Goal: Transaction & Acquisition: Purchase product/service

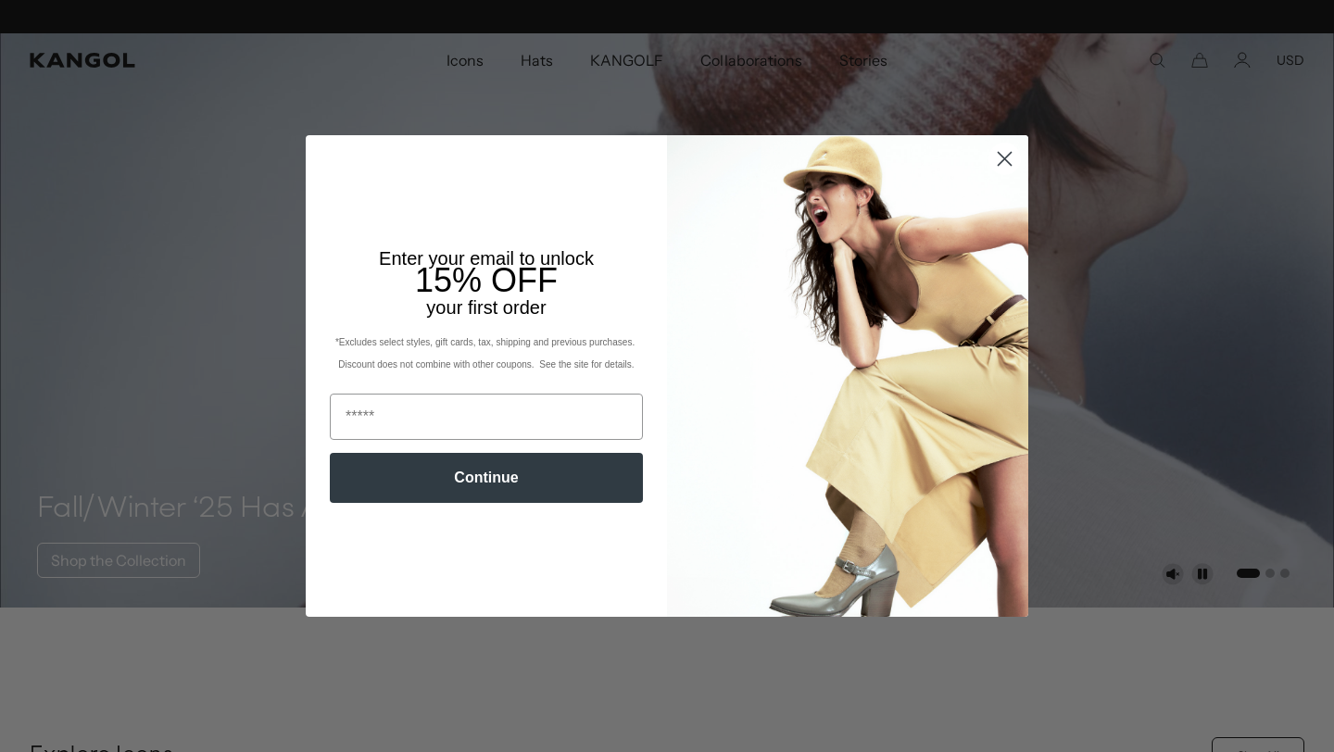
scroll to position [0, 382]
click at [1002, 154] on circle "Close dialog" at bounding box center [1004, 159] width 31 height 31
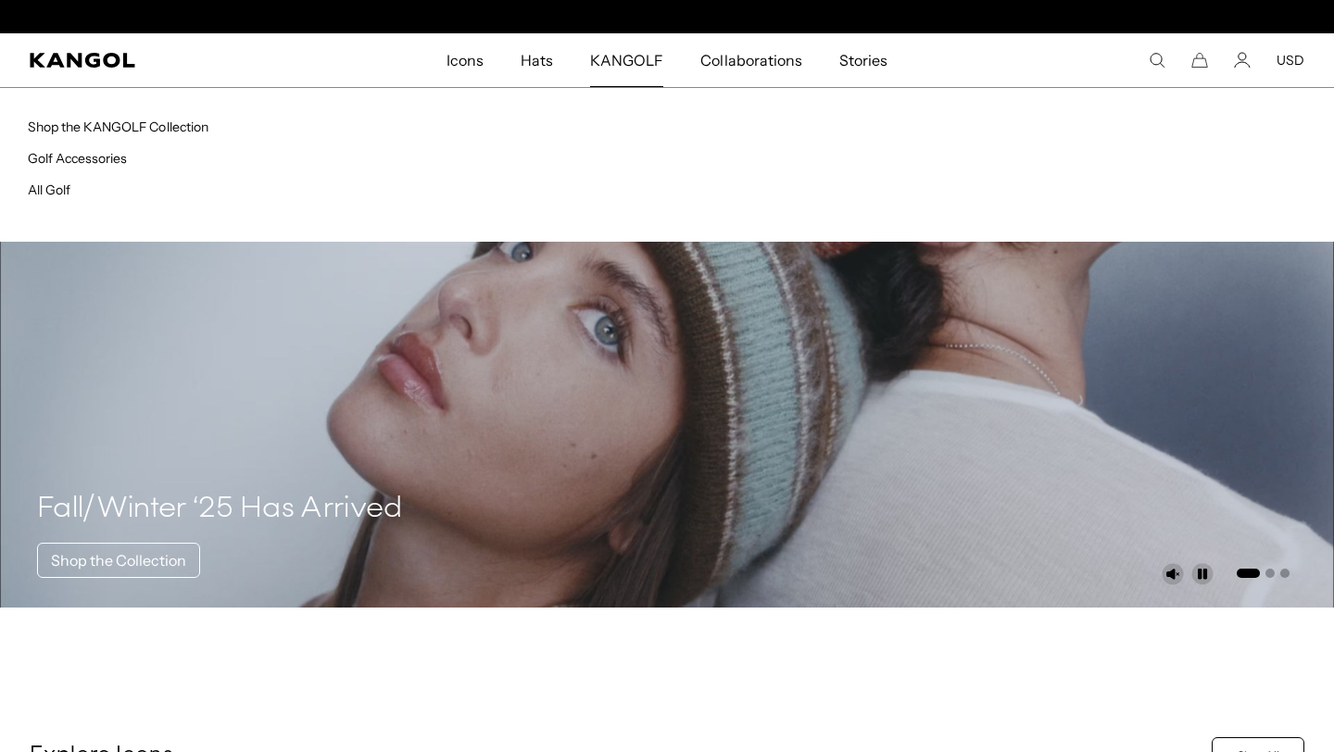
scroll to position [0, 0]
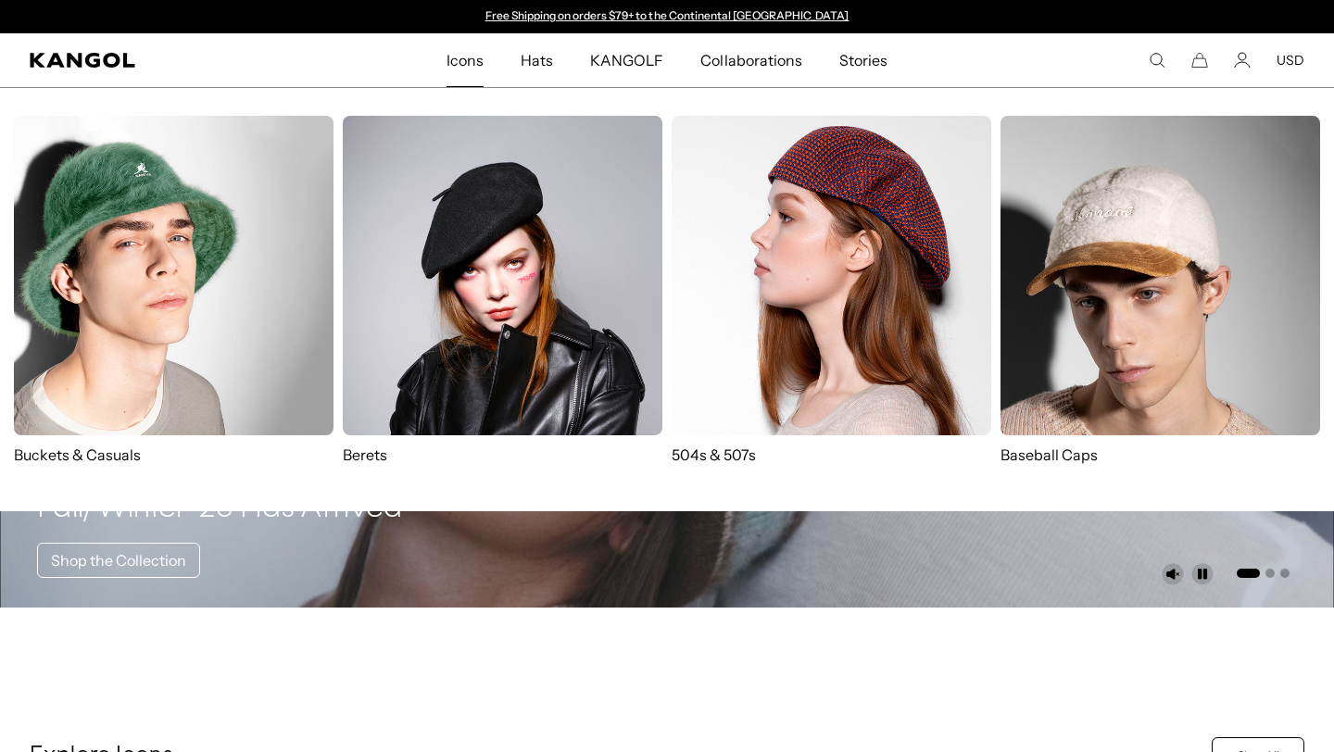
click at [480, 66] on span "Icons" at bounding box center [464, 60] width 37 height 54
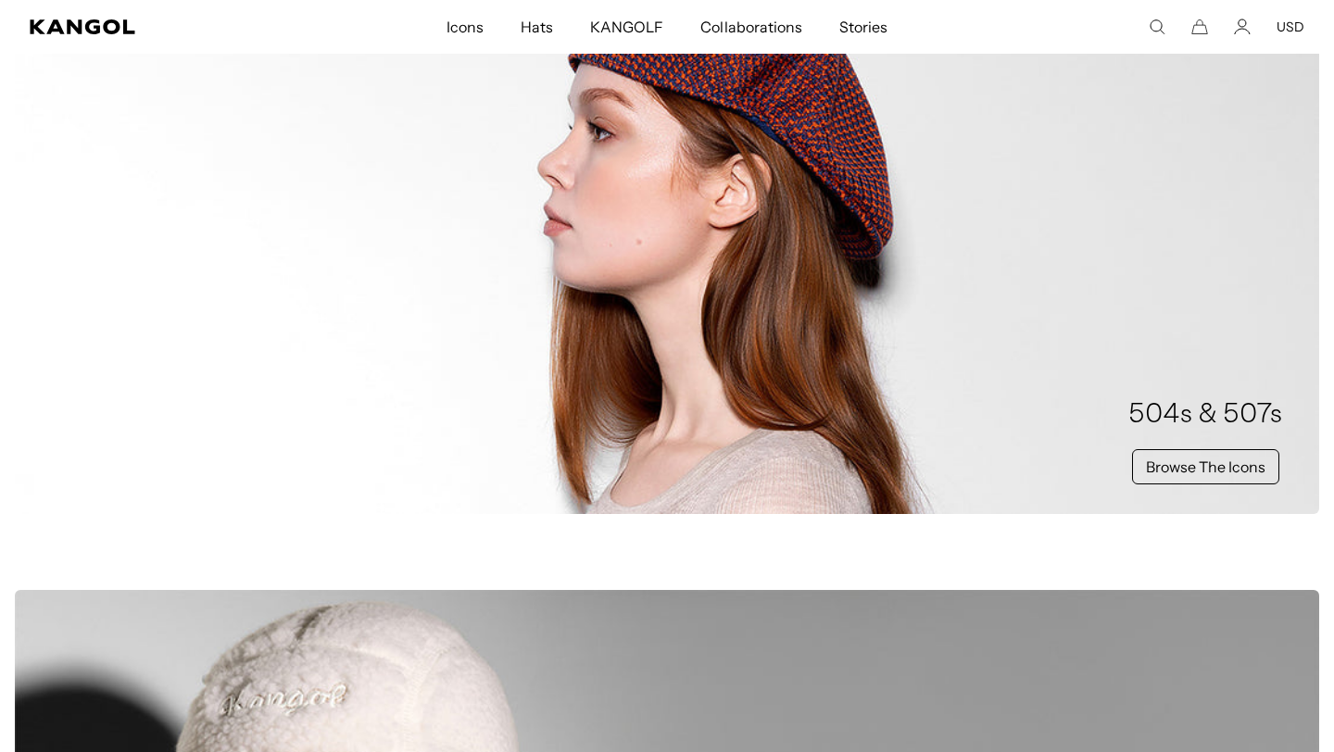
scroll to position [1035, 0]
click at [1251, 460] on link "Browse The Icons" at bounding box center [1205, 465] width 147 height 35
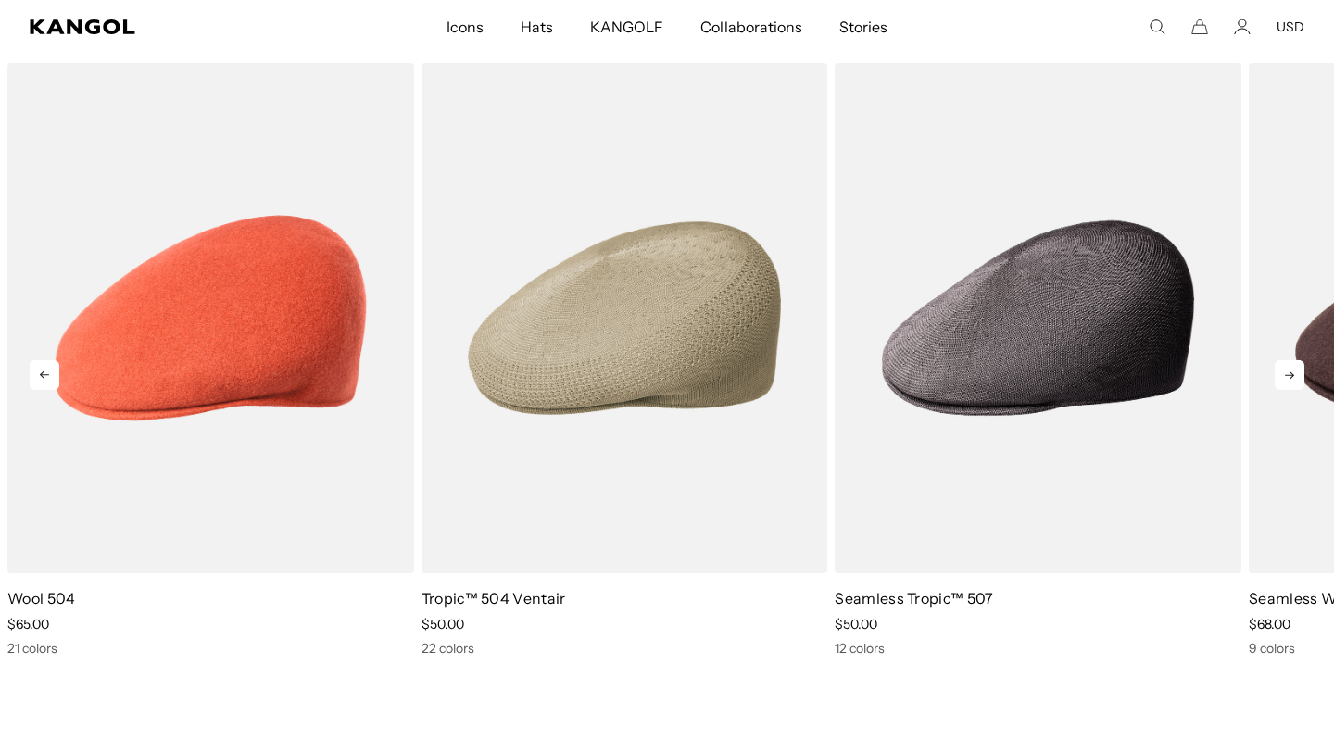
click at [1296, 375] on icon at bounding box center [1289, 375] width 30 height 30
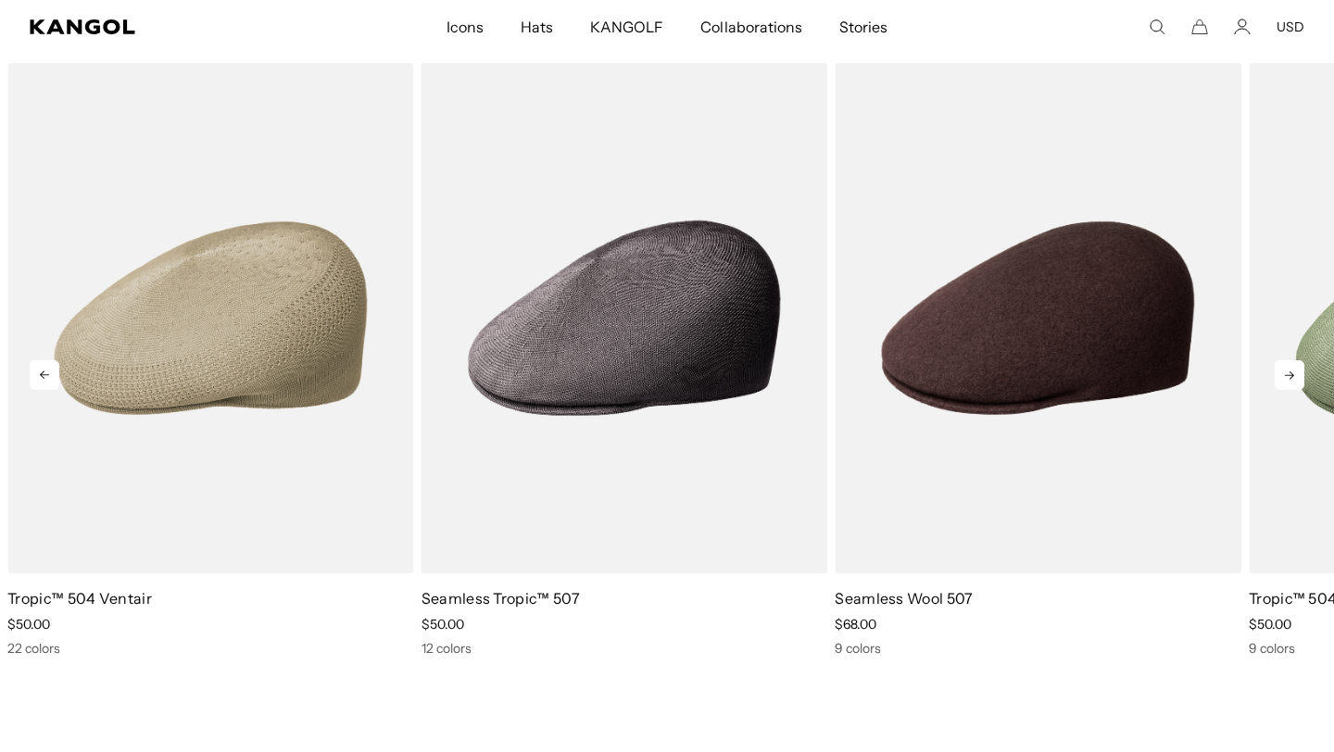
click at [1296, 375] on icon at bounding box center [1289, 375] width 30 height 30
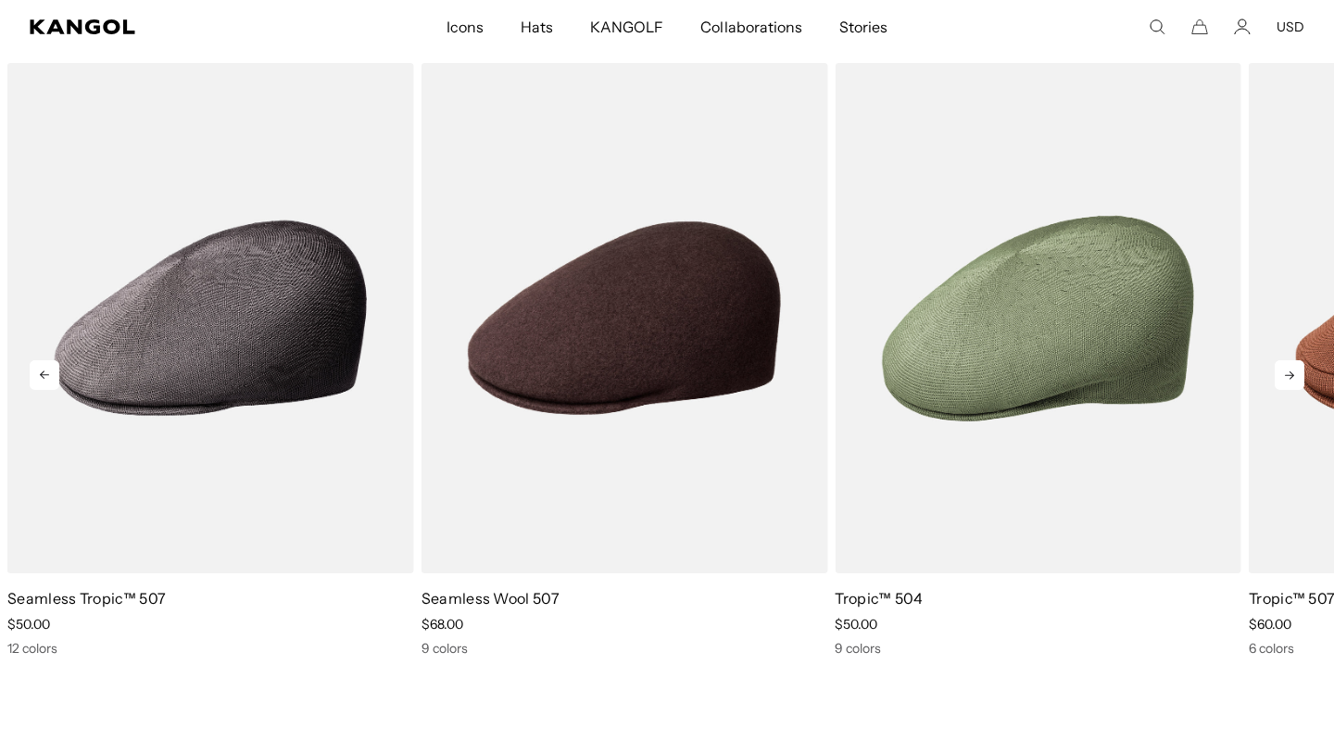
click at [1296, 375] on icon at bounding box center [1289, 375] width 30 height 30
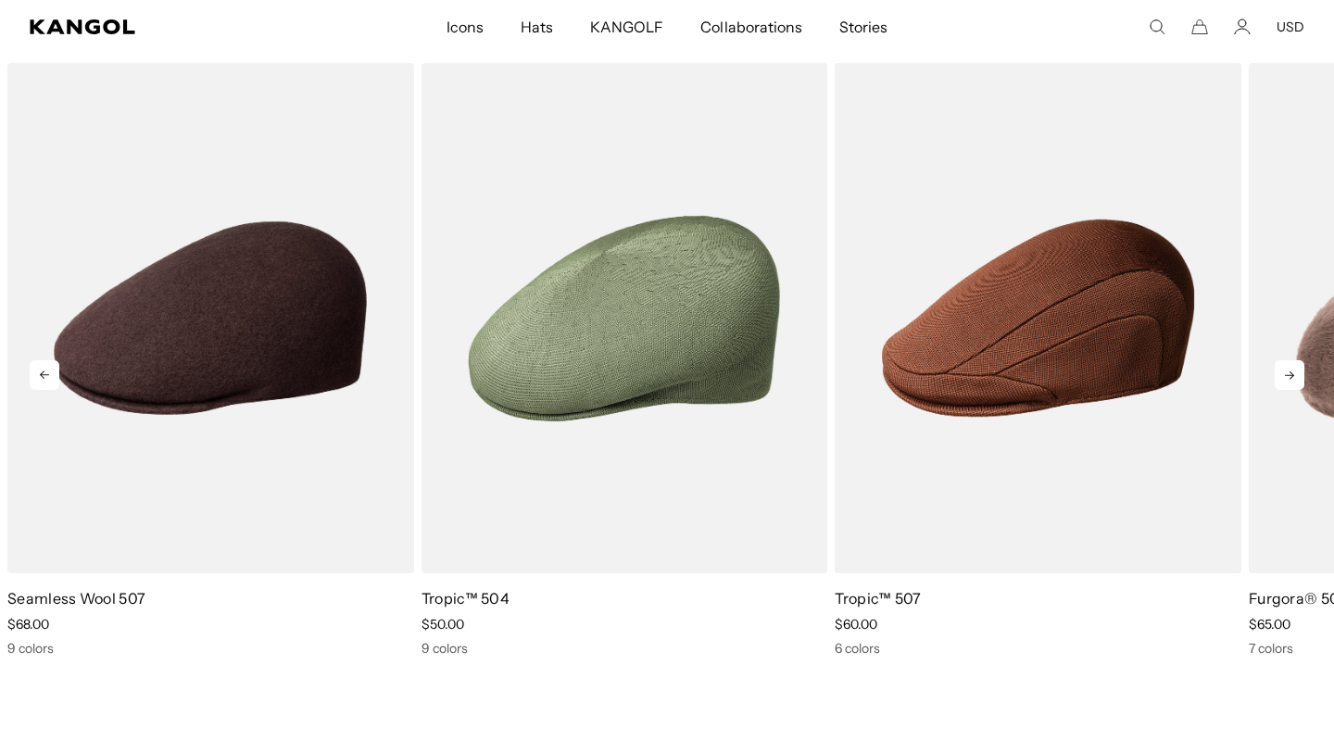
click at [1296, 375] on icon at bounding box center [1289, 375] width 30 height 30
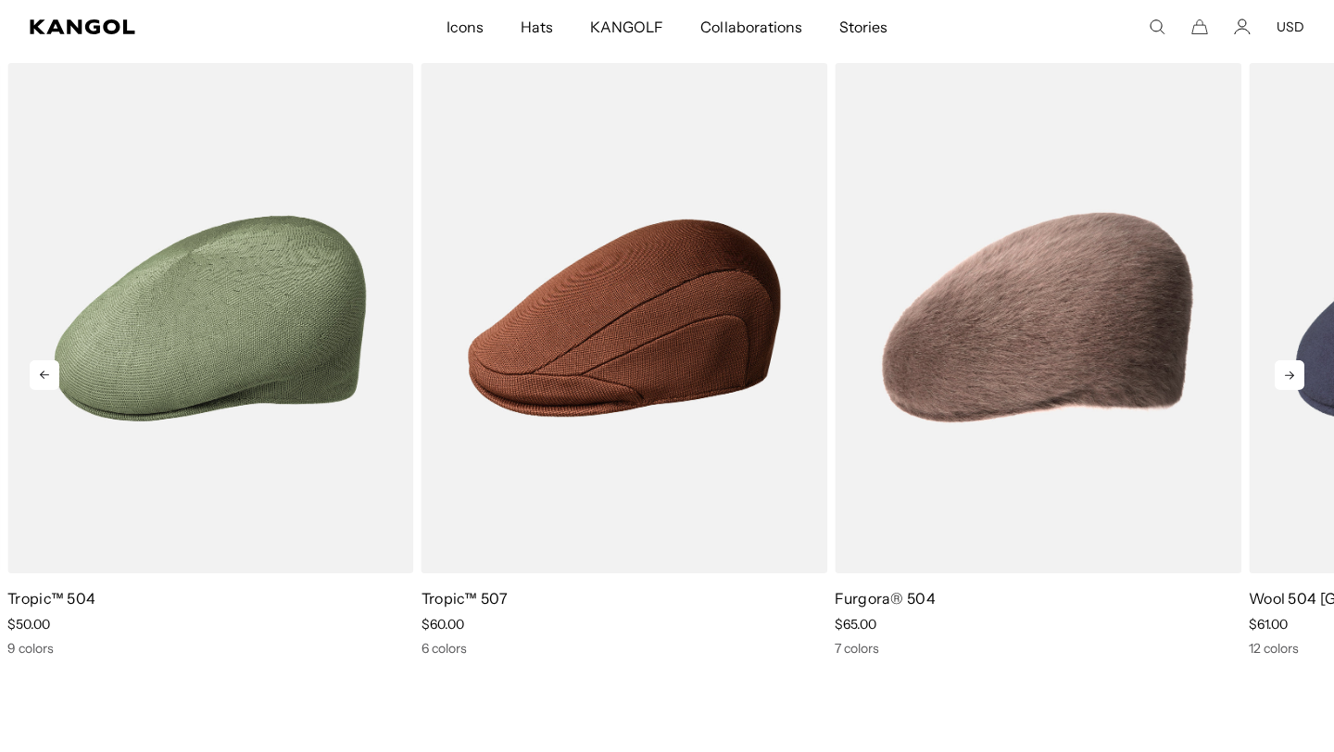
click at [1296, 376] on icon at bounding box center [1289, 375] width 30 height 30
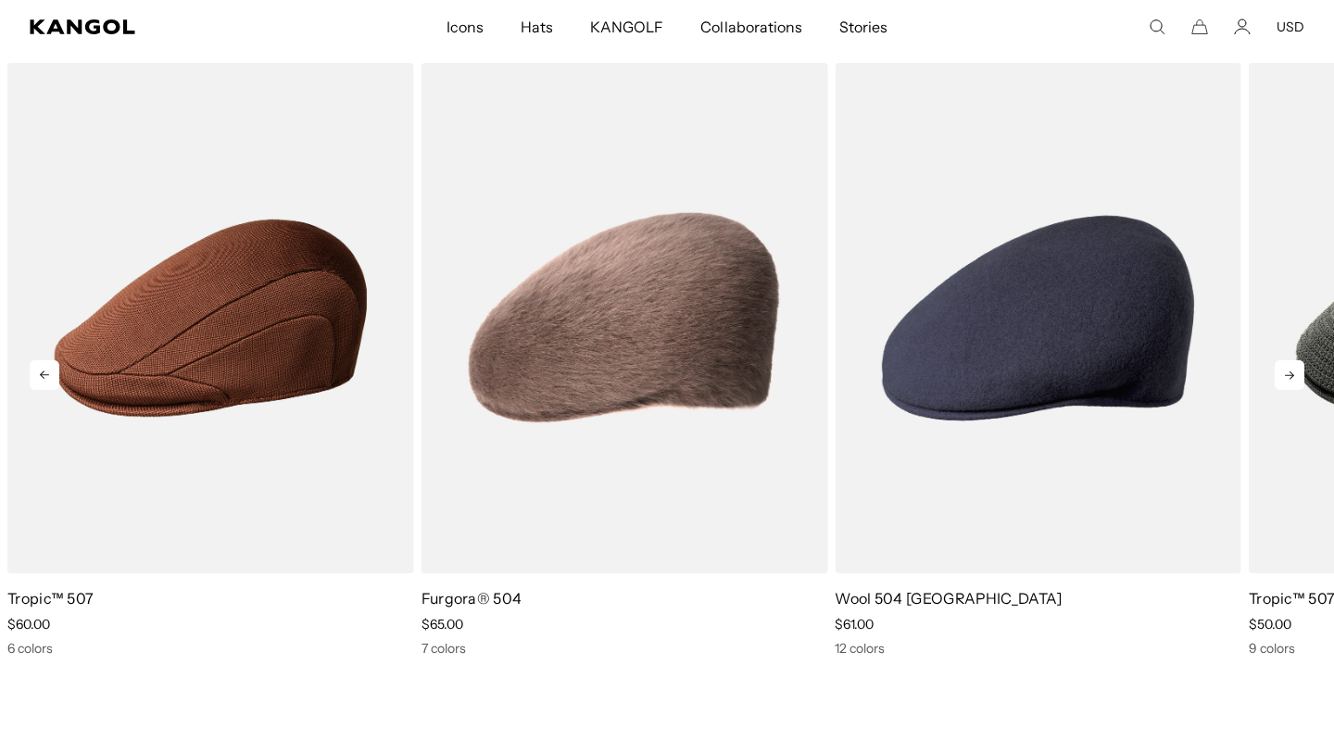
click at [1296, 376] on icon at bounding box center [1289, 375] width 30 height 30
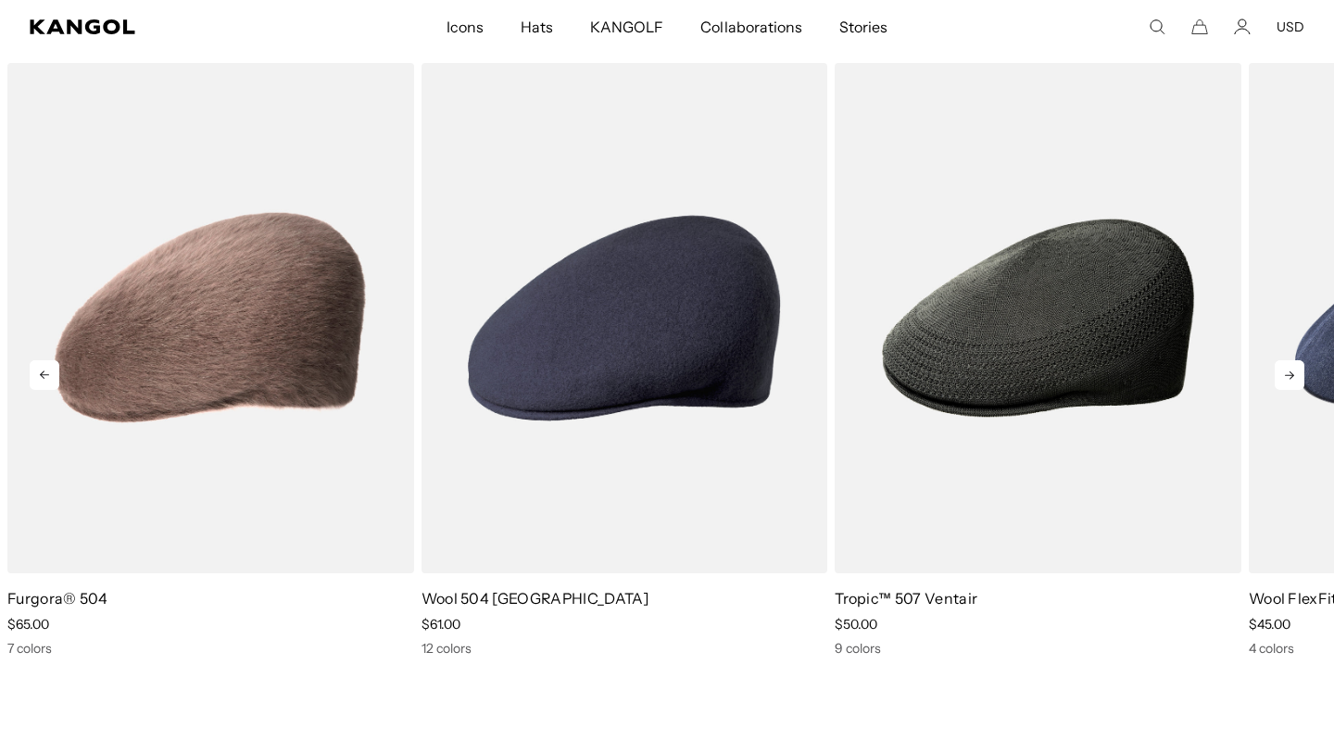
click at [1296, 377] on icon at bounding box center [1289, 375] width 30 height 30
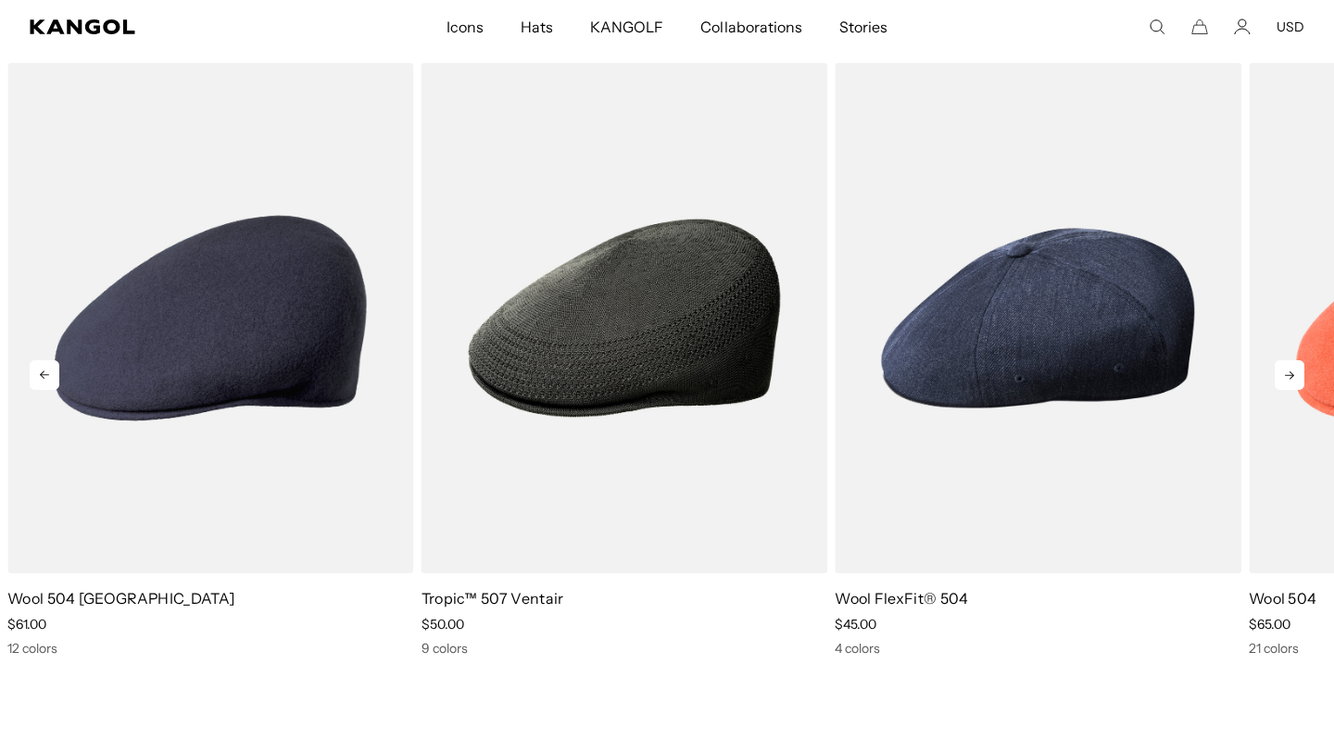
click at [1296, 378] on icon at bounding box center [1289, 375] width 30 height 30
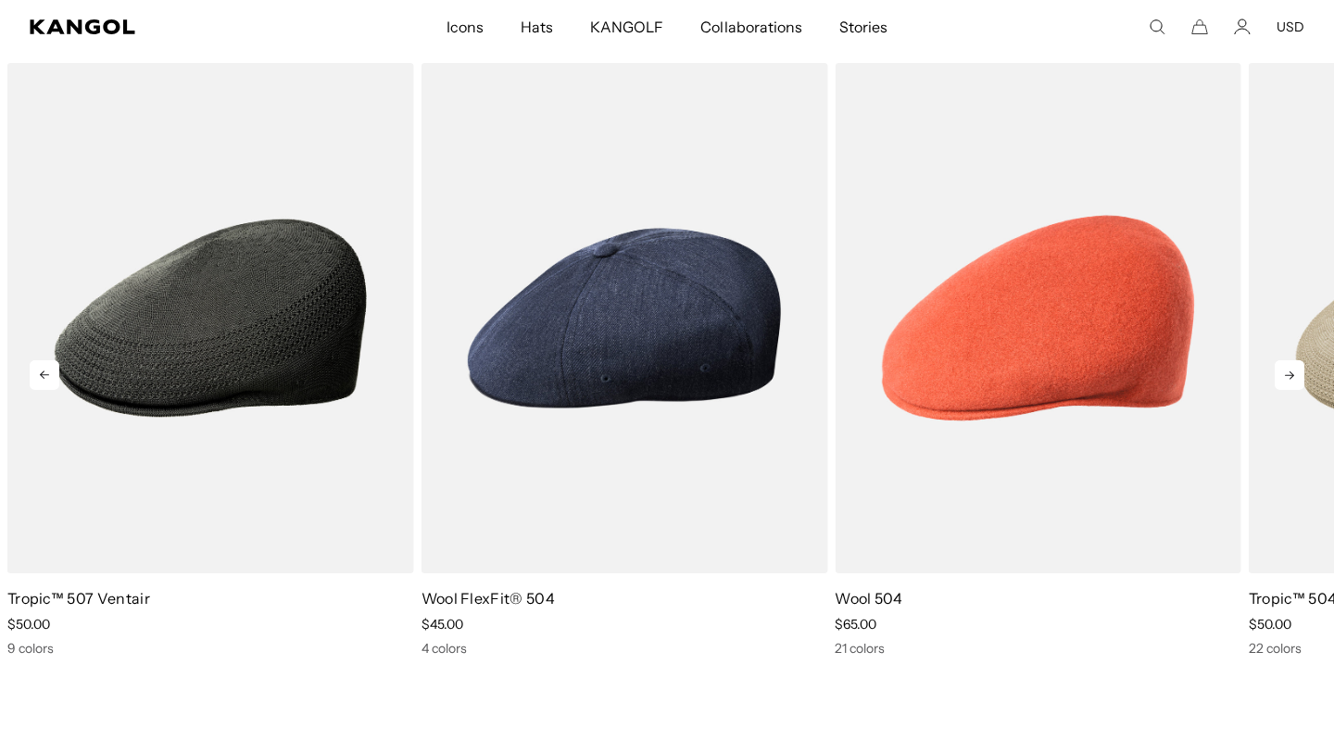
click at [1297, 379] on icon at bounding box center [1289, 375] width 30 height 30
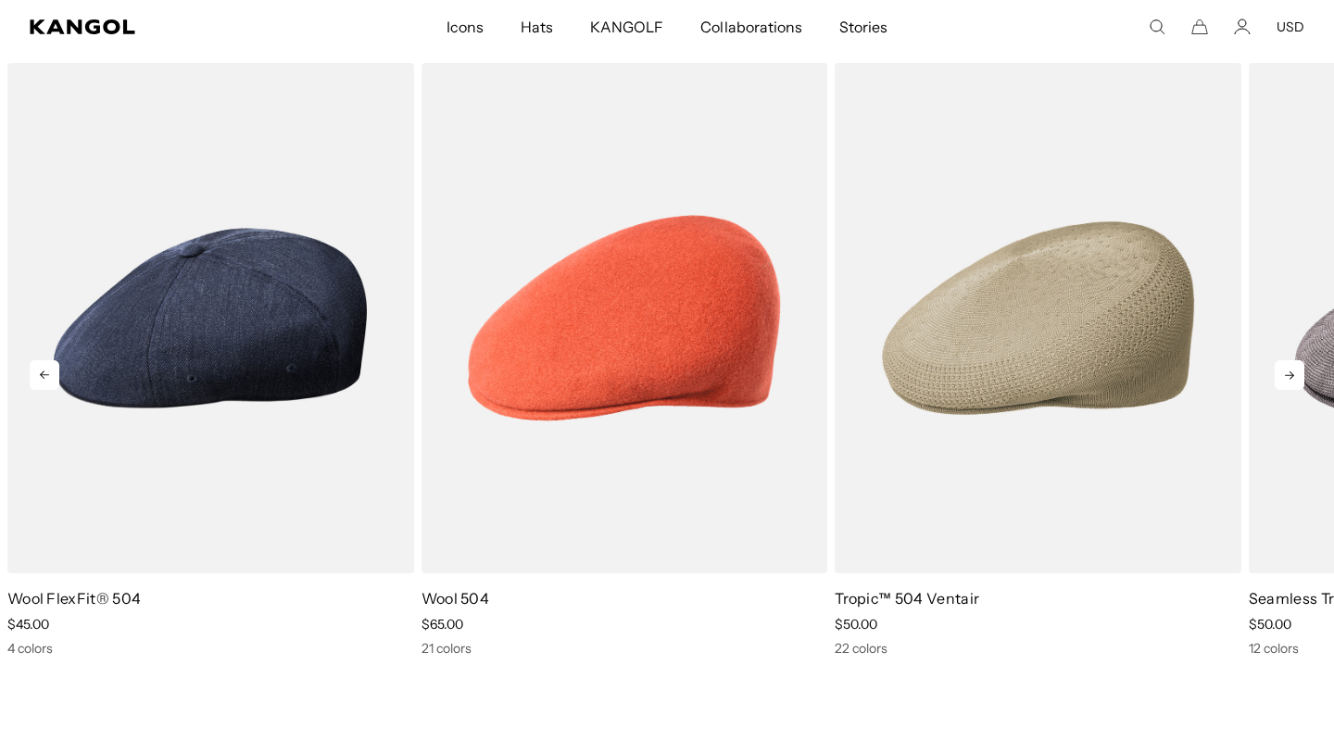
click at [1297, 380] on icon at bounding box center [1289, 375] width 30 height 30
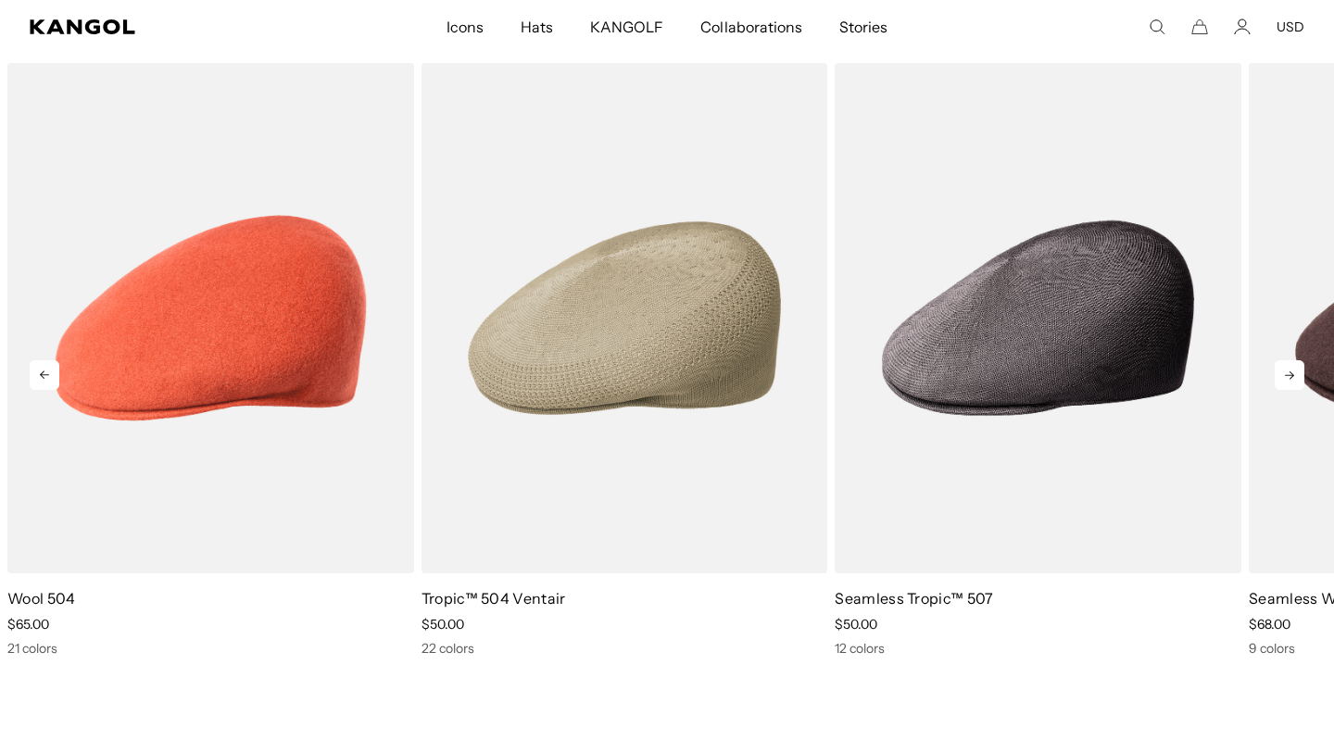
click at [1297, 380] on icon at bounding box center [1289, 375] width 30 height 30
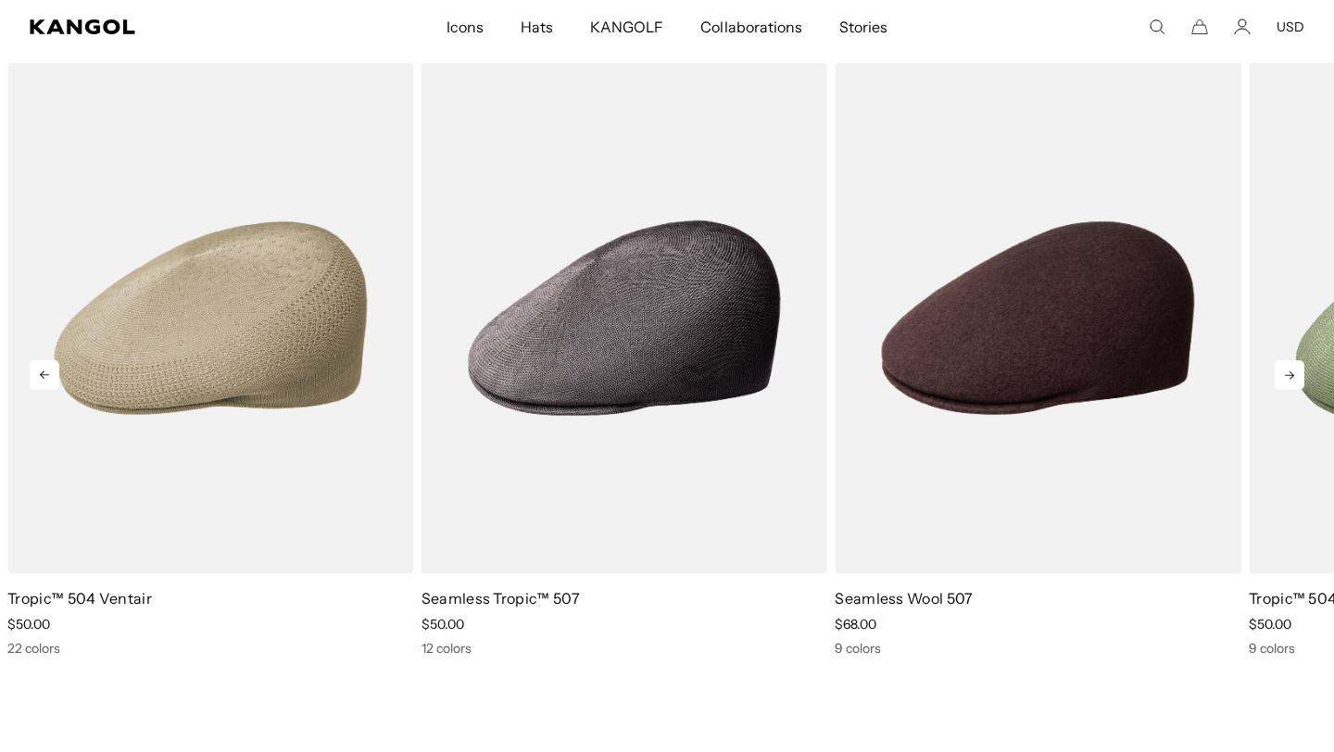
click at [1297, 380] on icon at bounding box center [1289, 375] width 30 height 30
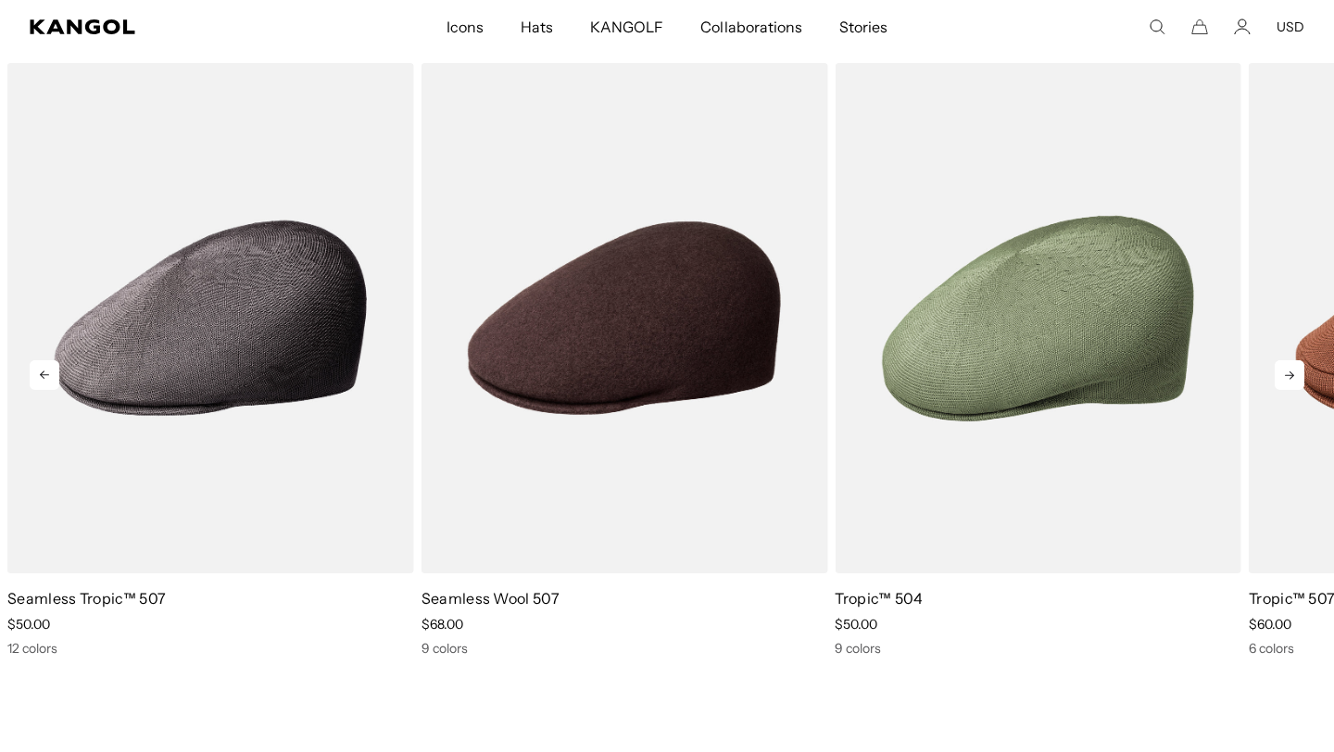
click at [50, 374] on icon at bounding box center [45, 375] width 30 height 30
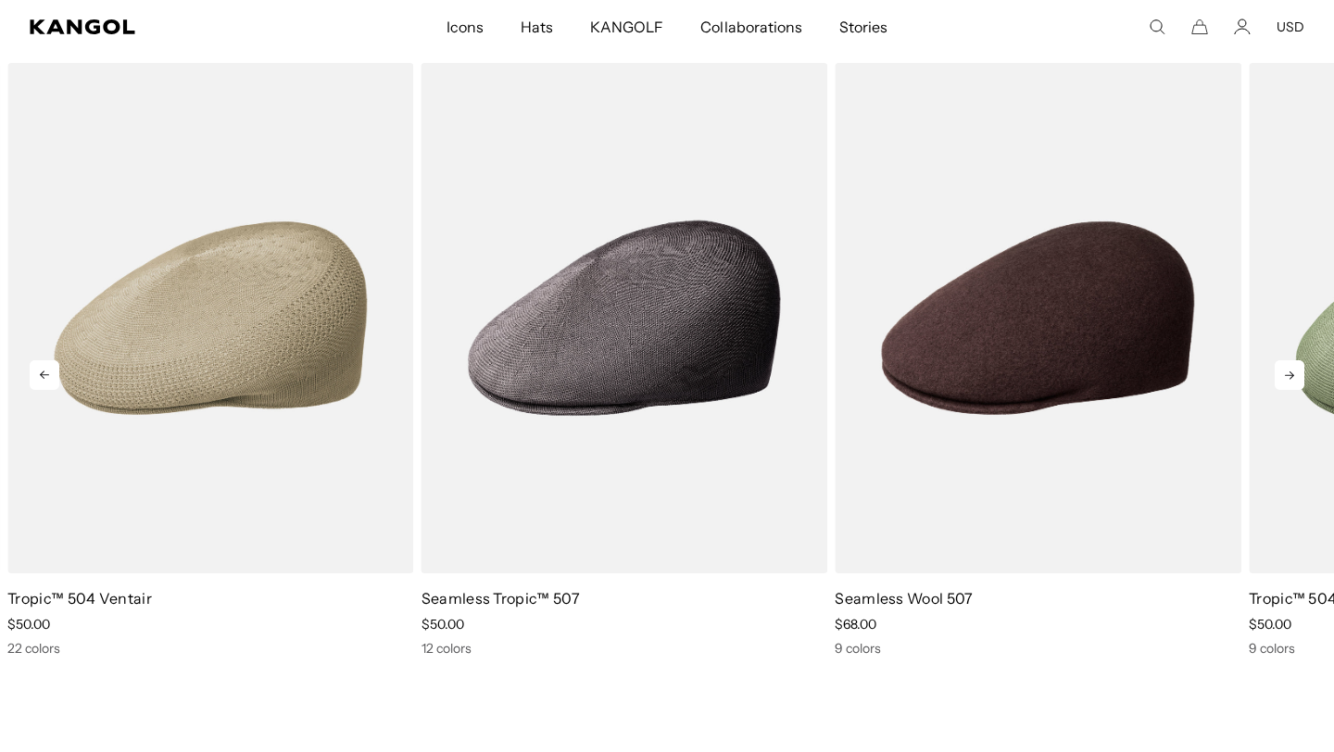
click at [50, 374] on icon at bounding box center [45, 375] width 30 height 30
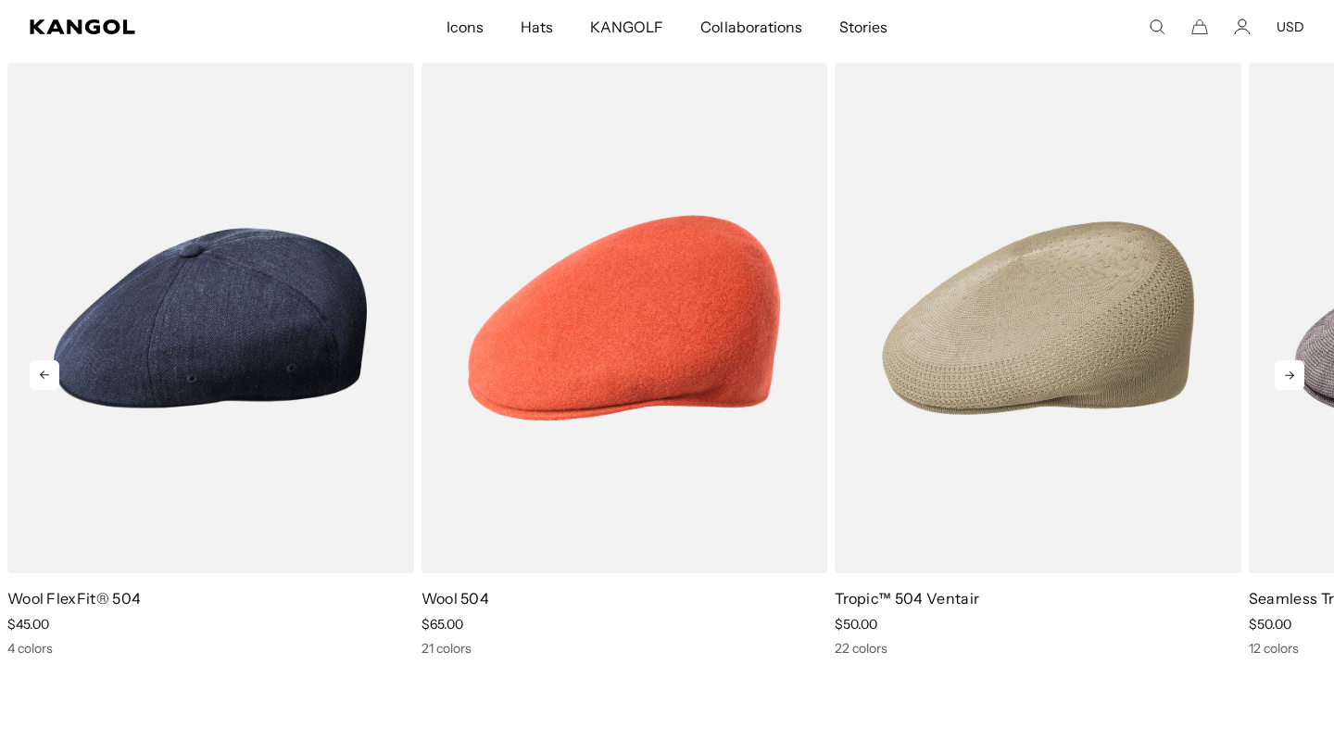
click at [50, 374] on icon at bounding box center [45, 375] width 30 height 30
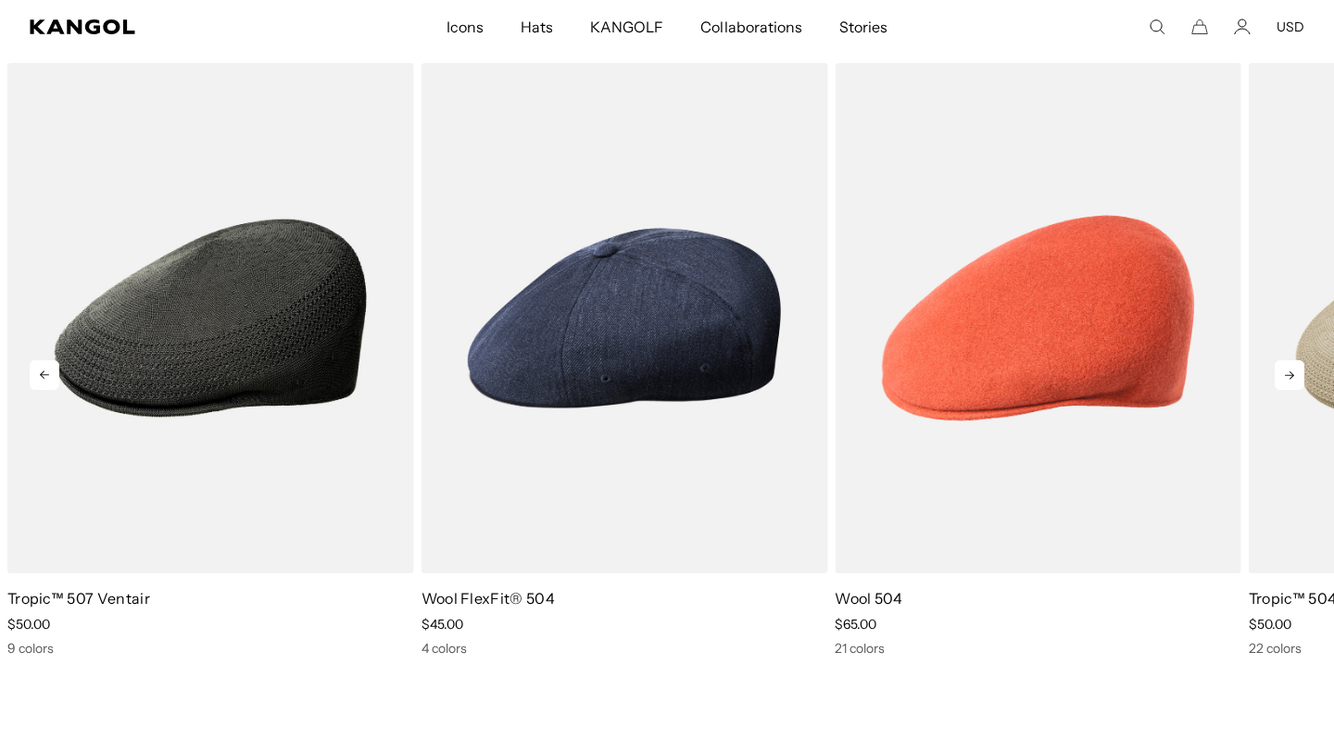
click at [50, 374] on icon at bounding box center [45, 375] width 30 height 30
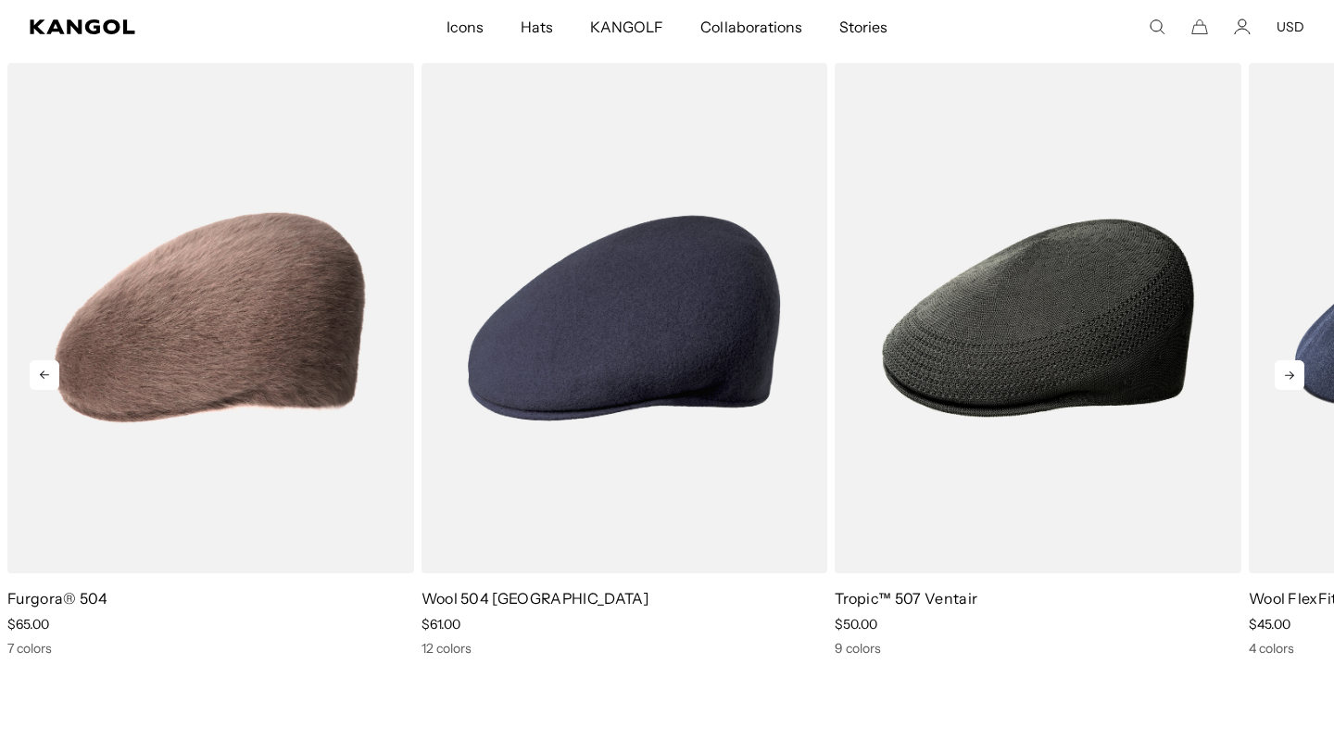
scroll to position [0, 382]
click at [50, 374] on icon at bounding box center [45, 375] width 30 height 30
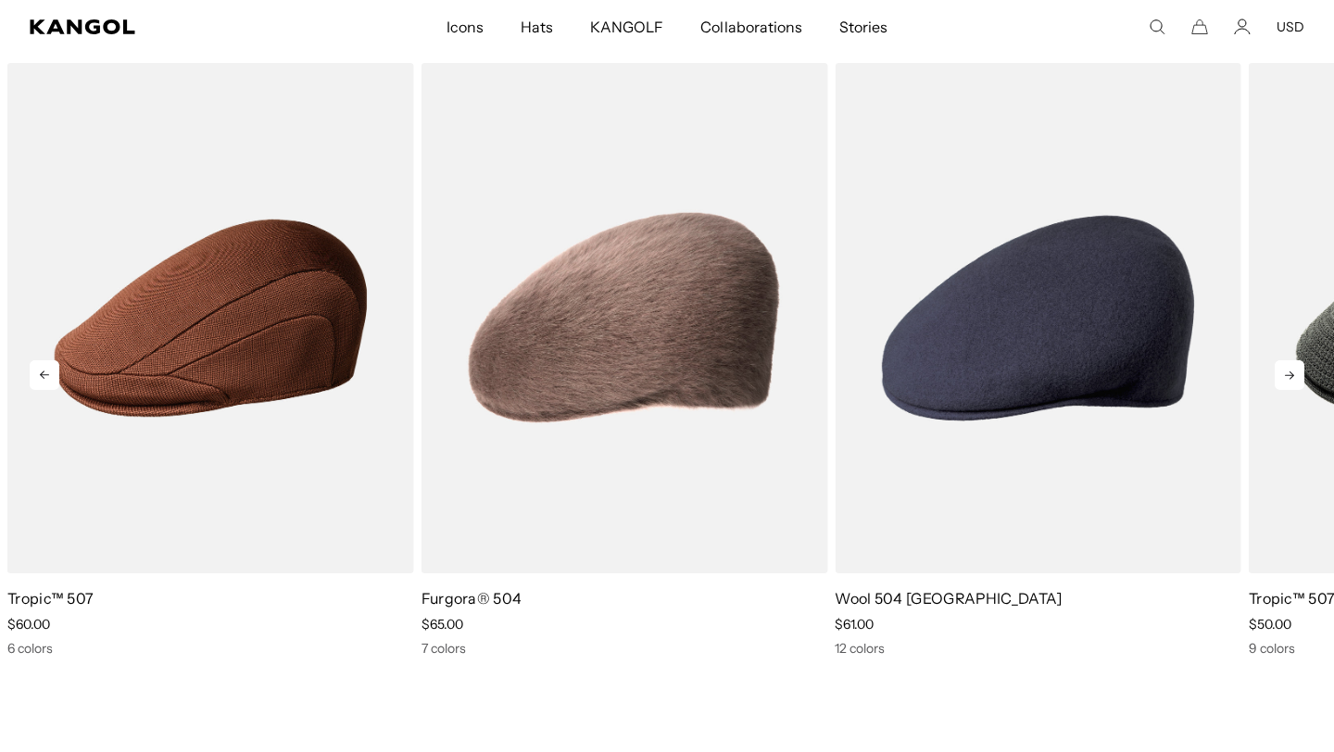
click at [50, 374] on icon at bounding box center [45, 375] width 30 height 30
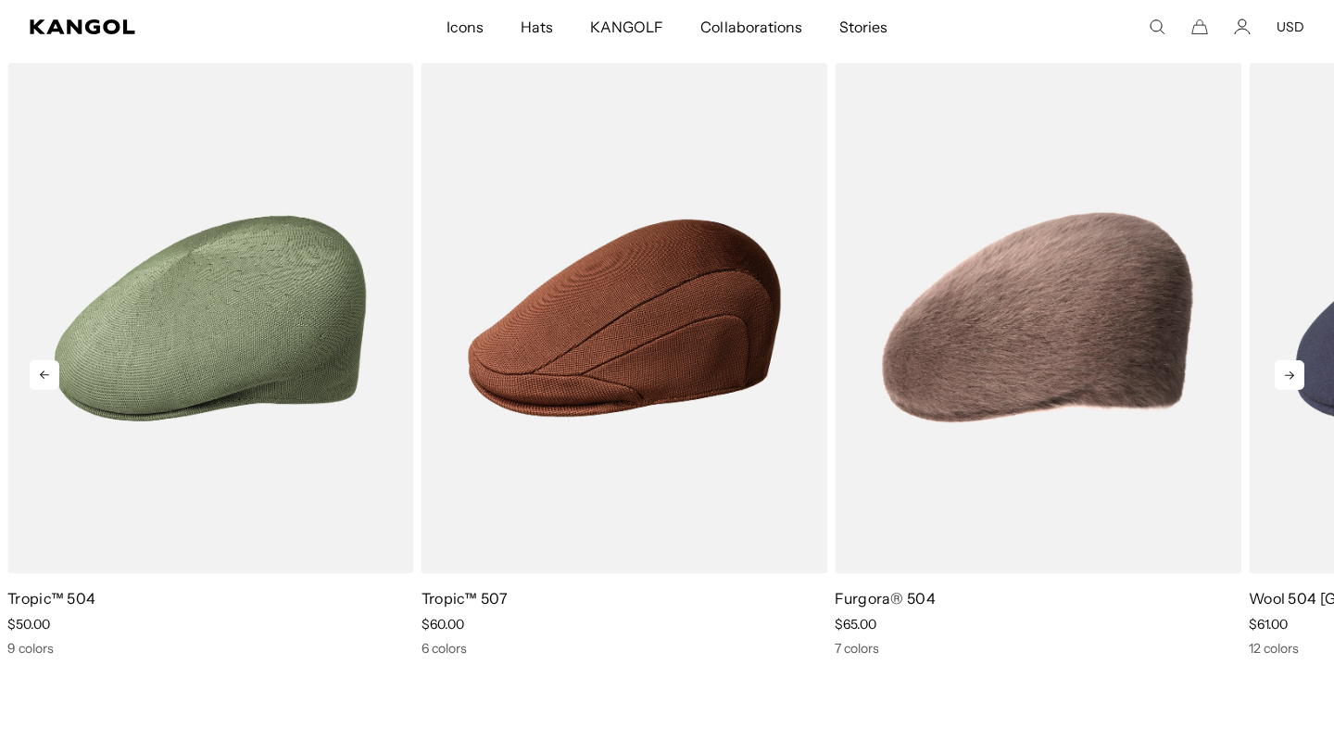
click at [50, 374] on icon at bounding box center [45, 375] width 30 height 30
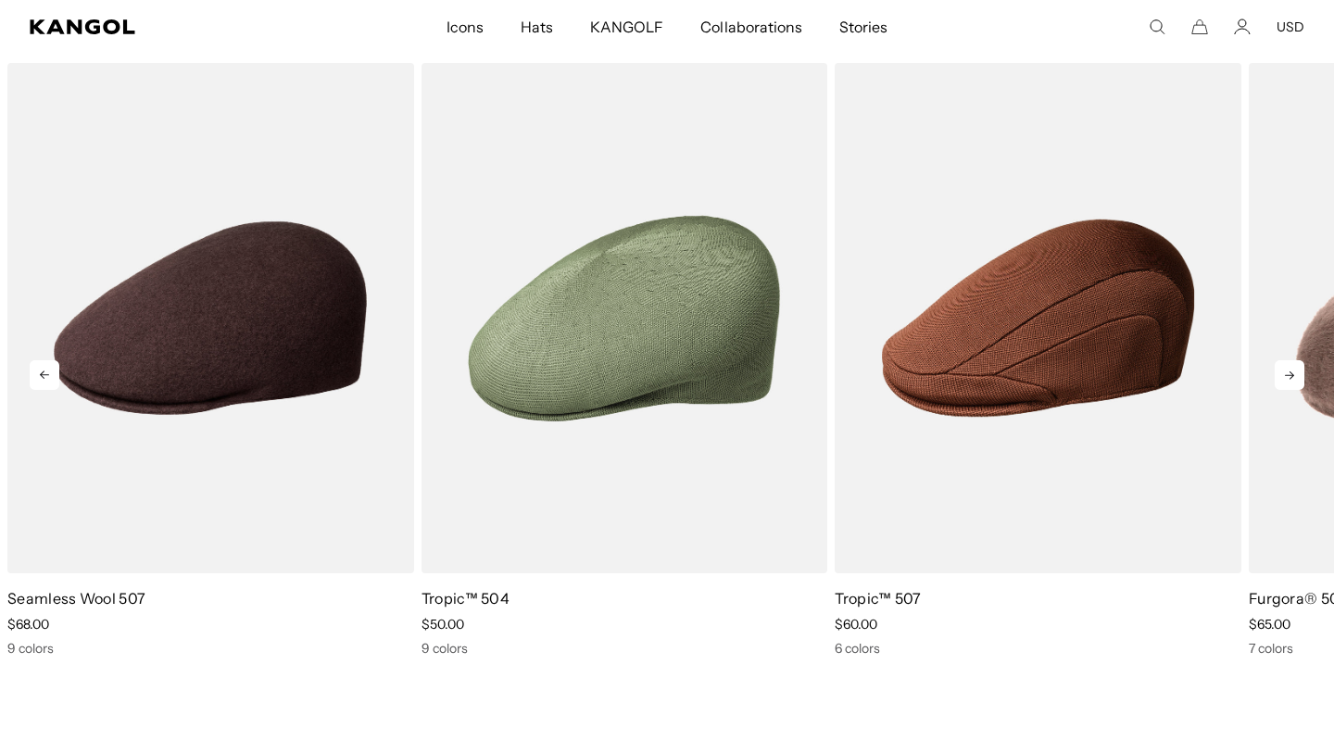
scroll to position [0, 0]
click at [44, 370] on icon at bounding box center [44, 374] width 9 height 8
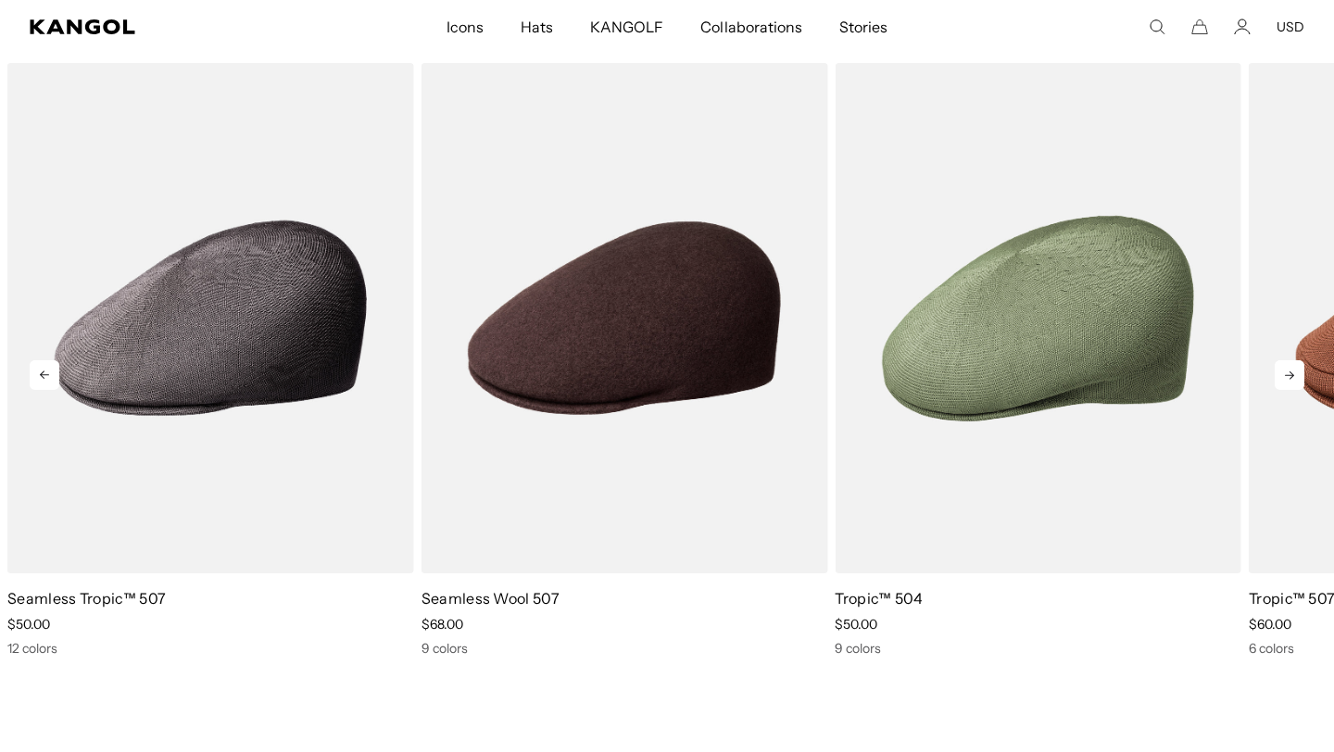
click at [44, 370] on icon at bounding box center [44, 374] width 9 height 8
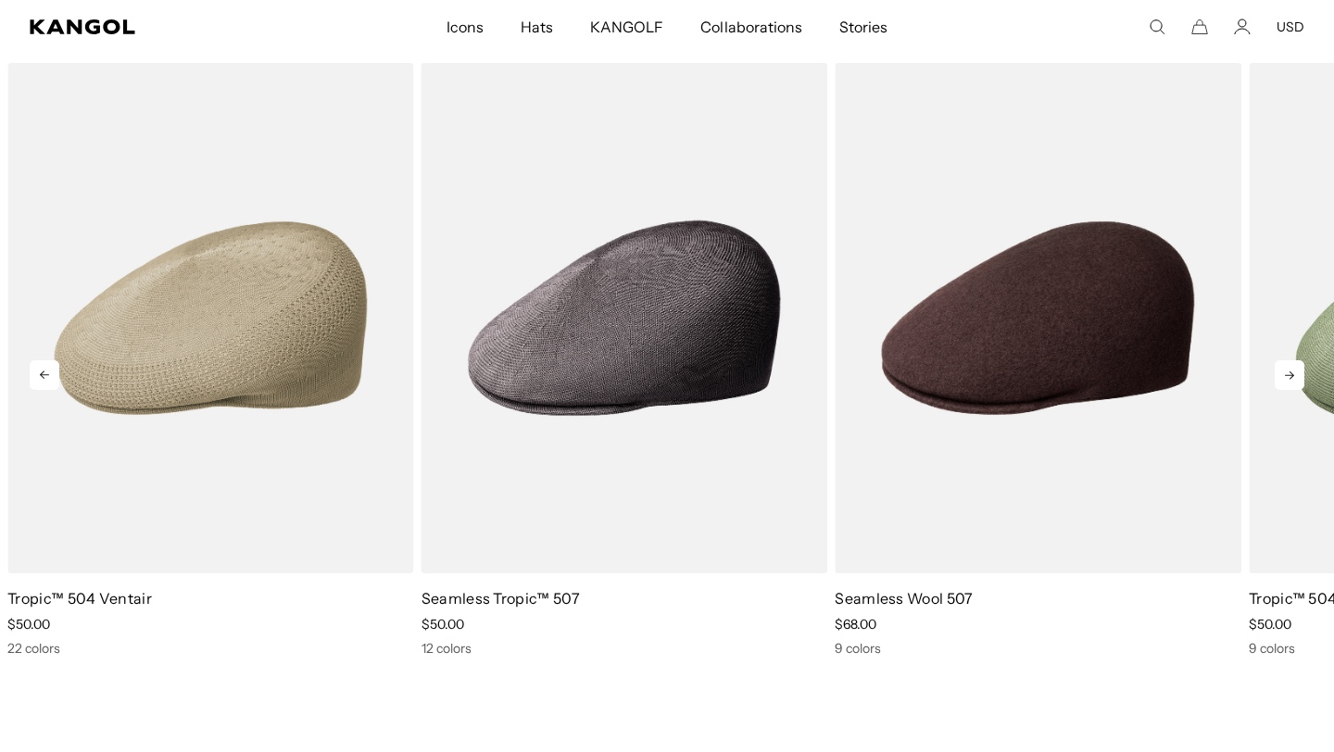
click at [45, 376] on icon at bounding box center [45, 375] width 30 height 30
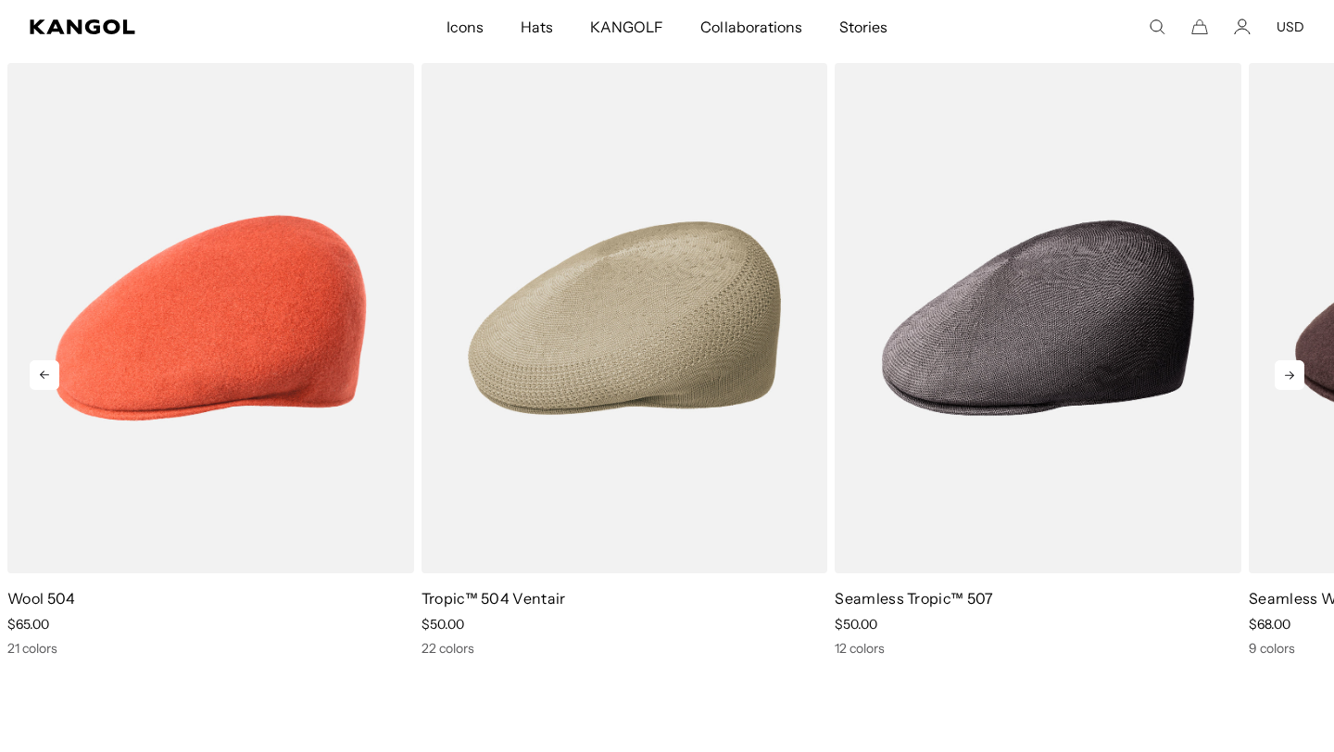
click at [45, 376] on icon at bounding box center [45, 375] width 30 height 30
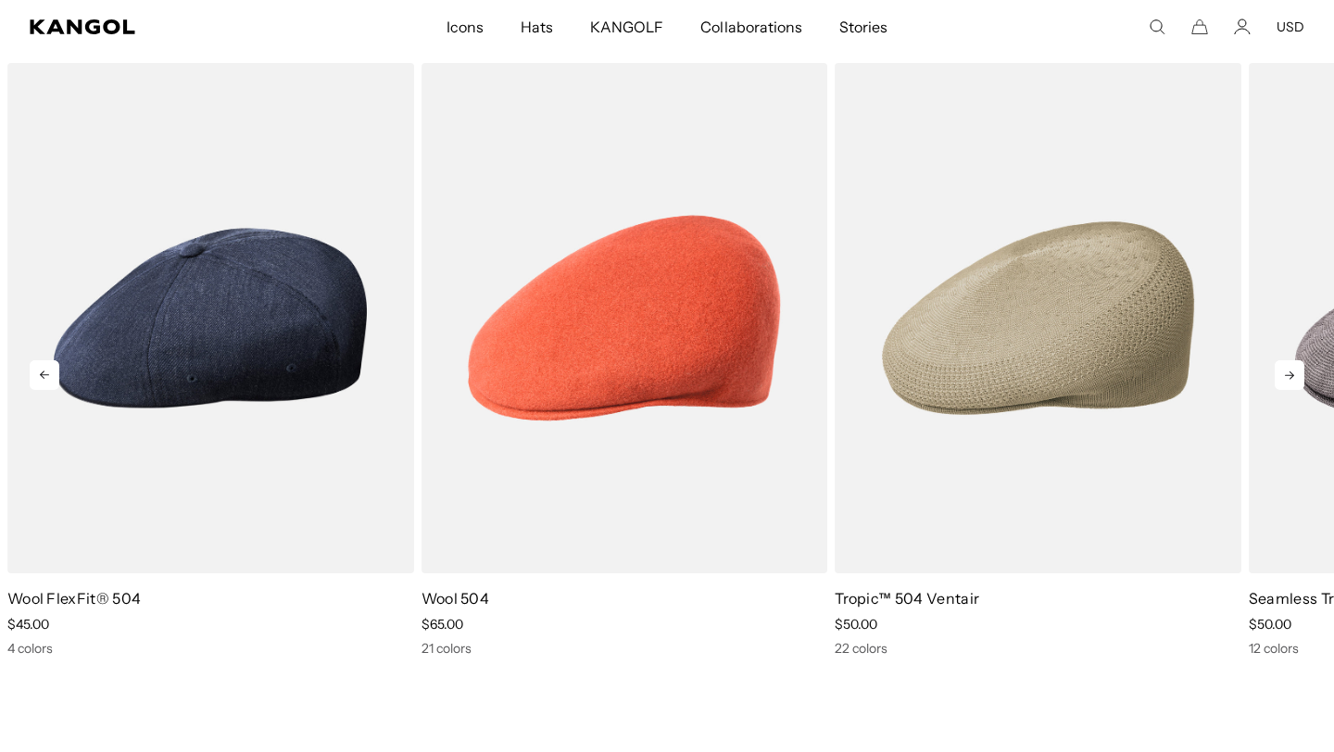
click at [45, 376] on icon at bounding box center [45, 375] width 30 height 30
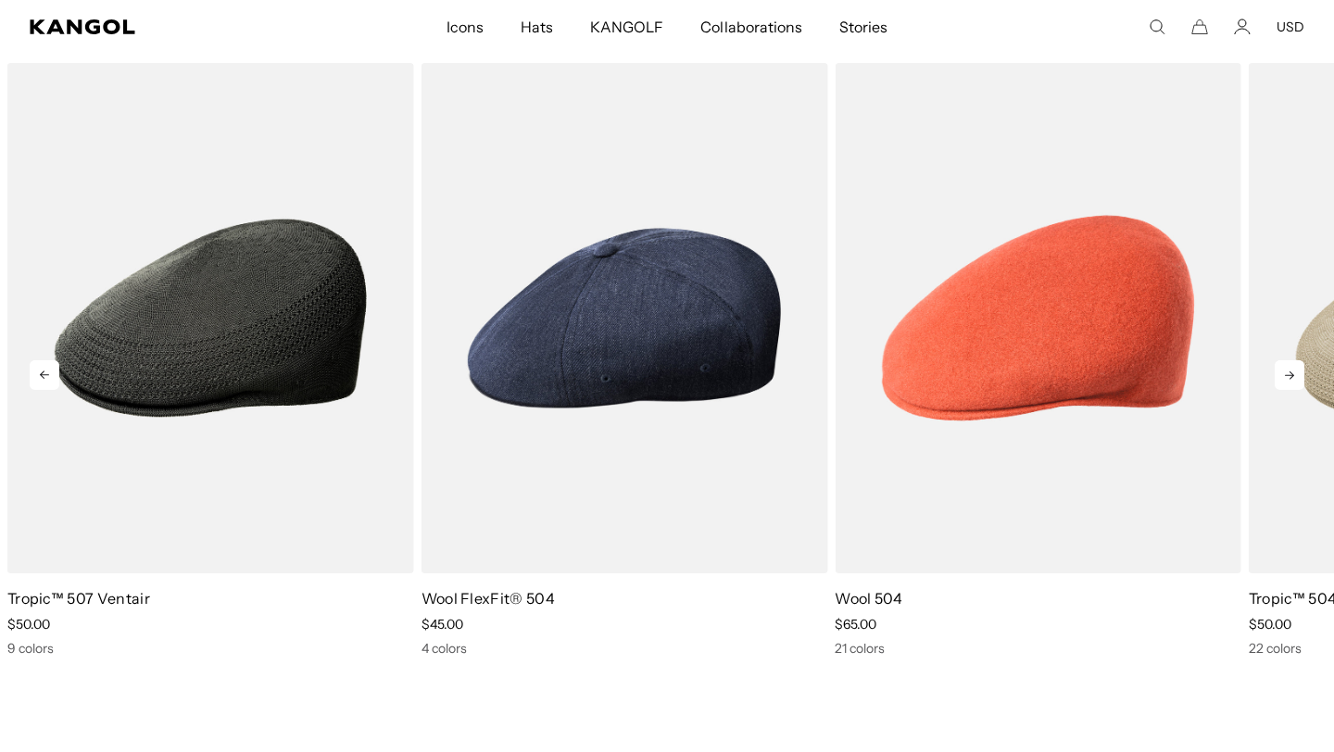
scroll to position [0, 0]
click at [1288, 370] on icon at bounding box center [1289, 375] width 30 height 30
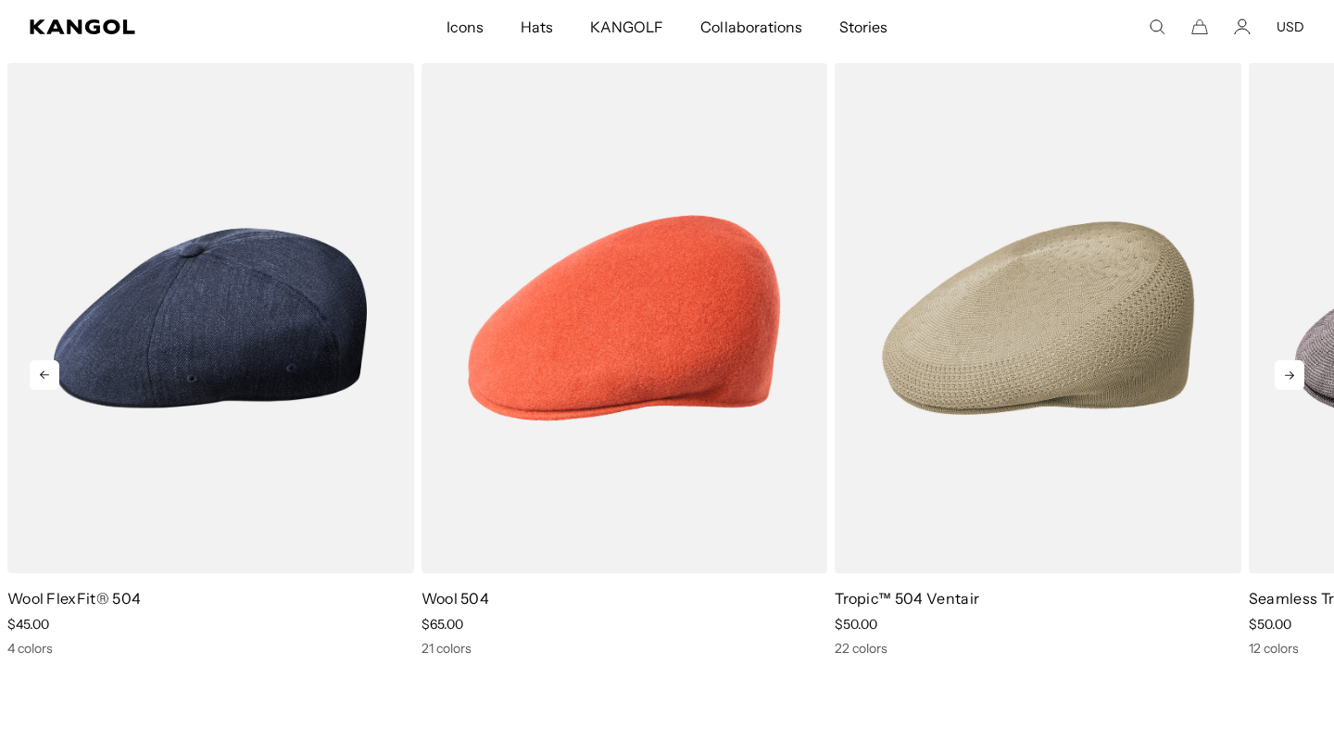
click at [1288, 370] on icon at bounding box center [1289, 375] width 30 height 30
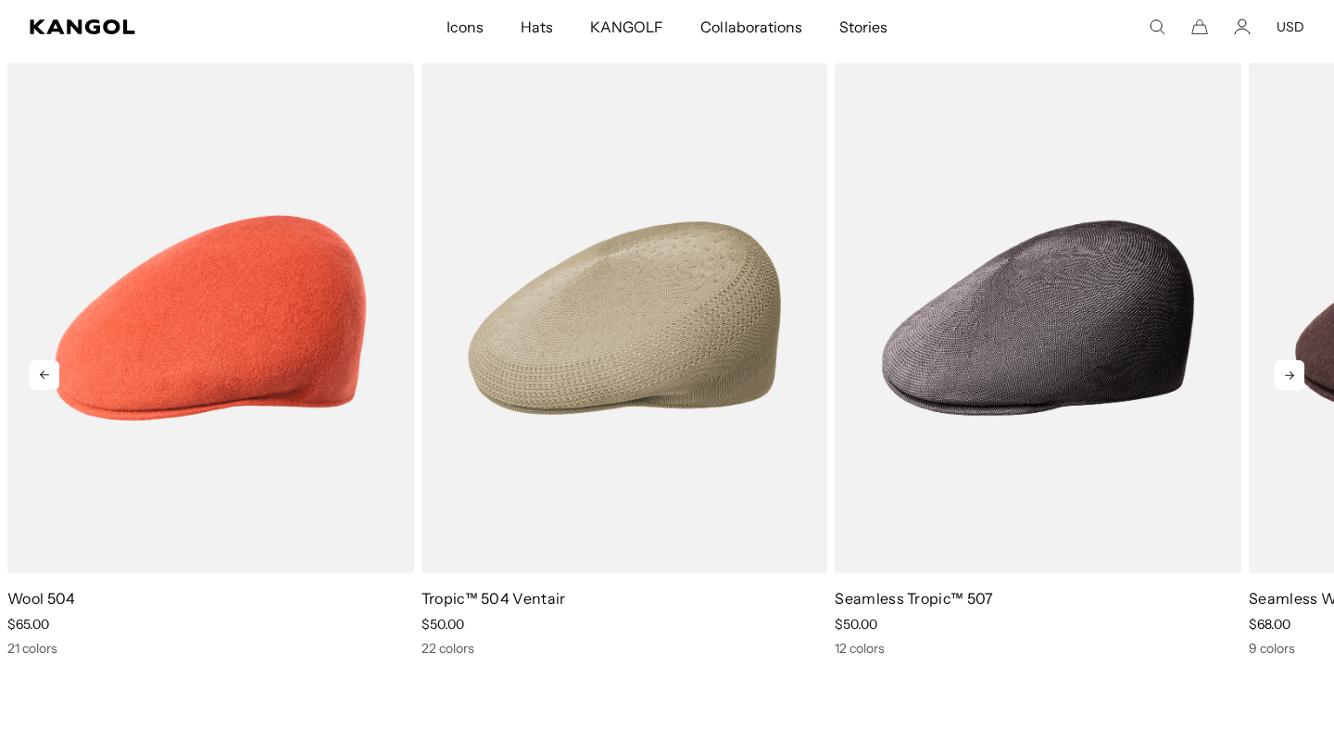
click at [1288, 370] on icon at bounding box center [1289, 375] width 30 height 30
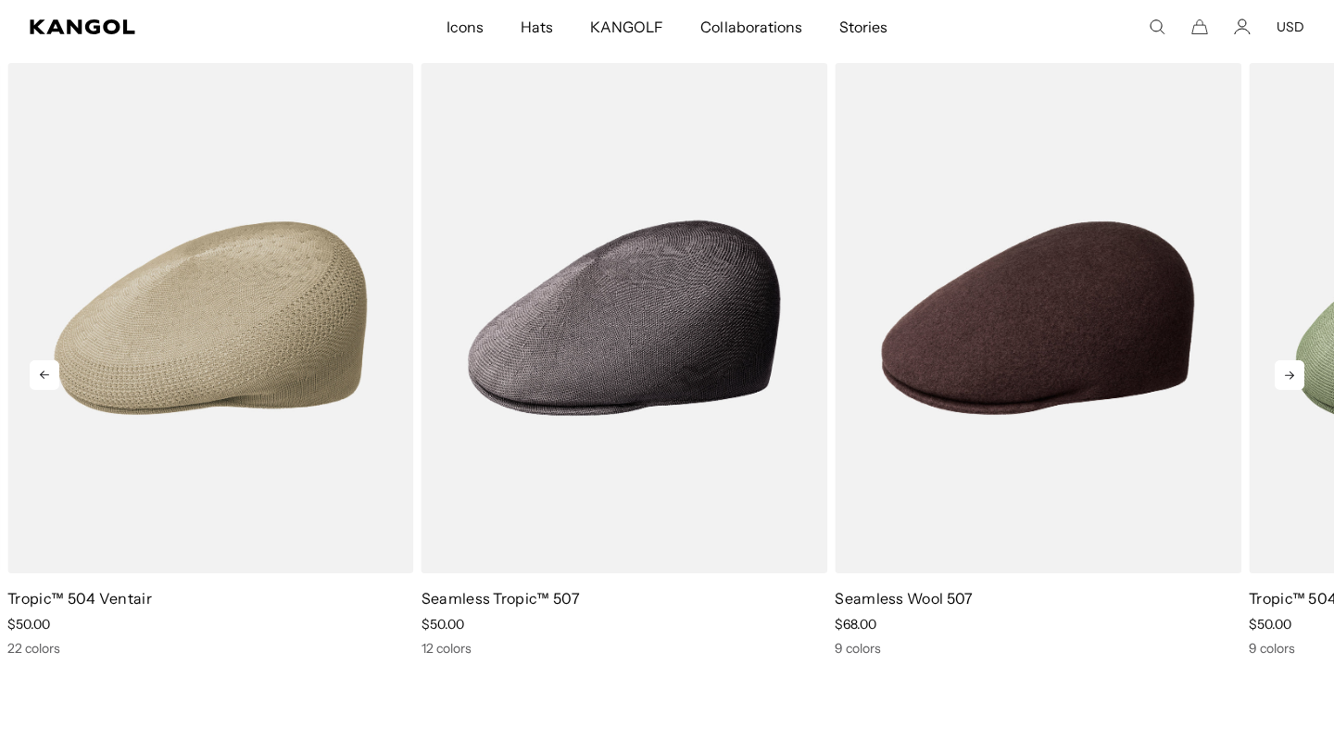
click at [1288, 370] on icon at bounding box center [1289, 375] width 30 height 30
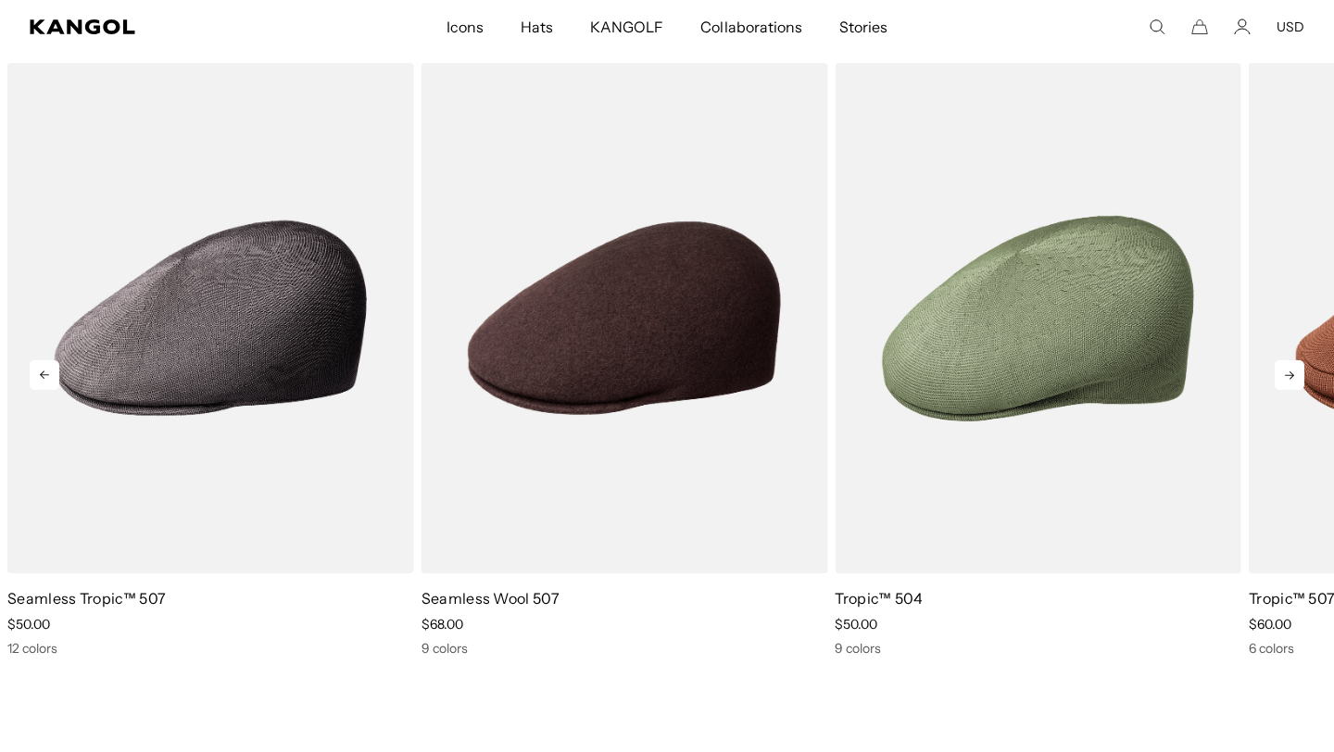
click at [1288, 370] on icon at bounding box center [1289, 375] width 30 height 30
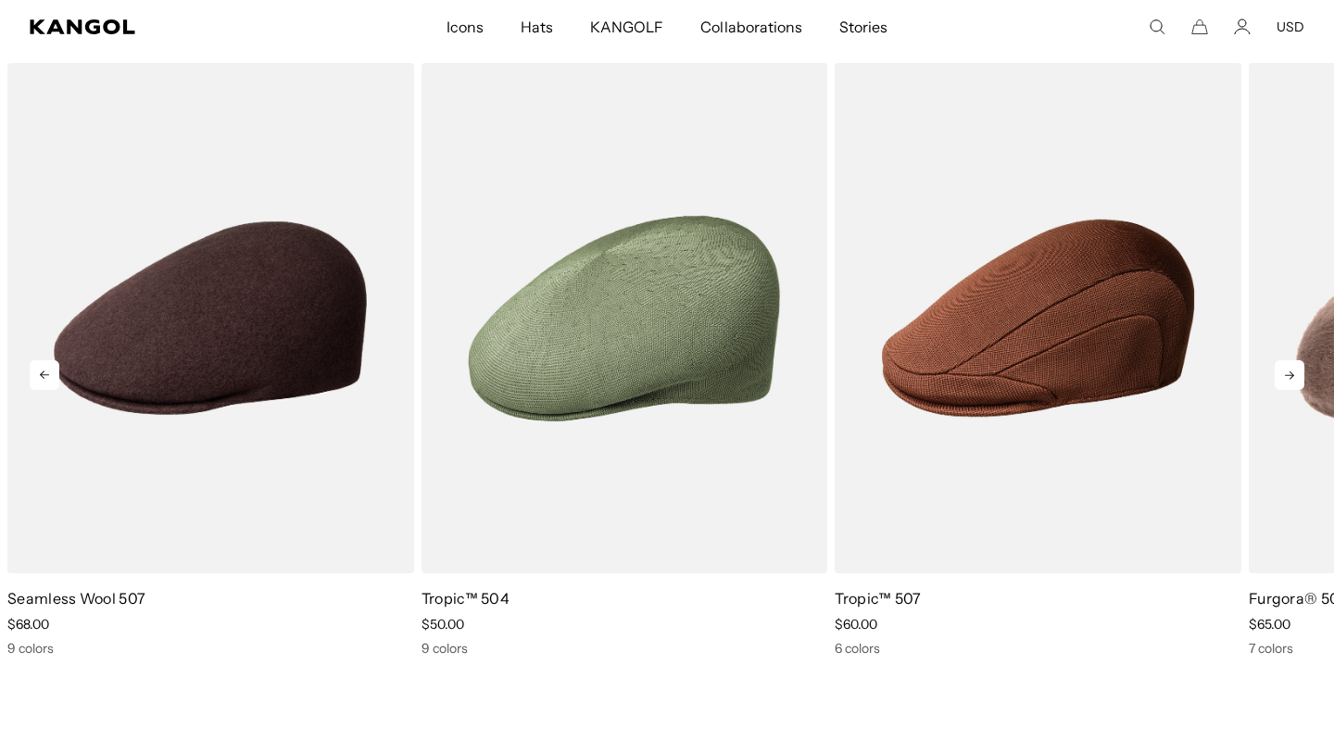
click at [1288, 370] on icon at bounding box center [1289, 375] width 30 height 30
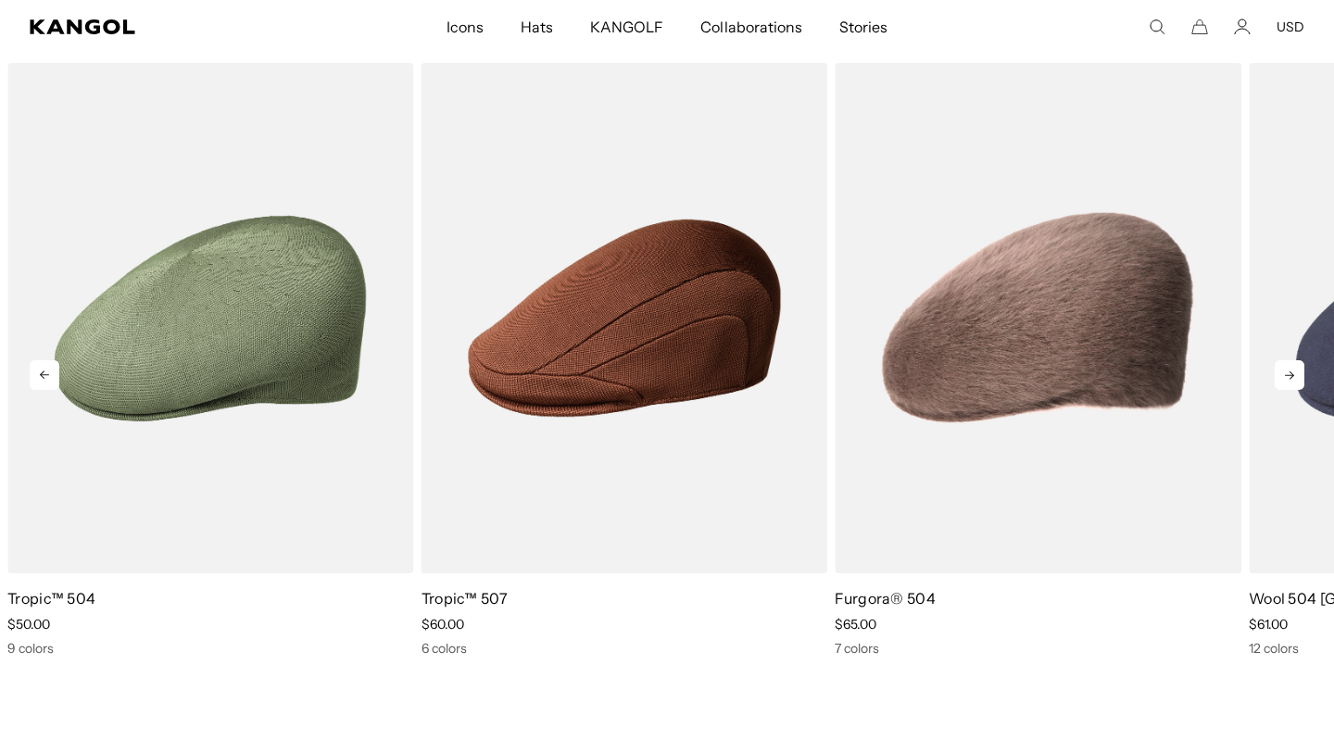
click at [1288, 370] on icon at bounding box center [1289, 375] width 30 height 30
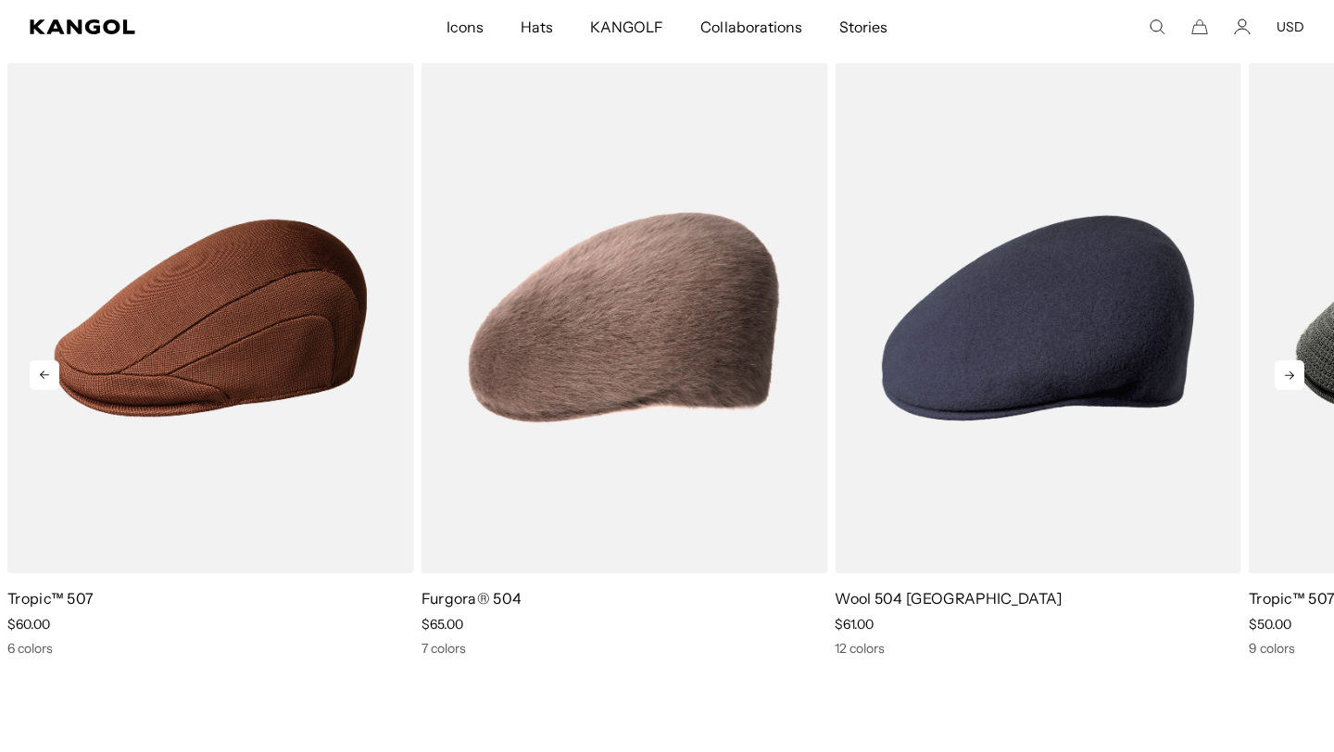
click at [1288, 370] on icon at bounding box center [1289, 375] width 30 height 30
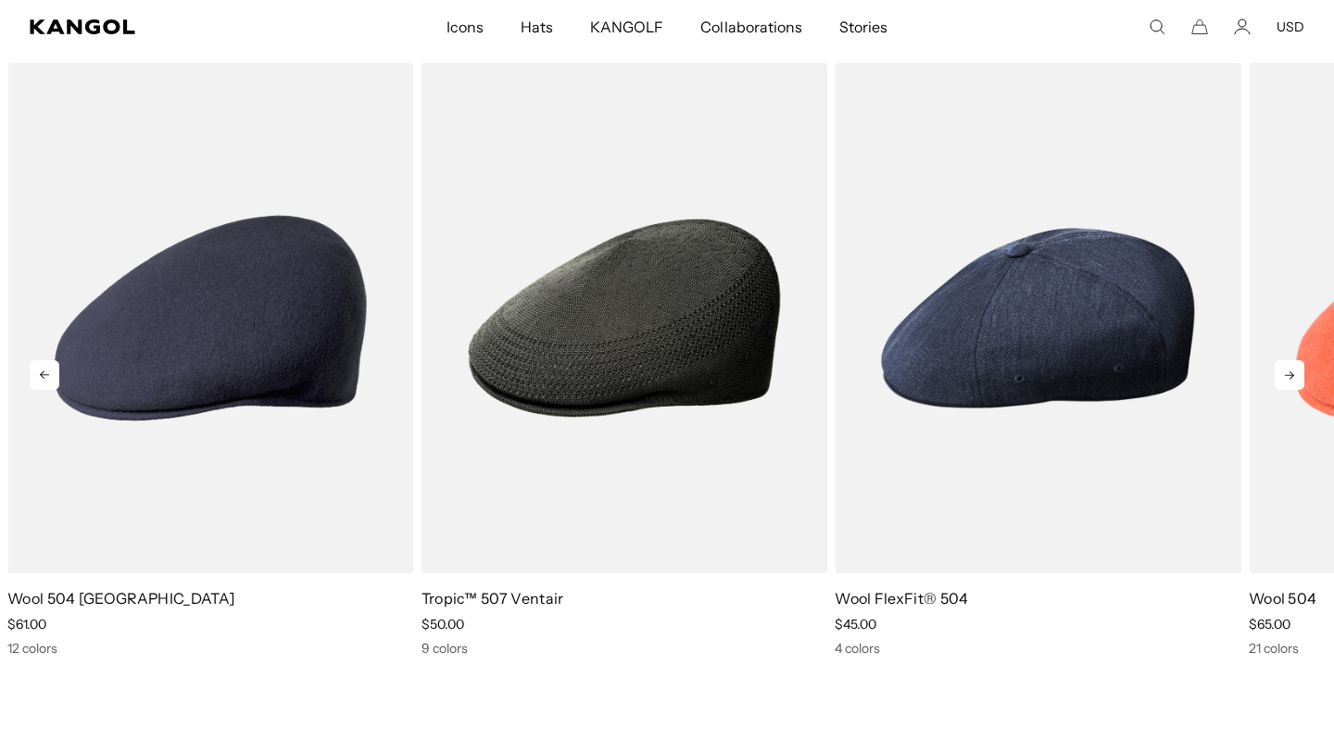
click at [1288, 370] on icon at bounding box center [1289, 375] width 30 height 30
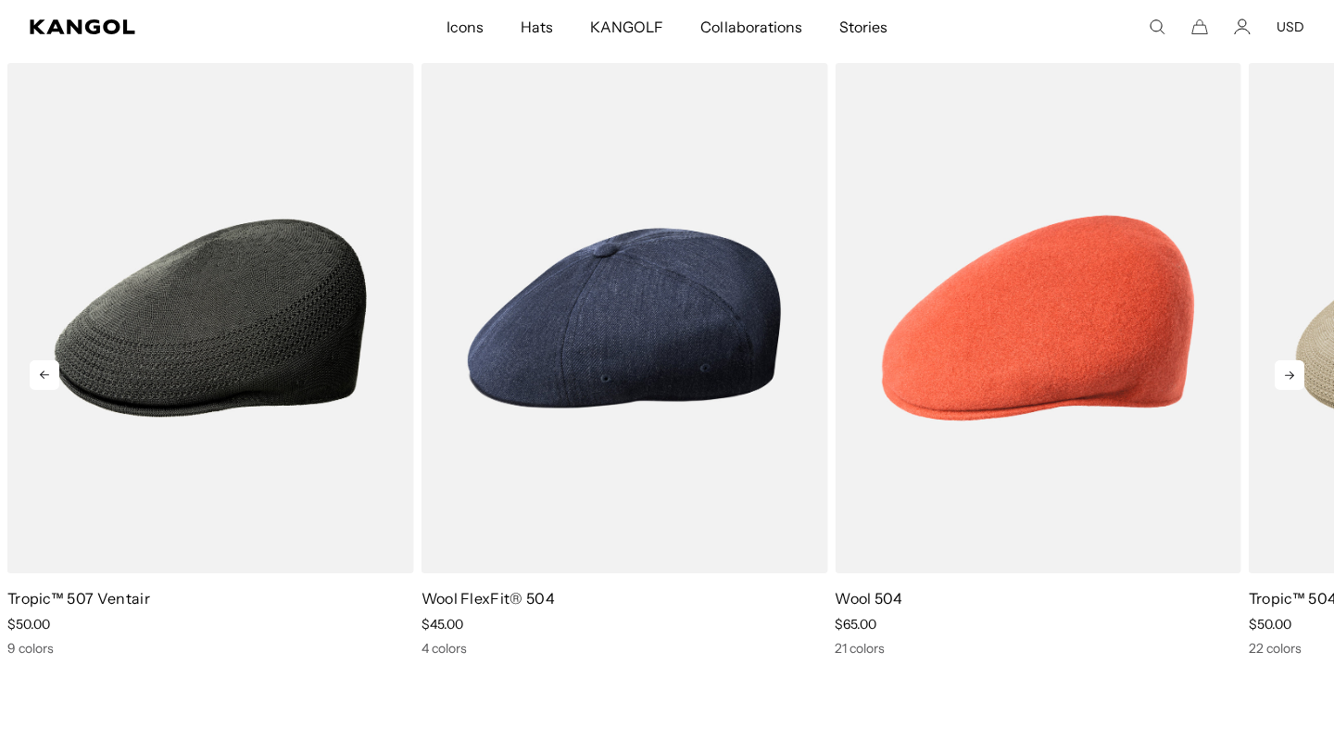
click at [1288, 370] on icon at bounding box center [1289, 375] width 30 height 30
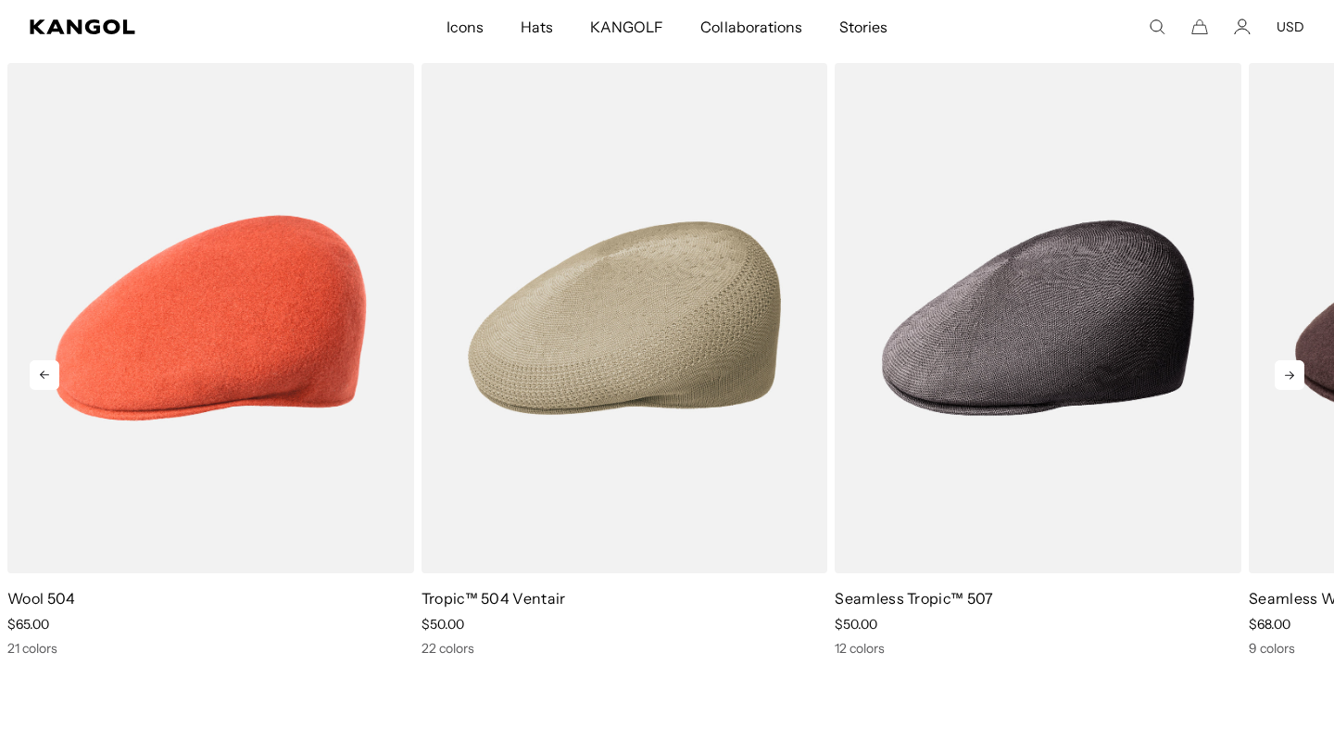
click at [1288, 370] on icon at bounding box center [1289, 375] width 30 height 30
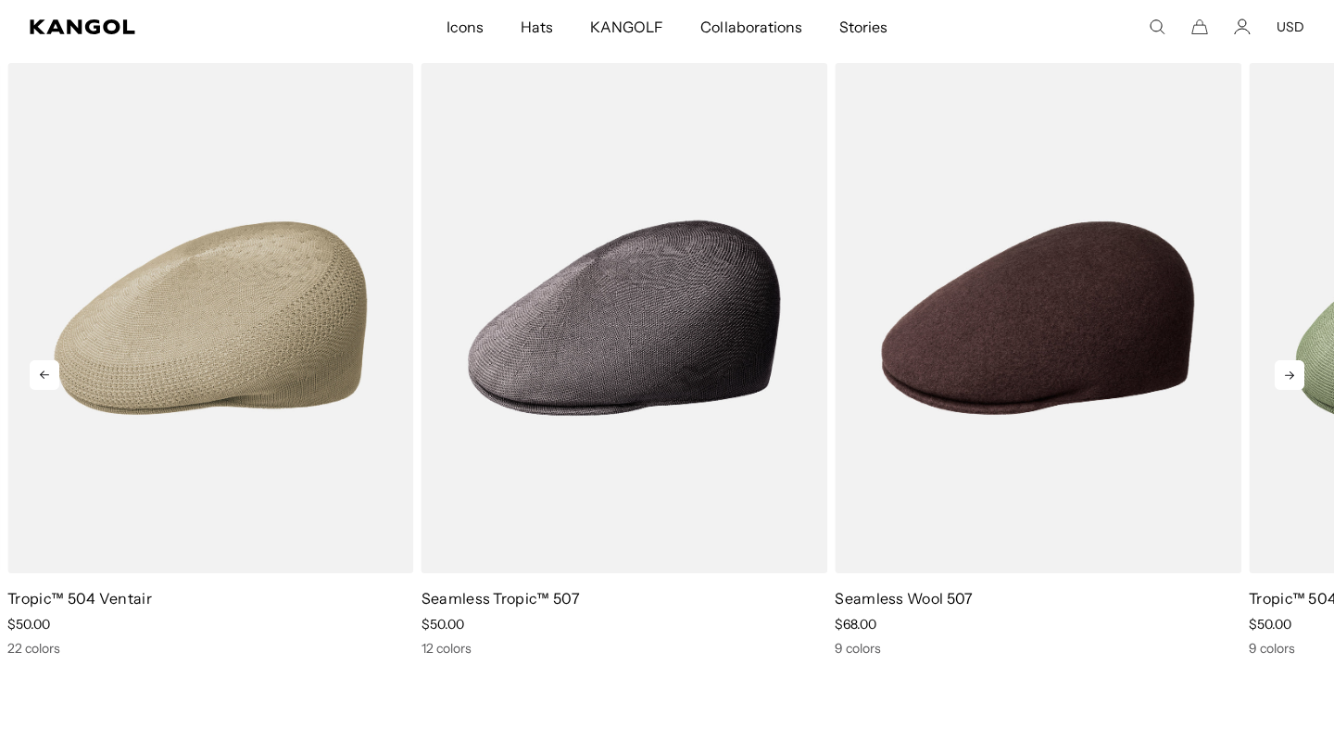
click at [1288, 370] on icon at bounding box center [1289, 375] width 30 height 30
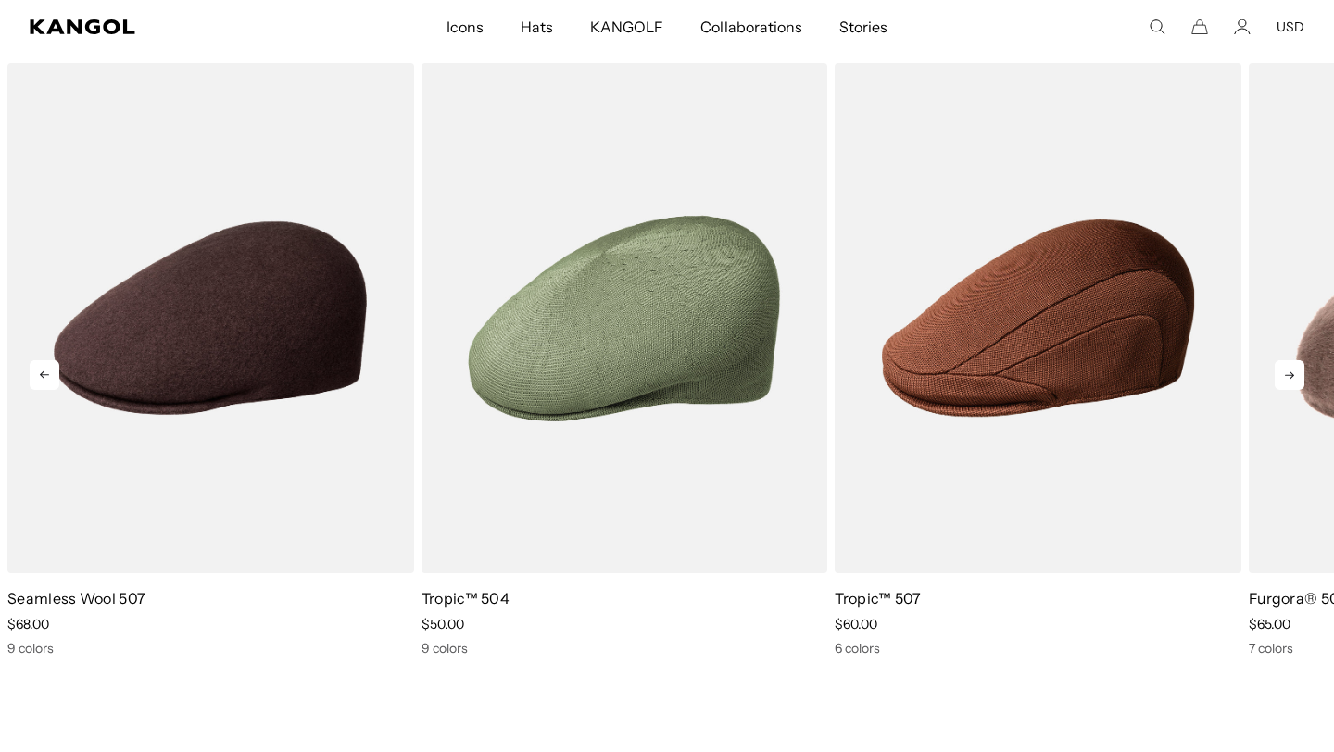
click at [1288, 370] on icon at bounding box center [1289, 375] width 30 height 30
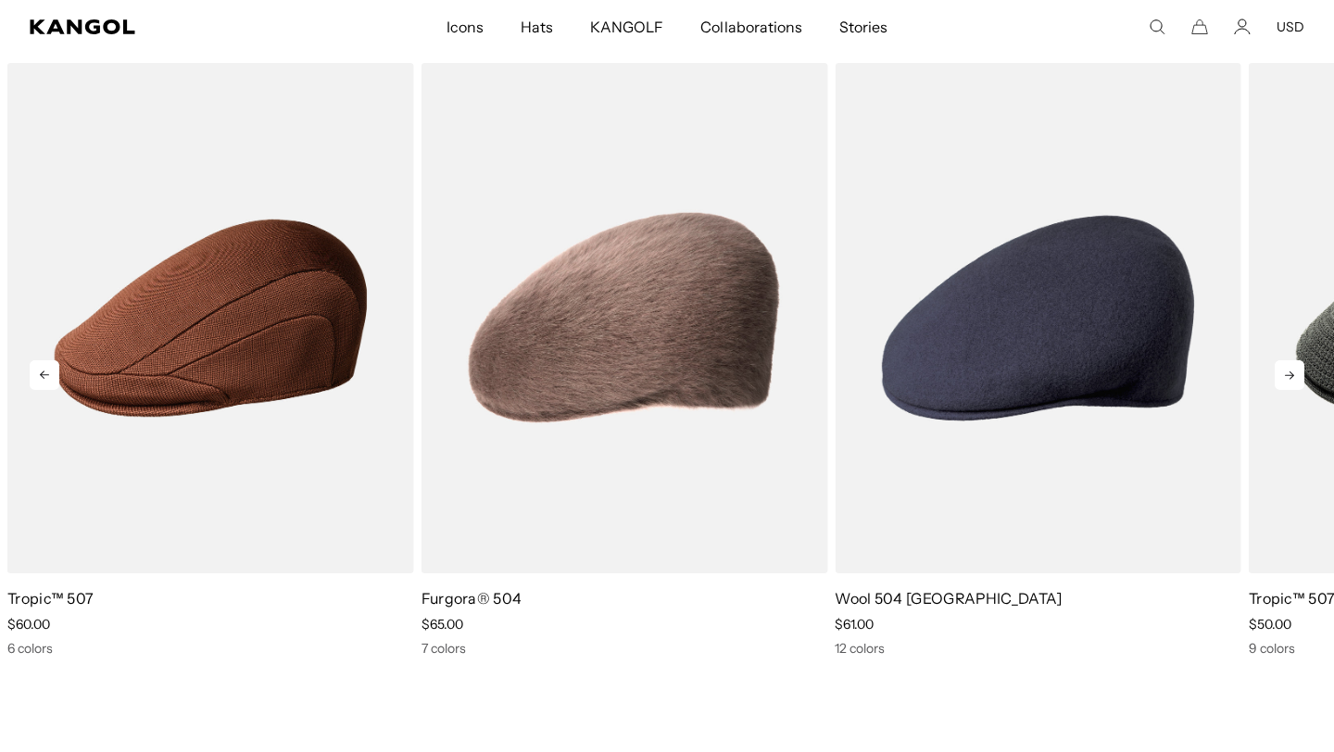
click at [1288, 370] on icon at bounding box center [1289, 375] width 30 height 30
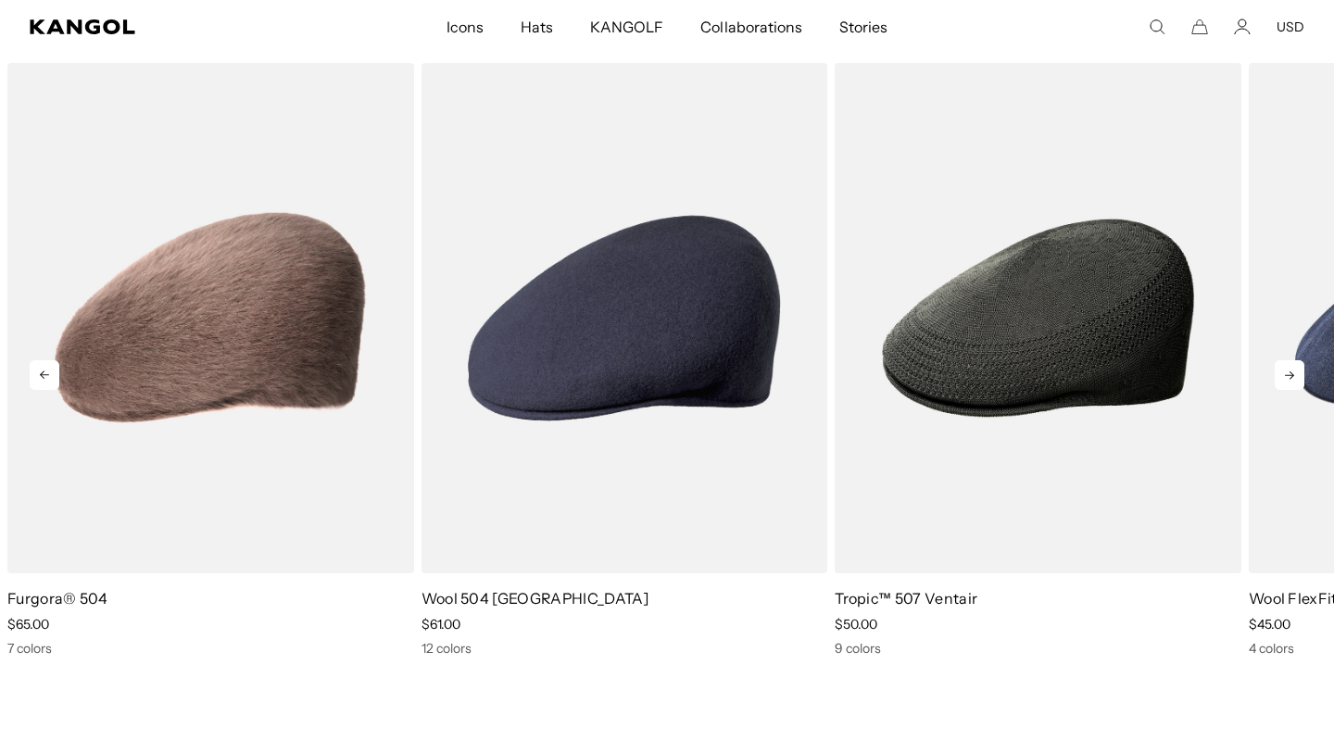
click at [1288, 370] on icon at bounding box center [1289, 375] width 30 height 30
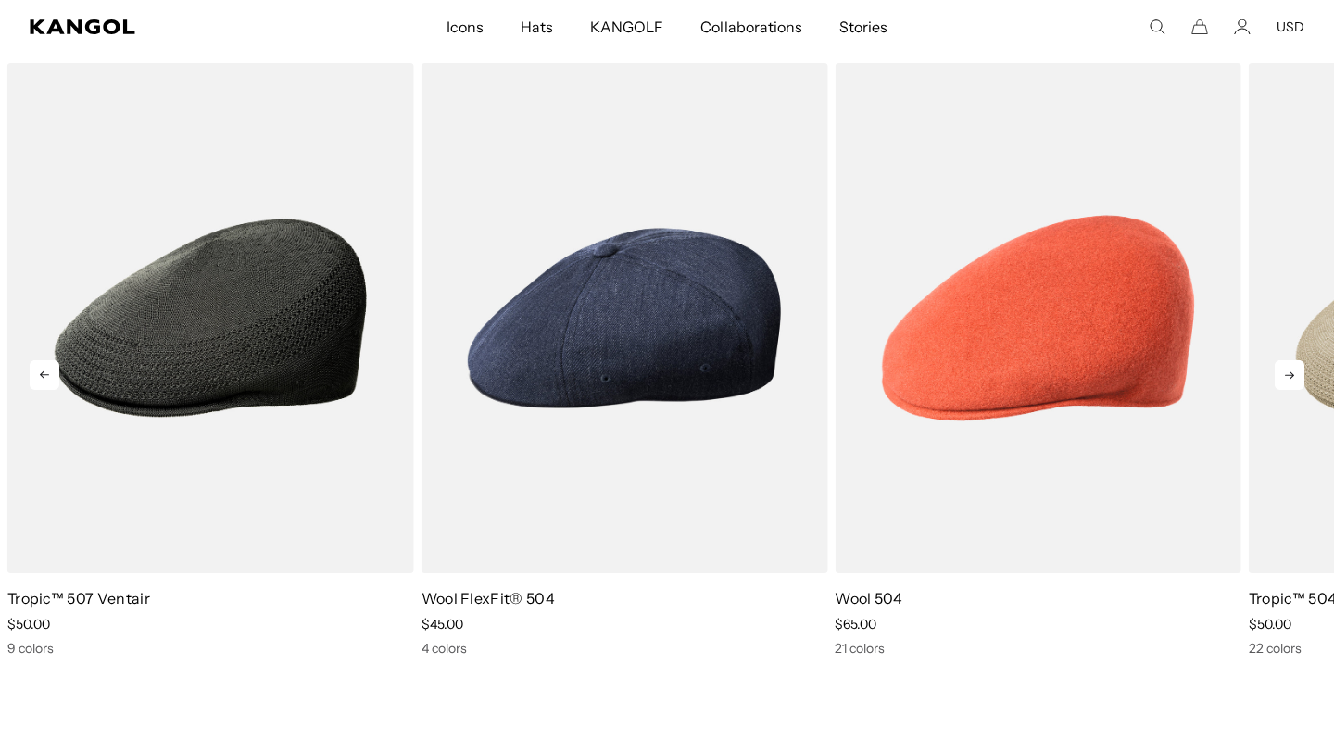
click at [1288, 370] on icon at bounding box center [1289, 375] width 30 height 30
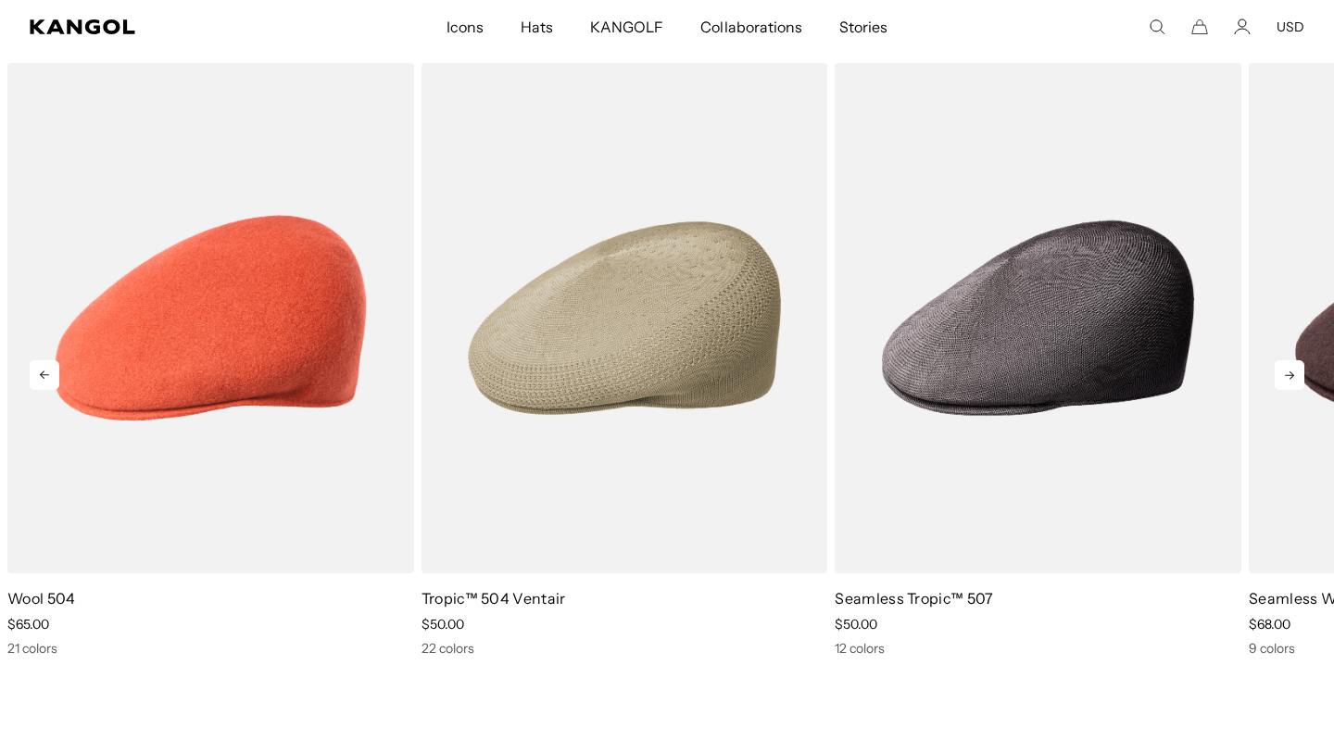
click at [1288, 370] on icon at bounding box center [1289, 375] width 30 height 30
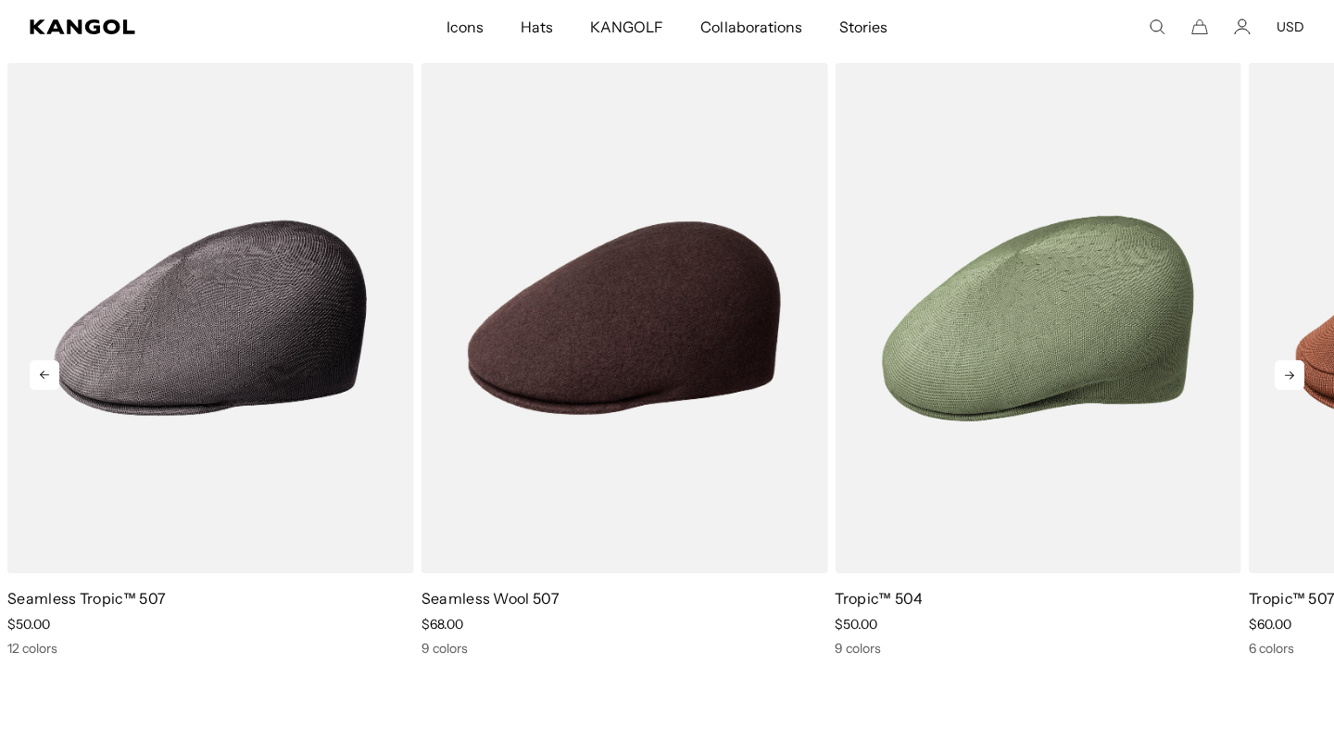
click at [1288, 370] on icon at bounding box center [1289, 375] width 30 height 30
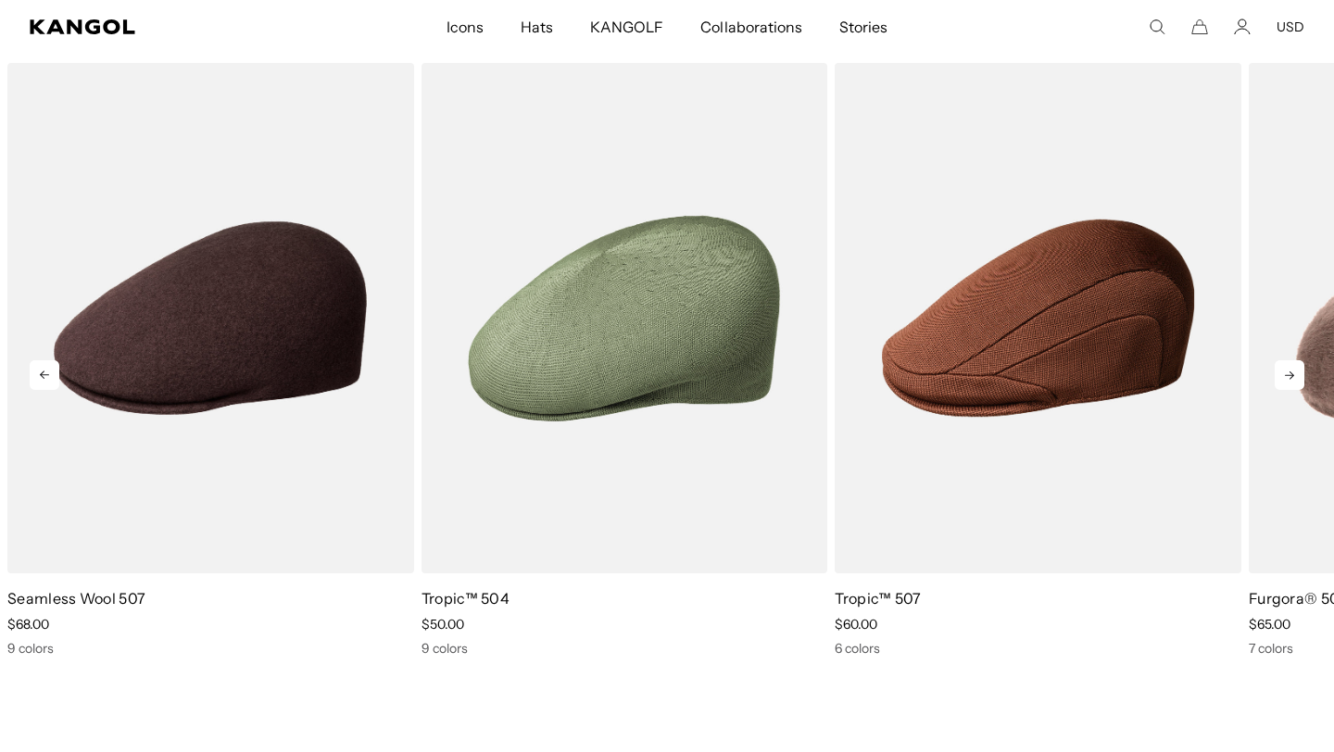
click at [1288, 370] on icon at bounding box center [1289, 375] width 30 height 30
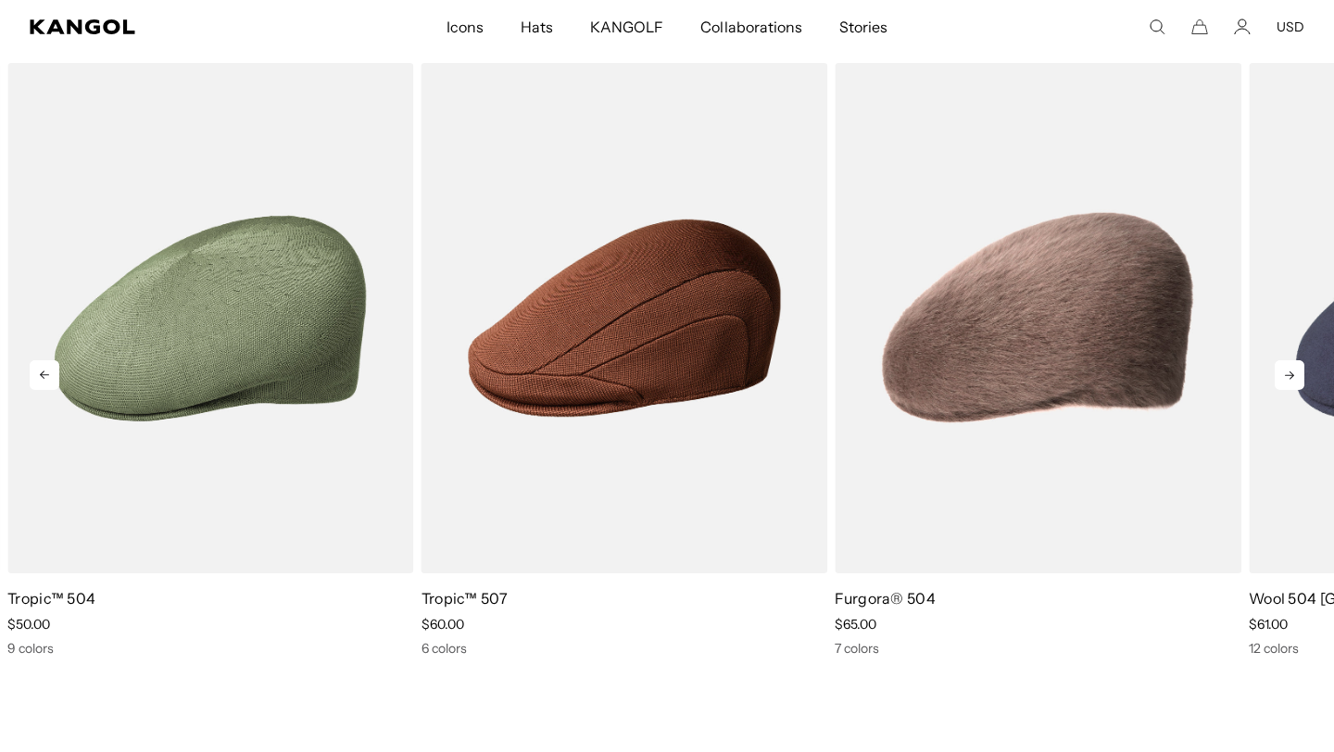
click at [1288, 370] on icon at bounding box center [1289, 375] width 30 height 30
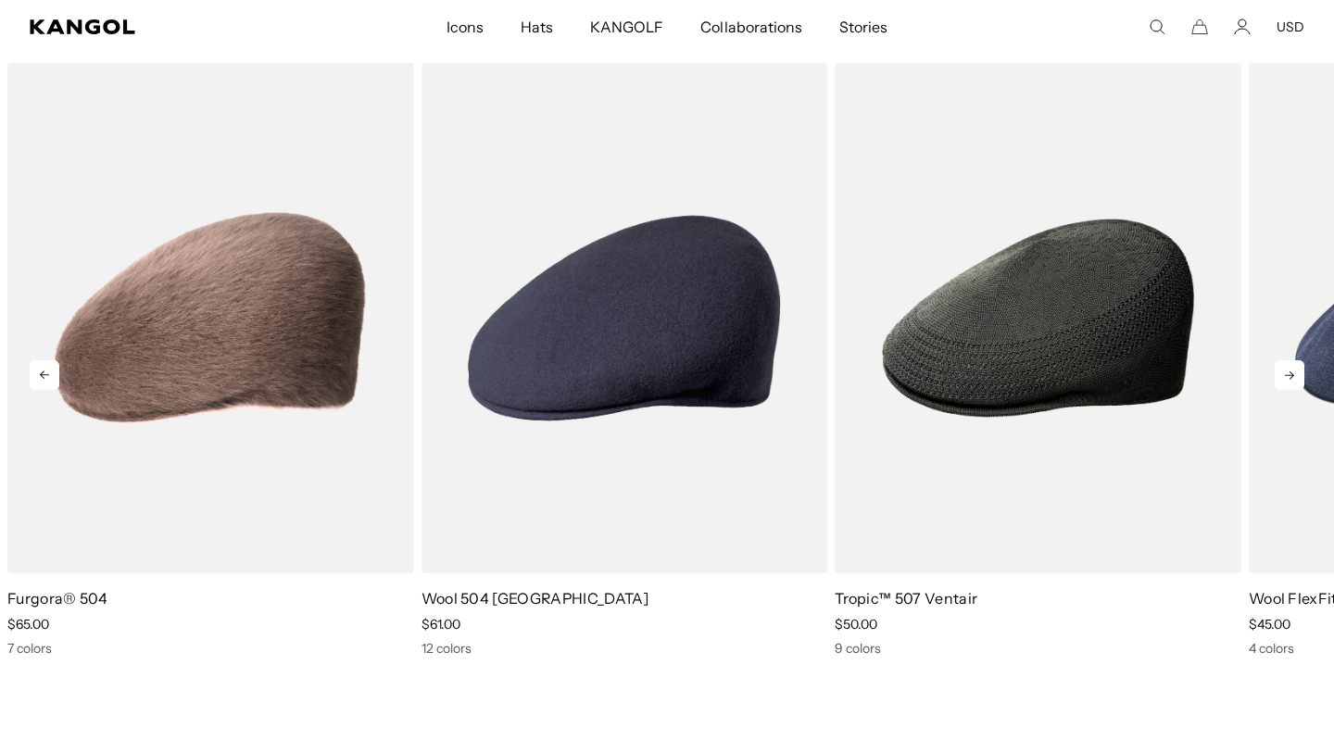
click at [1288, 370] on icon at bounding box center [1289, 375] width 30 height 30
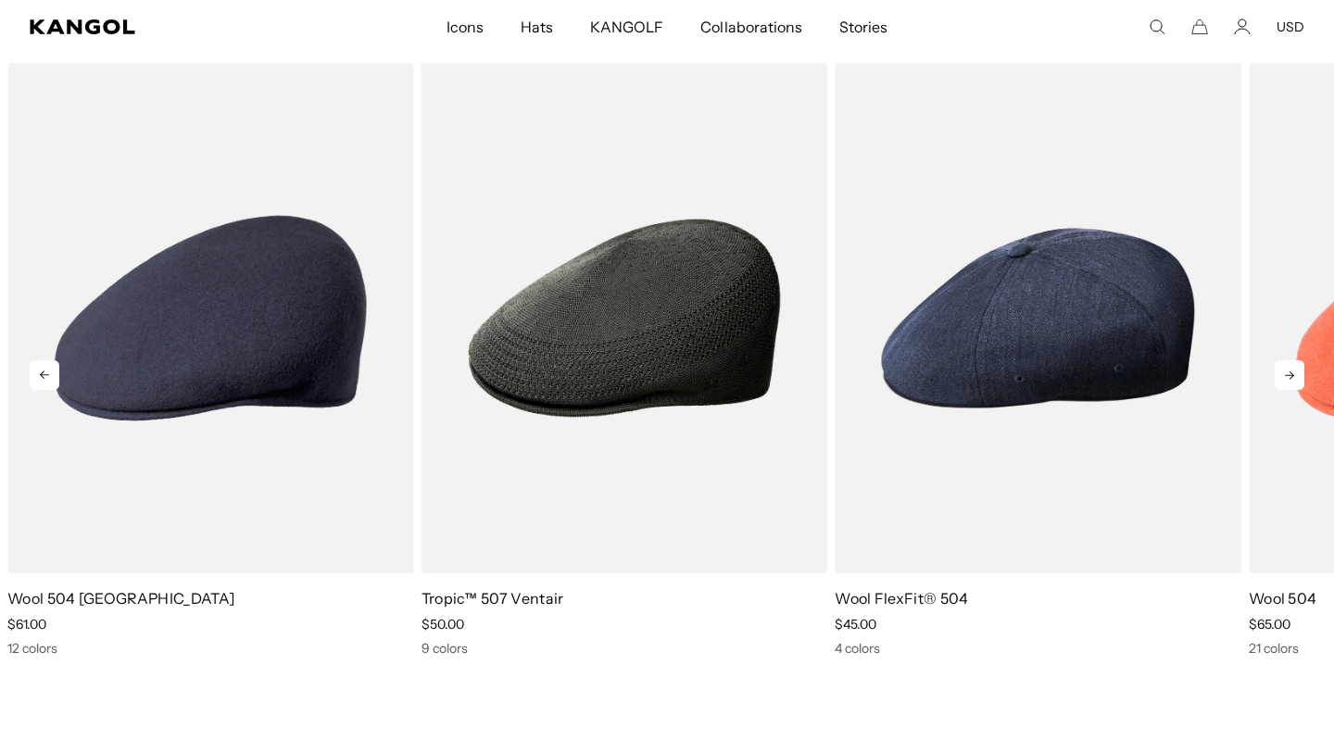
click at [1288, 371] on icon at bounding box center [1289, 375] width 30 height 30
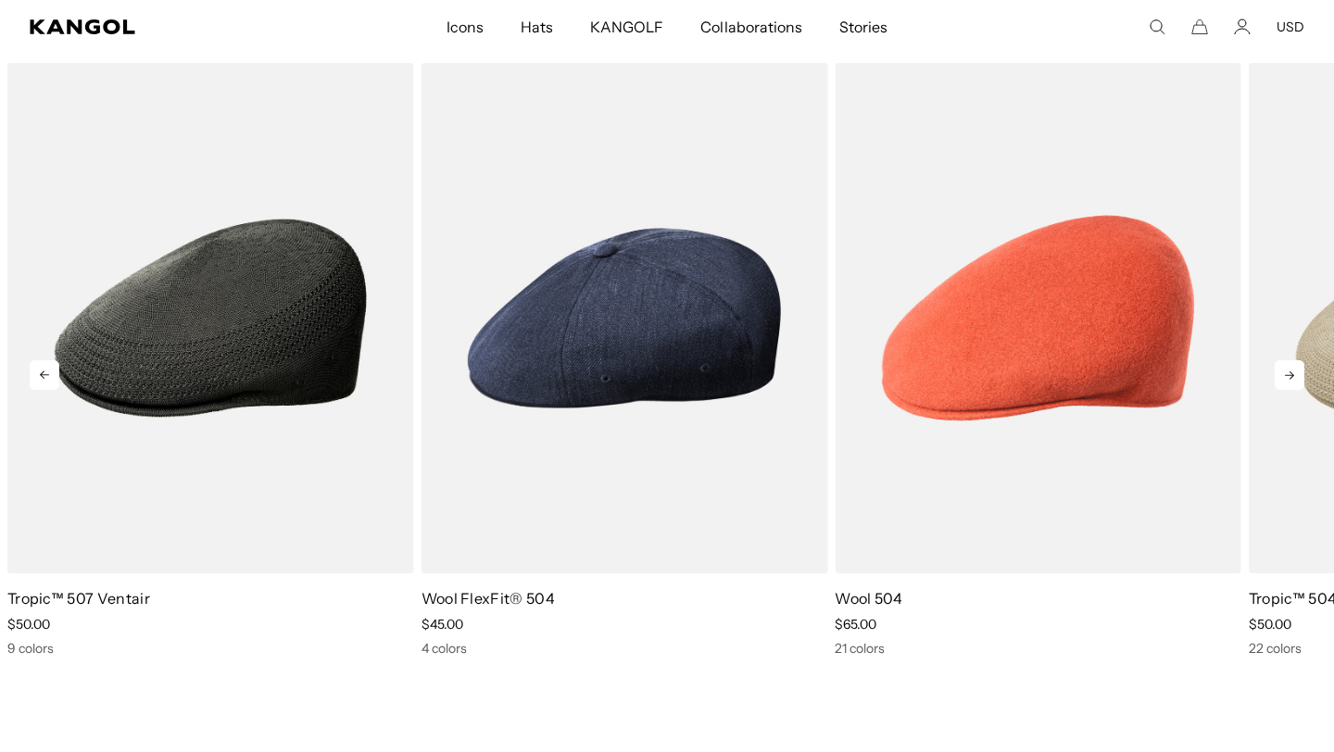
click at [1288, 371] on icon at bounding box center [1289, 375] width 9 height 8
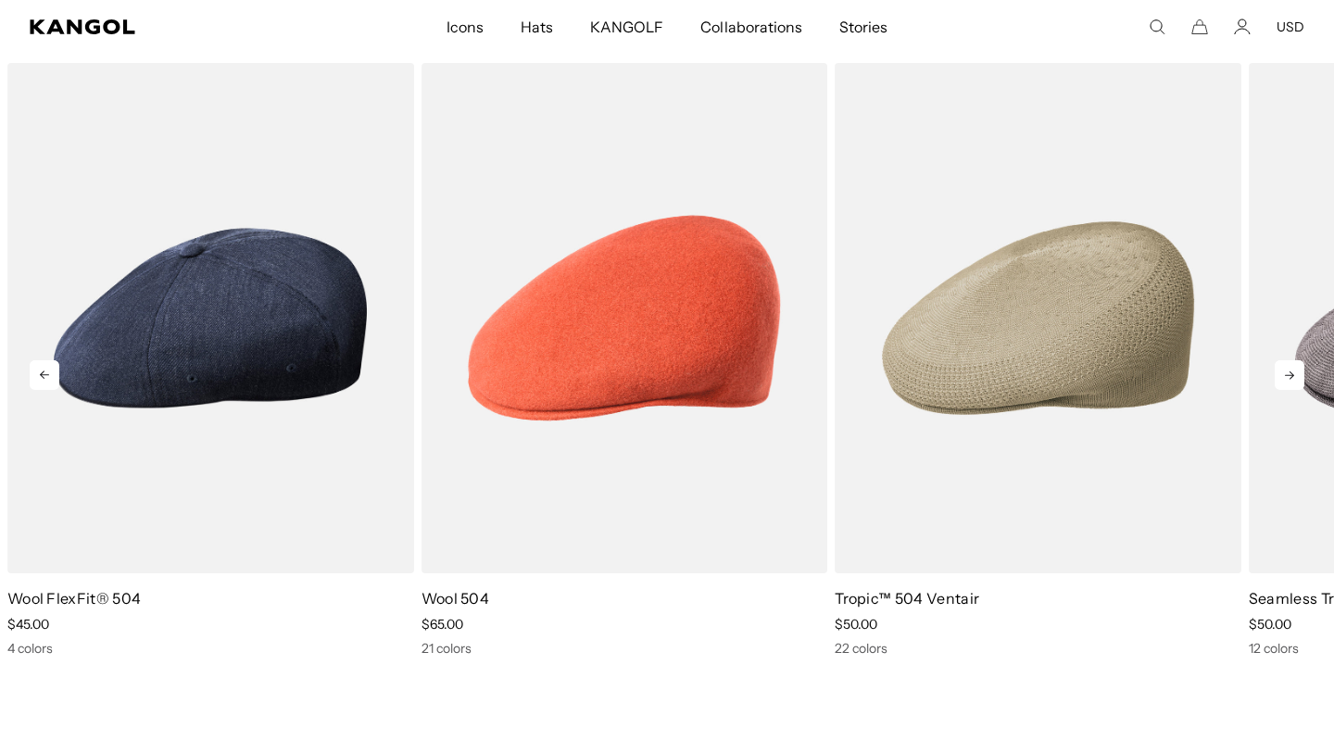
click at [1288, 371] on icon at bounding box center [1289, 375] width 9 height 8
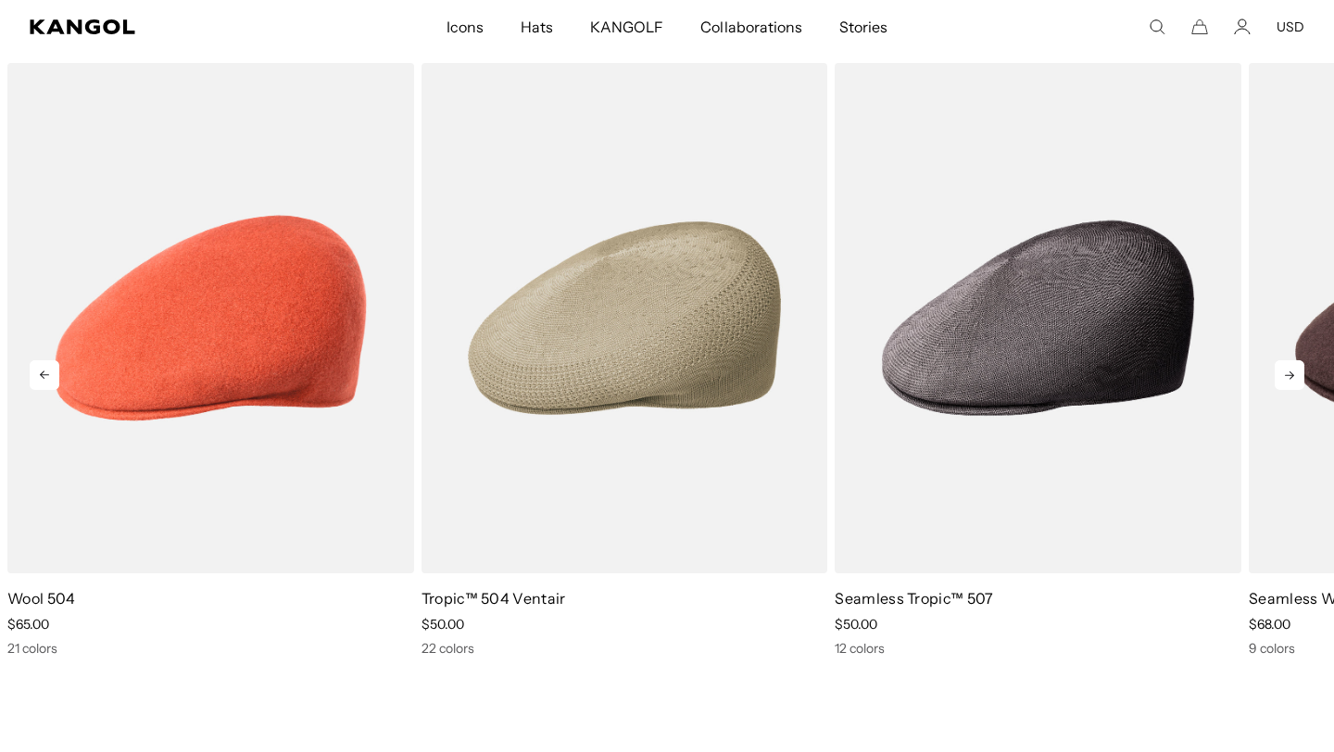
click at [1288, 372] on icon at bounding box center [1289, 375] width 30 height 30
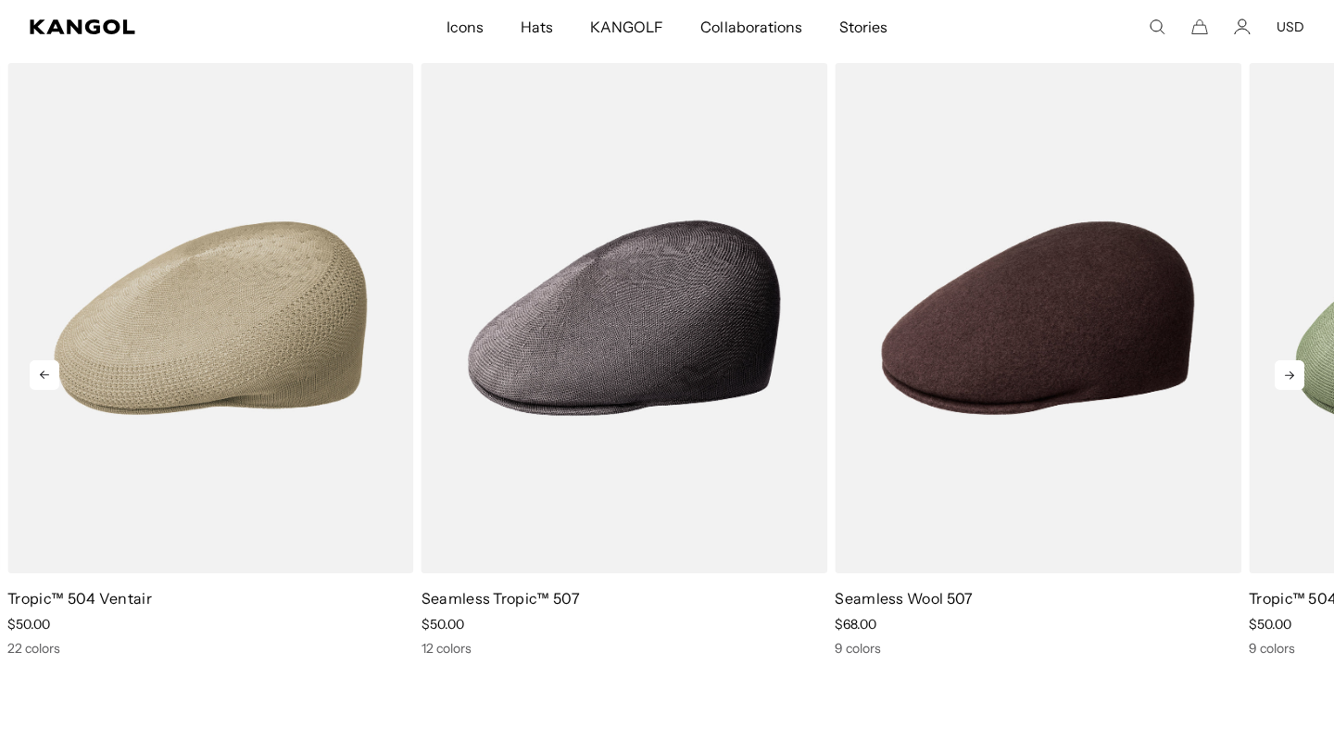
scroll to position [0, 382]
click at [1288, 373] on icon at bounding box center [1289, 375] width 30 height 30
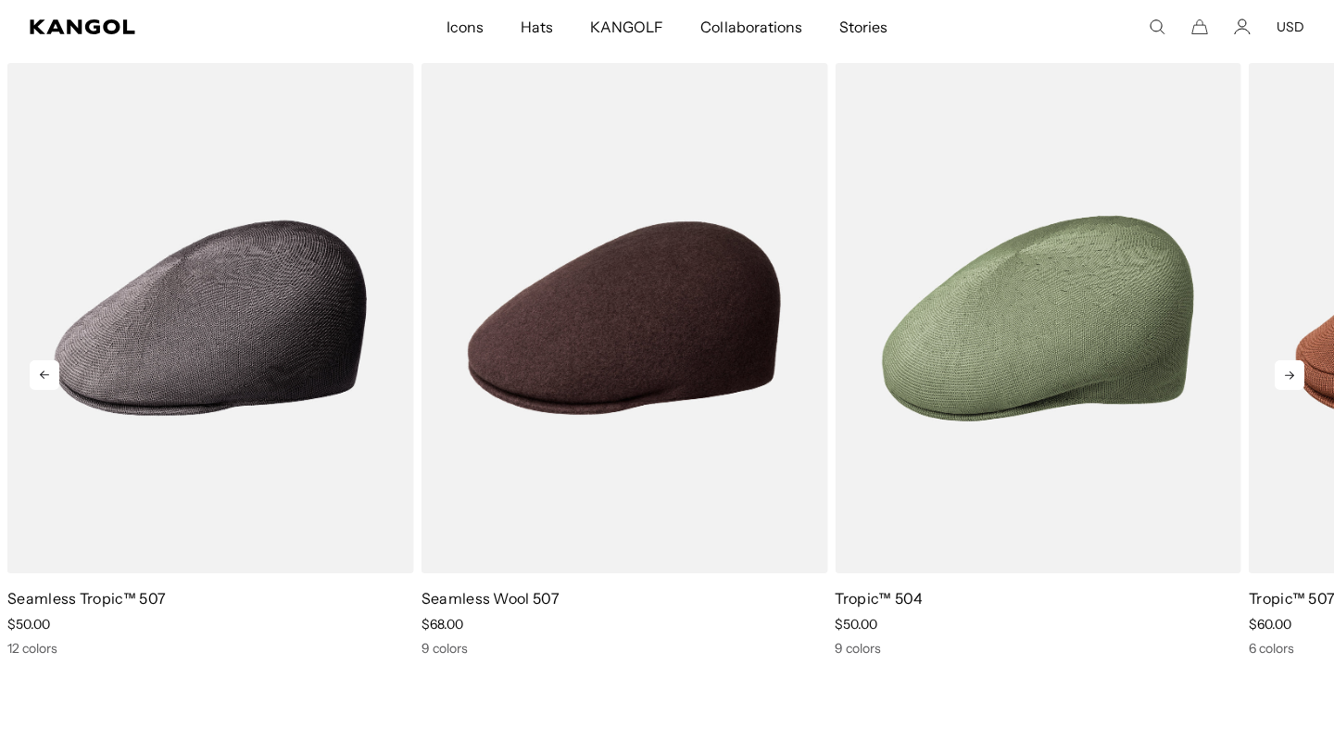
click at [1288, 373] on icon at bounding box center [1289, 375] width 30 height 30
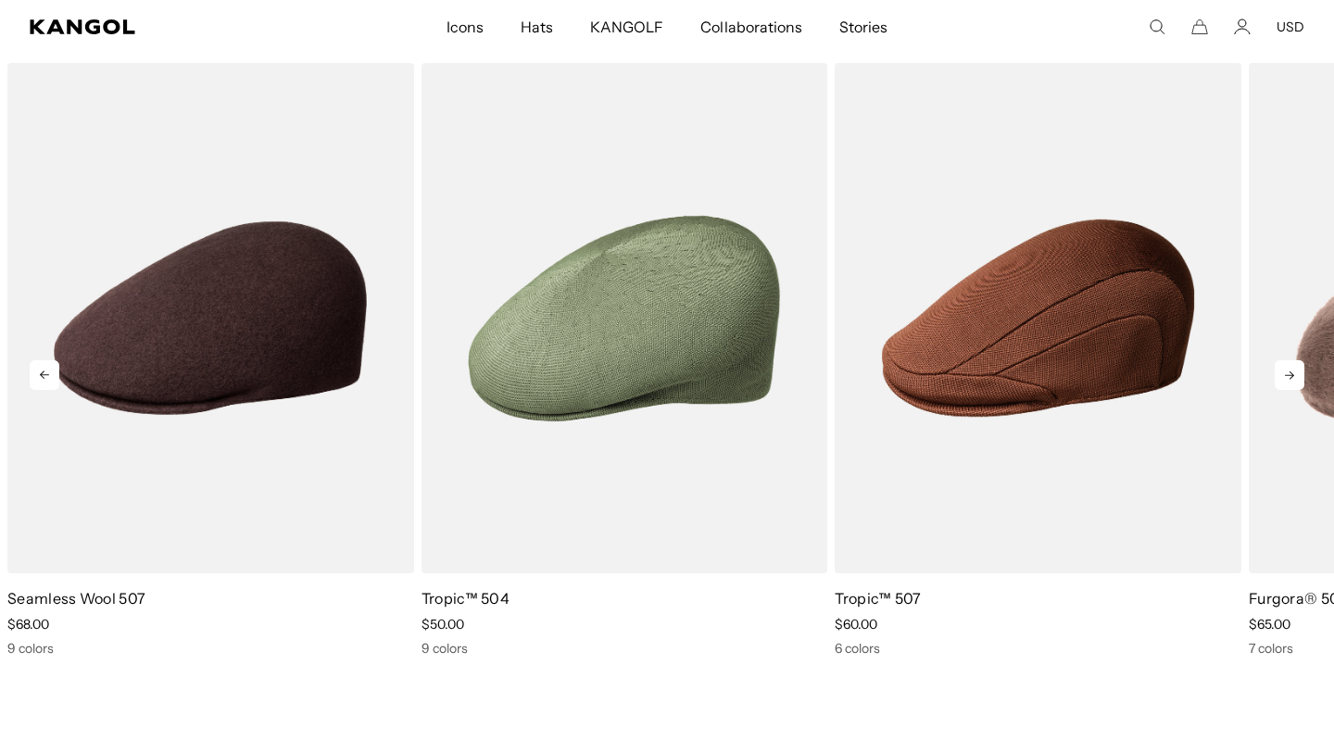
click at [1288, 373] on icon at bounding box center [1289, 375] width 30 height 30
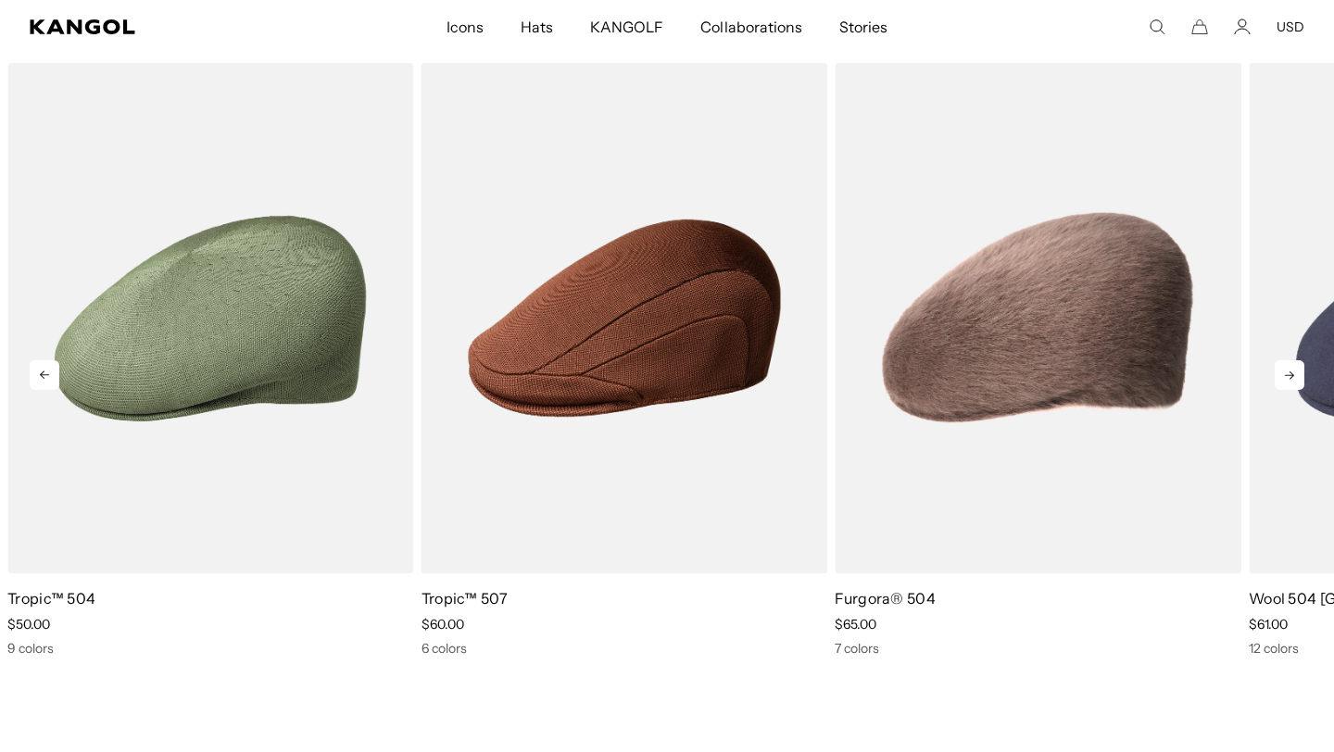
click at [1288, 373] on icon at bounding box center [1289, 375] width 30 height 30
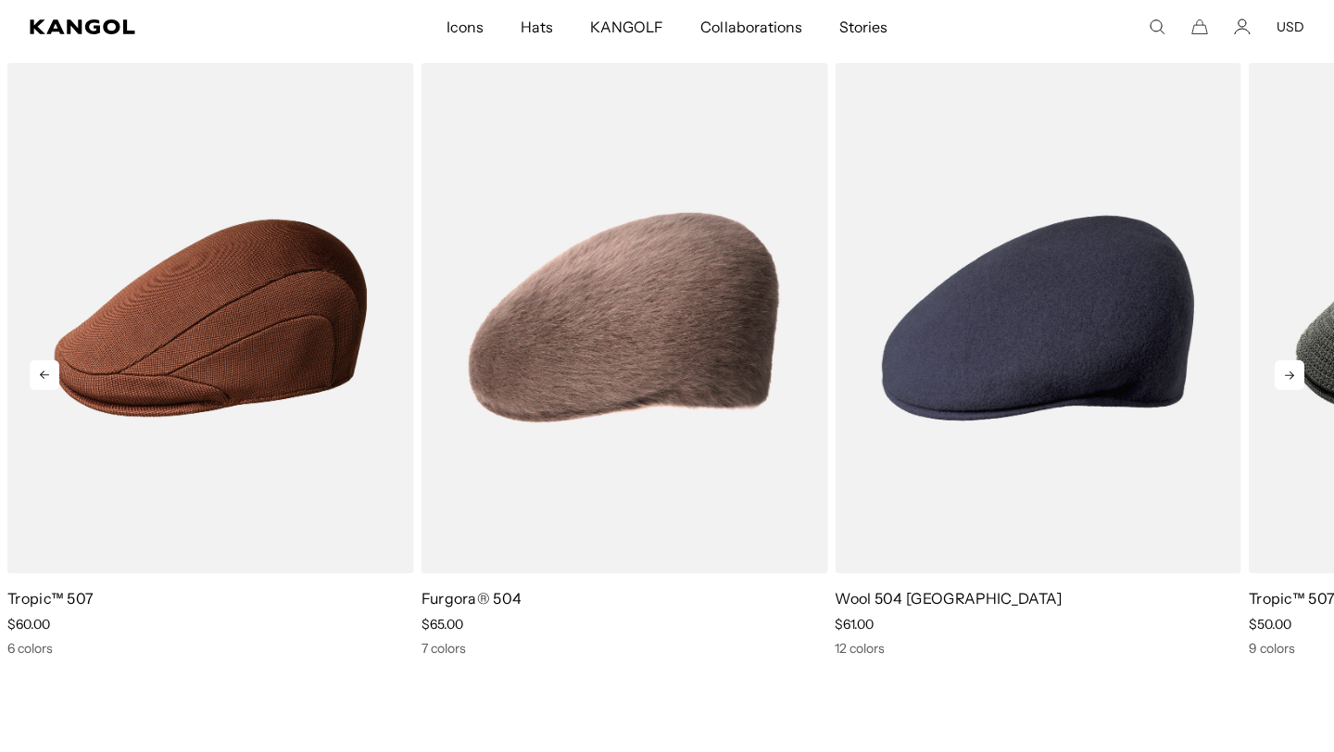
click at [1288, 373] on icon at bounding box center [1289, 375] width 30 height 30
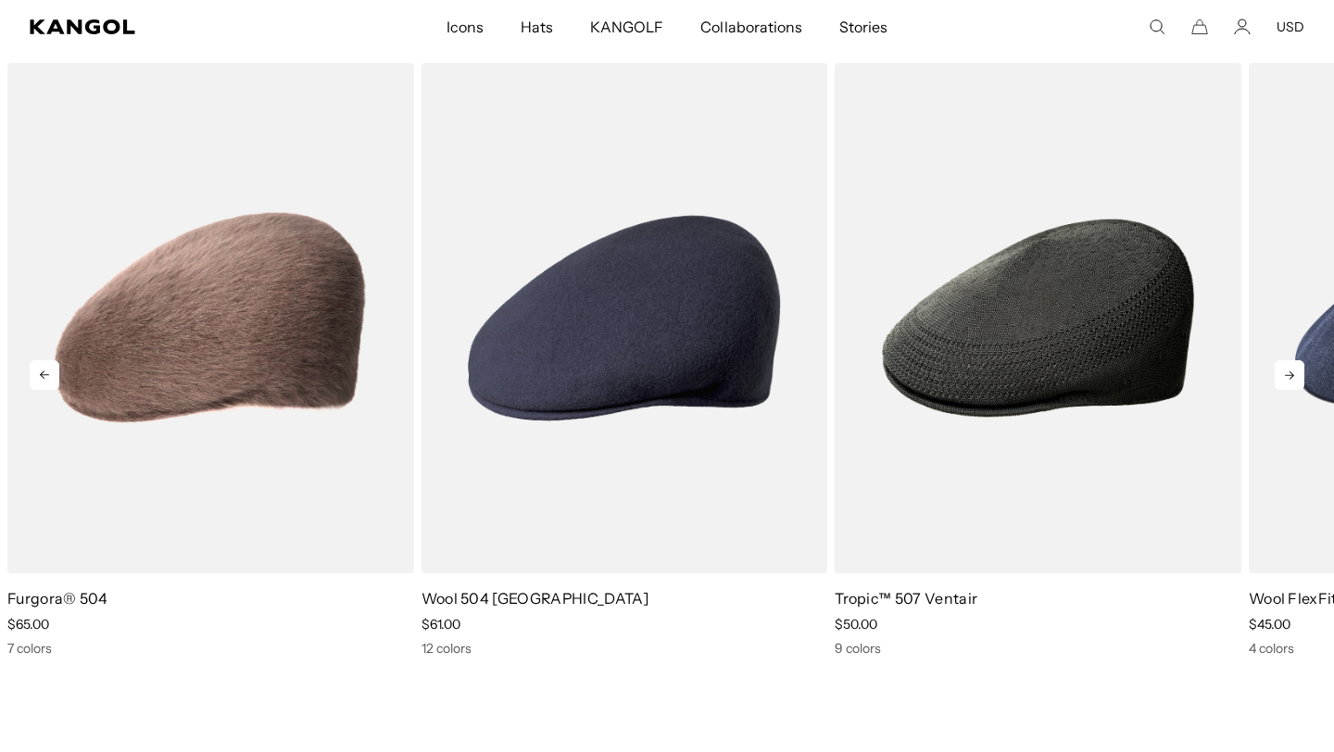
scroll to position [0, 0]
click at [1288, 373] on icon at bounding box center [1289, 375] width 30 height 30
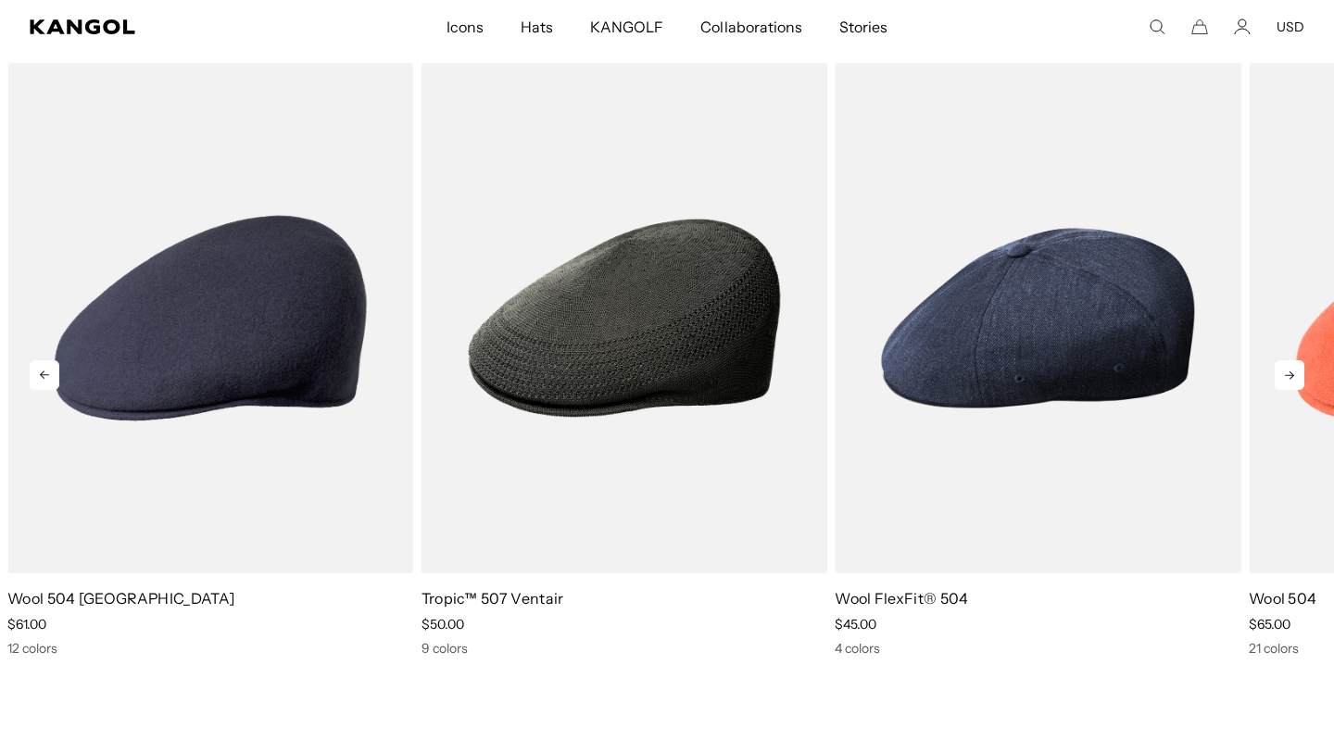
scroll to position [0, 382]
click at [1288, 373] on icon at bounding box center [1289, 375] width 30 height 30
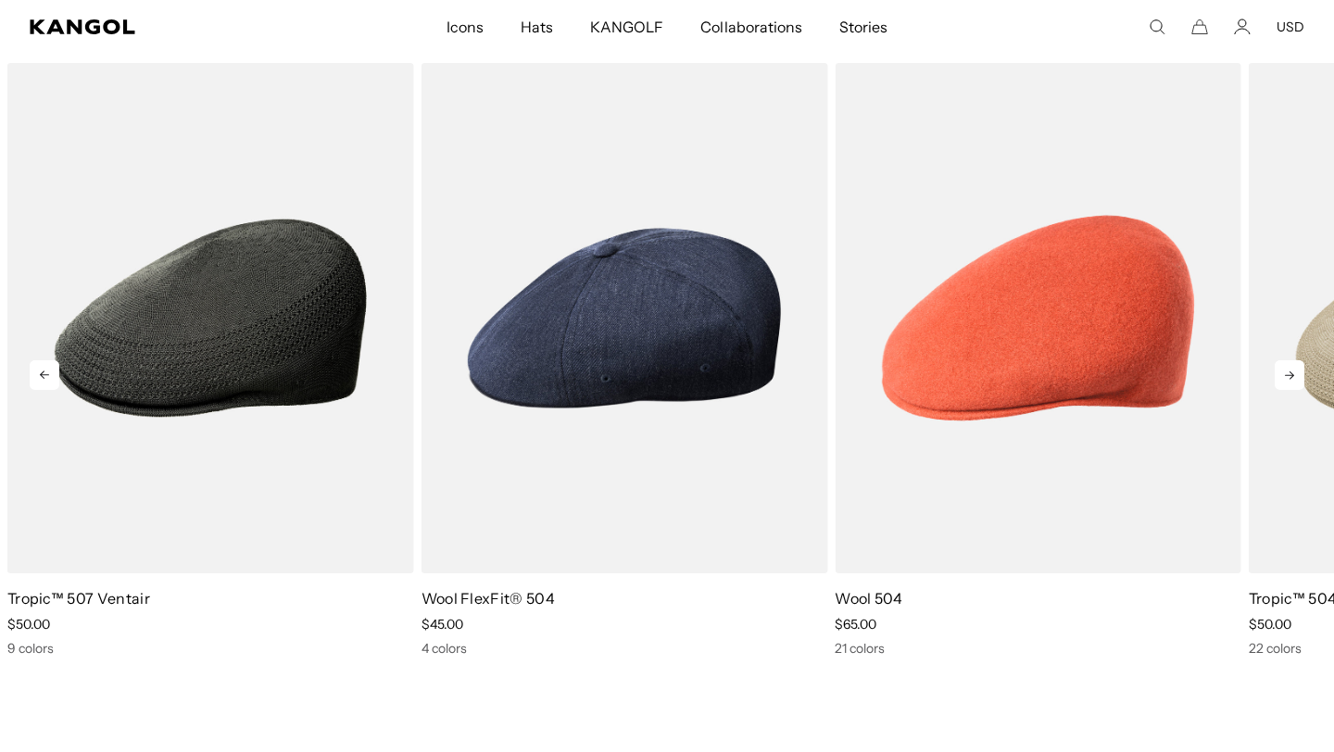
click at [1288, 373] on icon at bounding box center [1289, 375] width 30 height 30
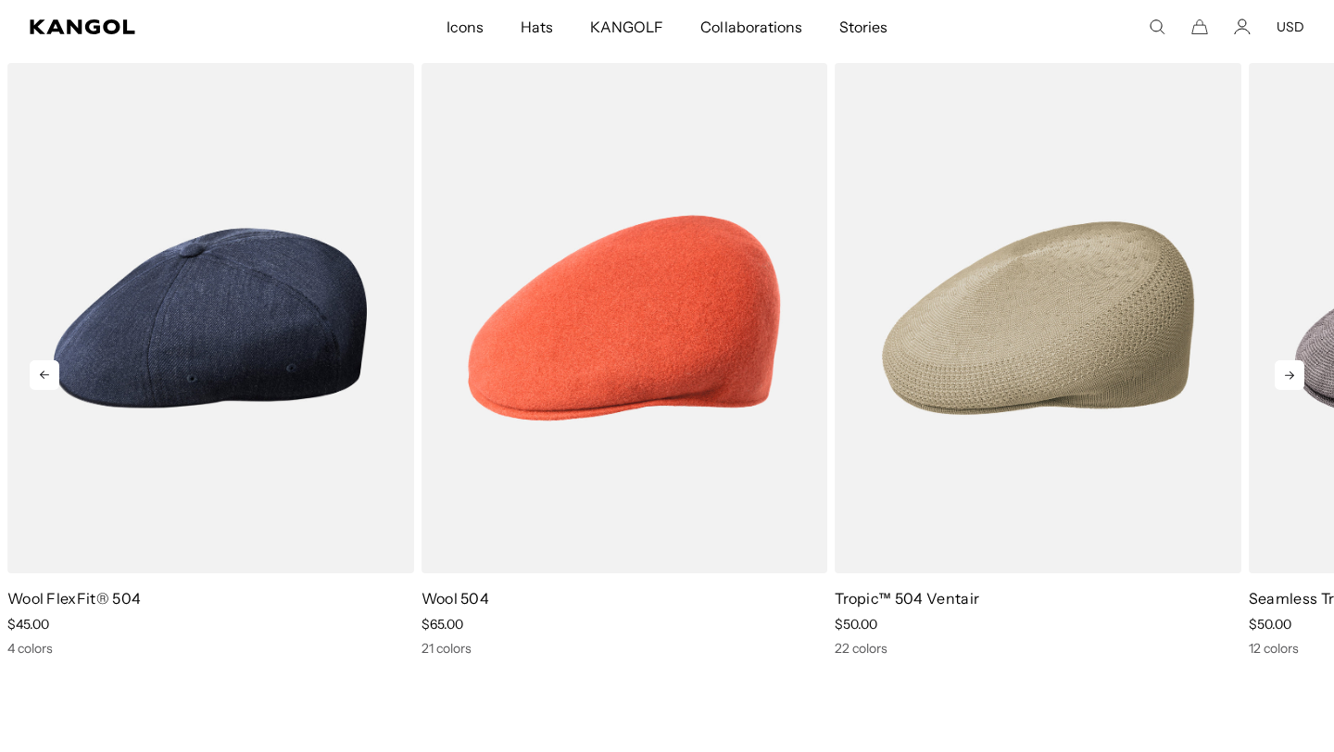
click at [1288, 373] on icon at bounding box center [1289, 375] width 30 height 30
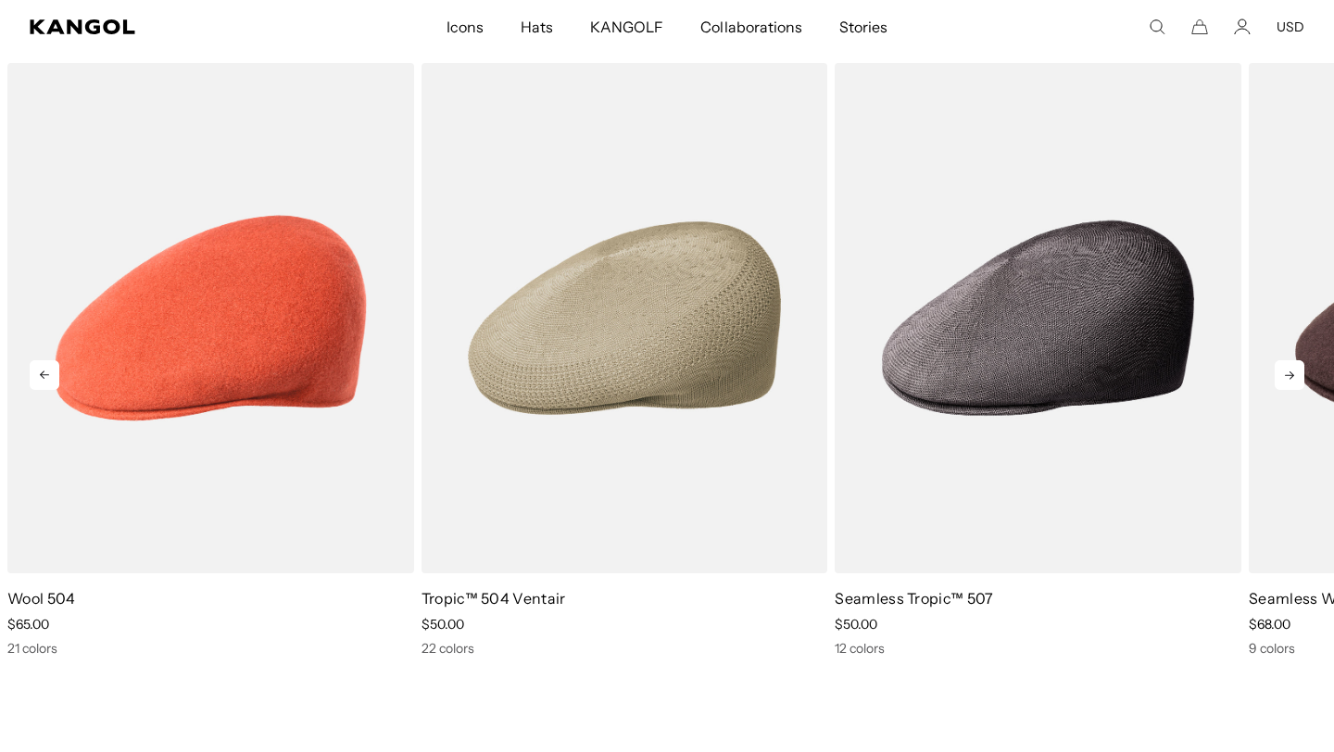
click at [1288, 373] on icon at bounding box center [1289, 375] width 30 height 30
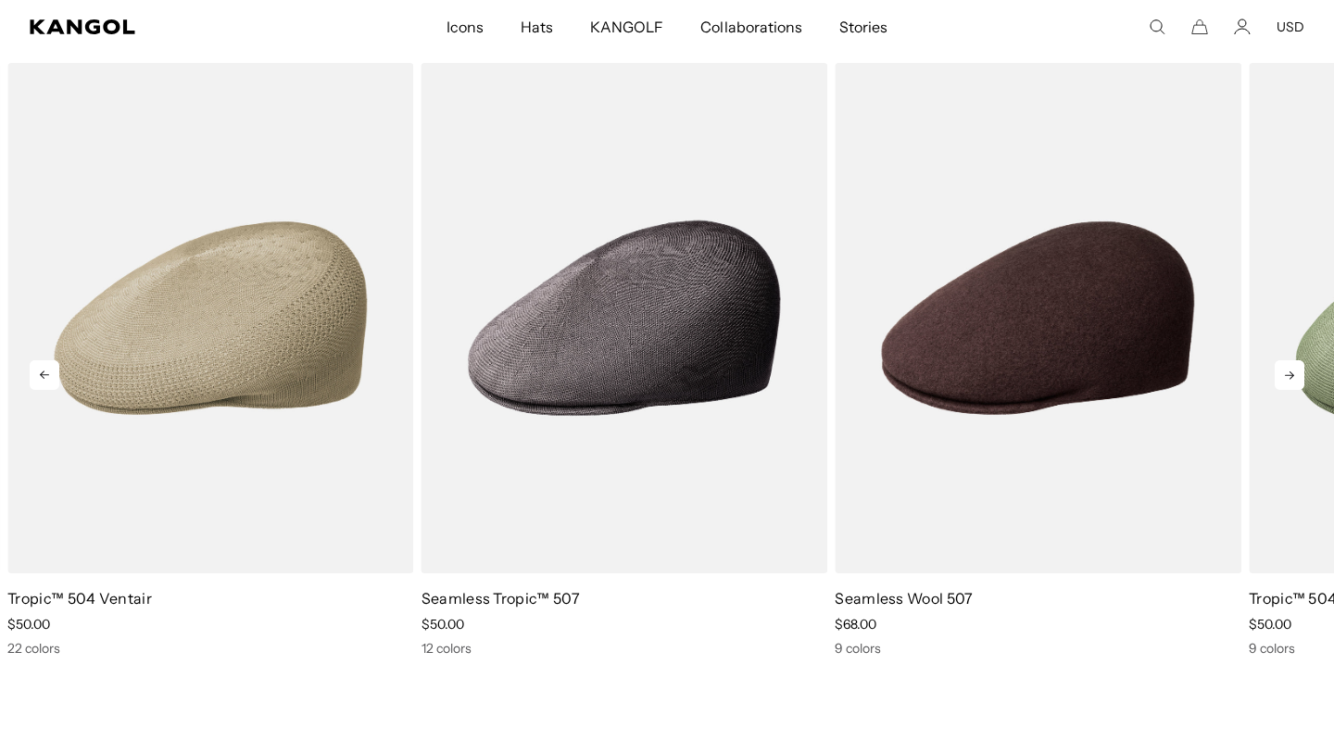
click at [1284, 374] on icon at bounding box center [1289, 375] width 30 height 30
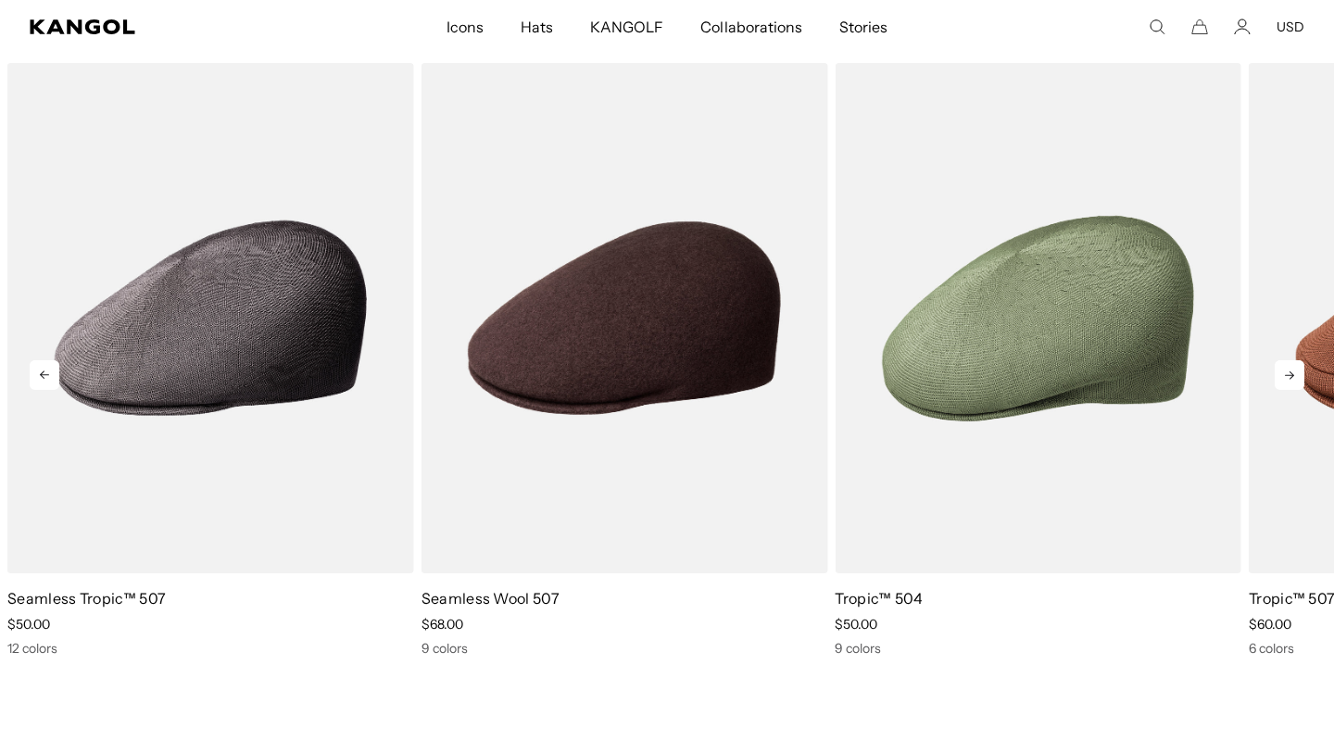
click at [1284, 374] on icon at bounding box center [1289, 375] width 30 height 30
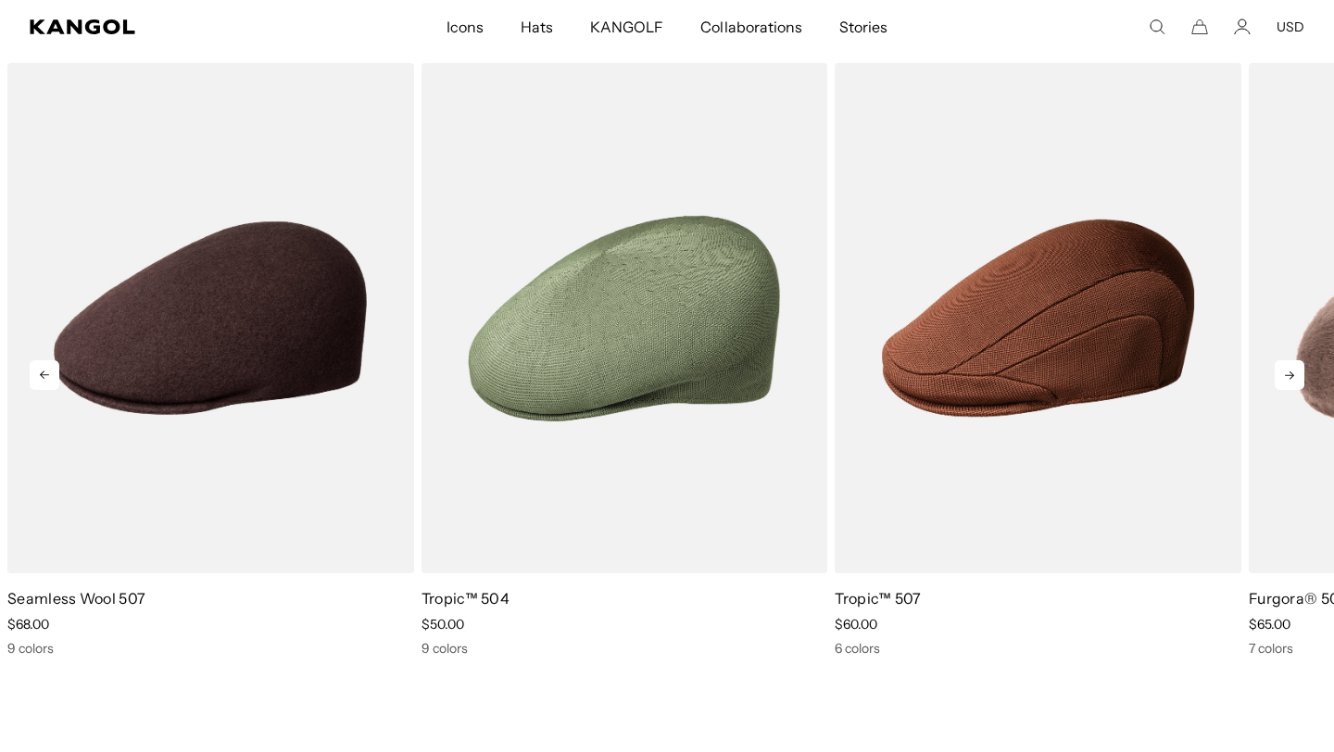
scroll to position [0, 0]
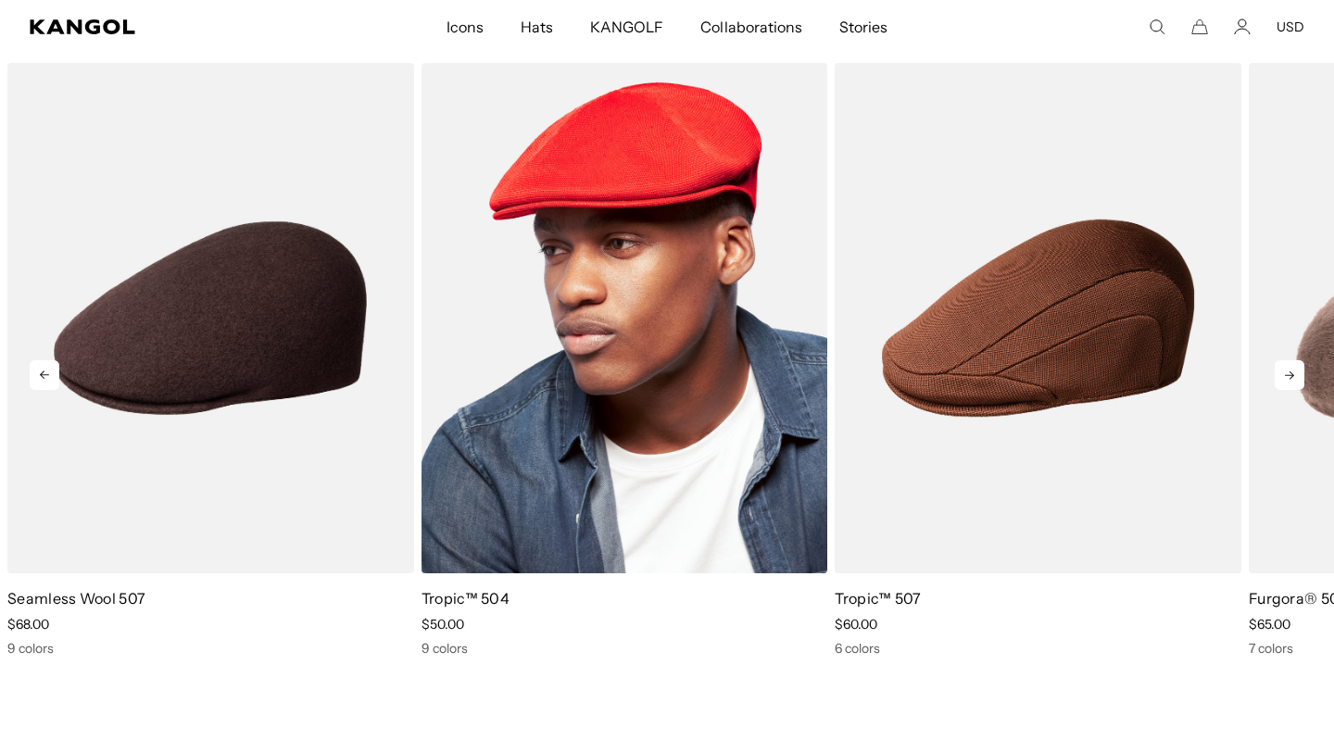
click at [700, 345] on img "5 of 10" at bounding box center [624, 318] width 407 height 510
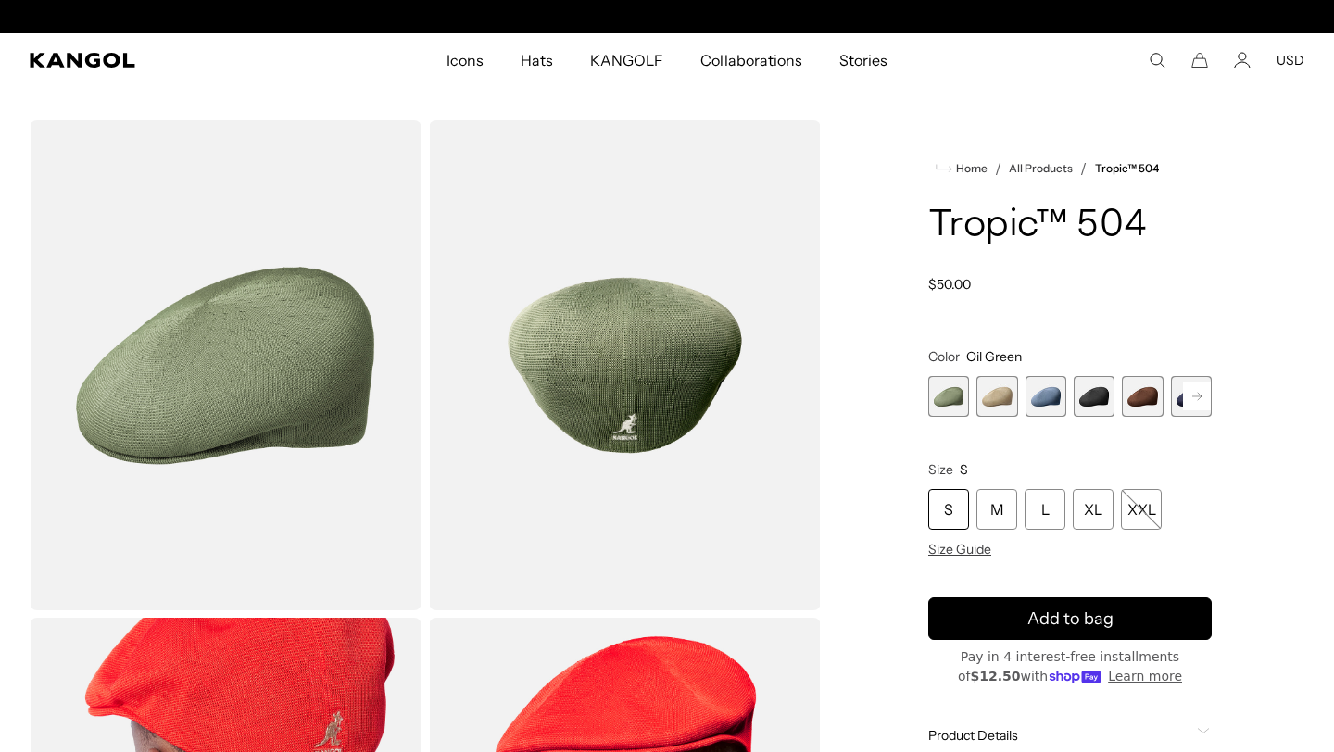
scroll to position [0, 382]
click at [1043, 417] on span "3 of 9" at bounding box center [1045, 396] width 41 height 41
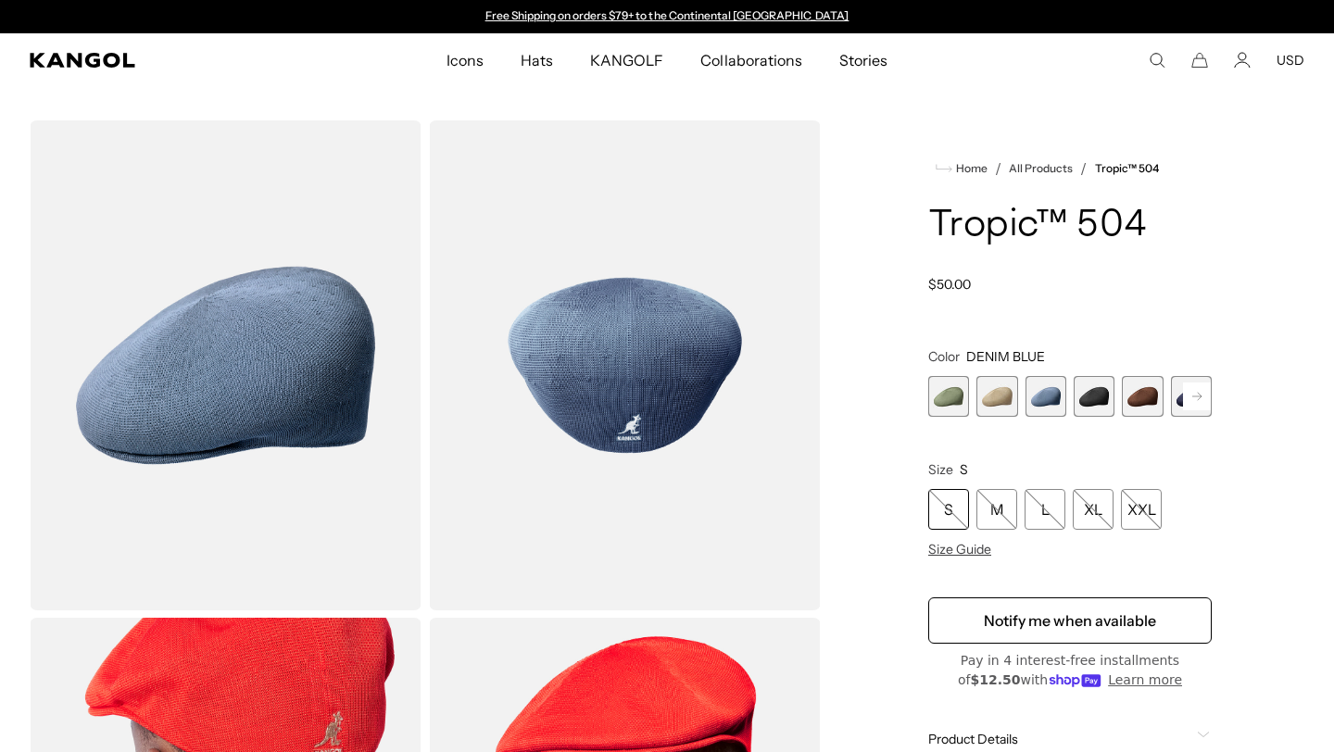
click at [1098, 417] on span "4 of 9" at bounding box center [1093, 396] width 41 height 41
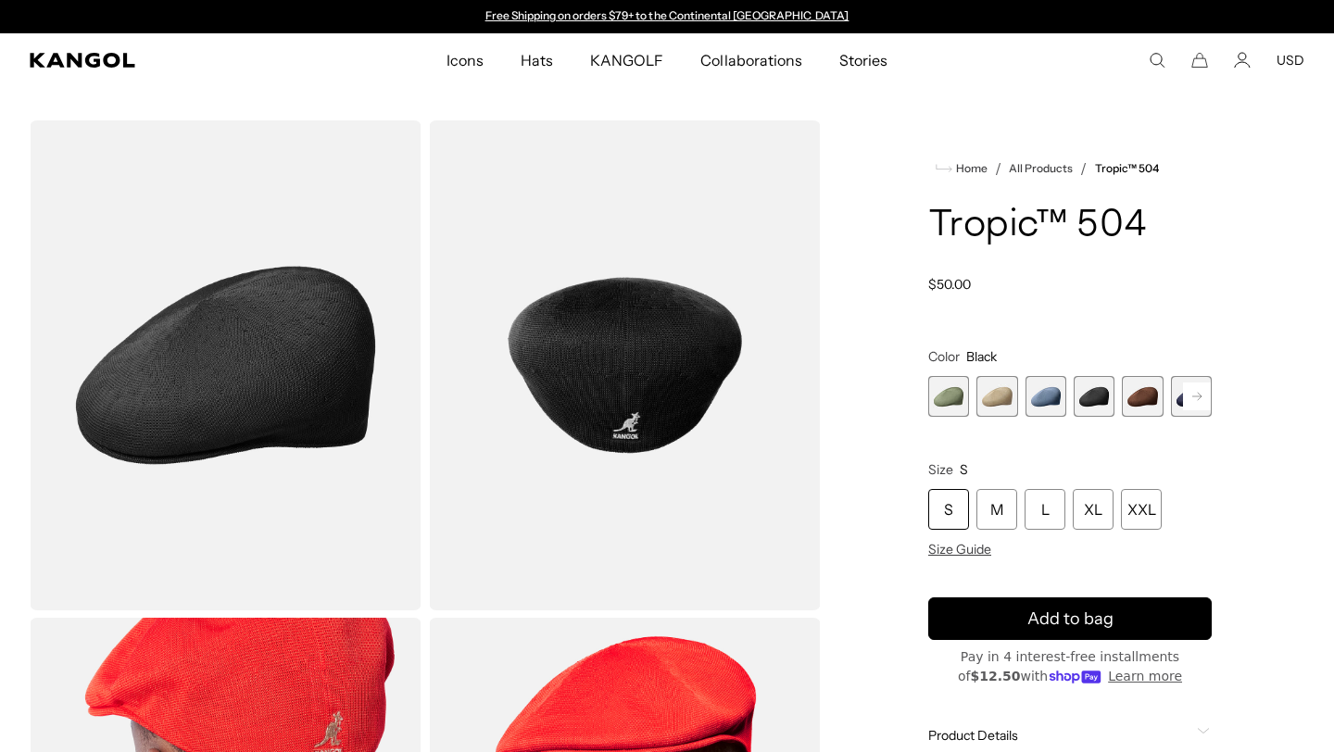
click at [1198, 400] on icon at bounding box center [1196, 396] width 9 height 7
click at [1128, 417] on span "6 of 9" at bounding box center [1142, 396] width 41 height 41
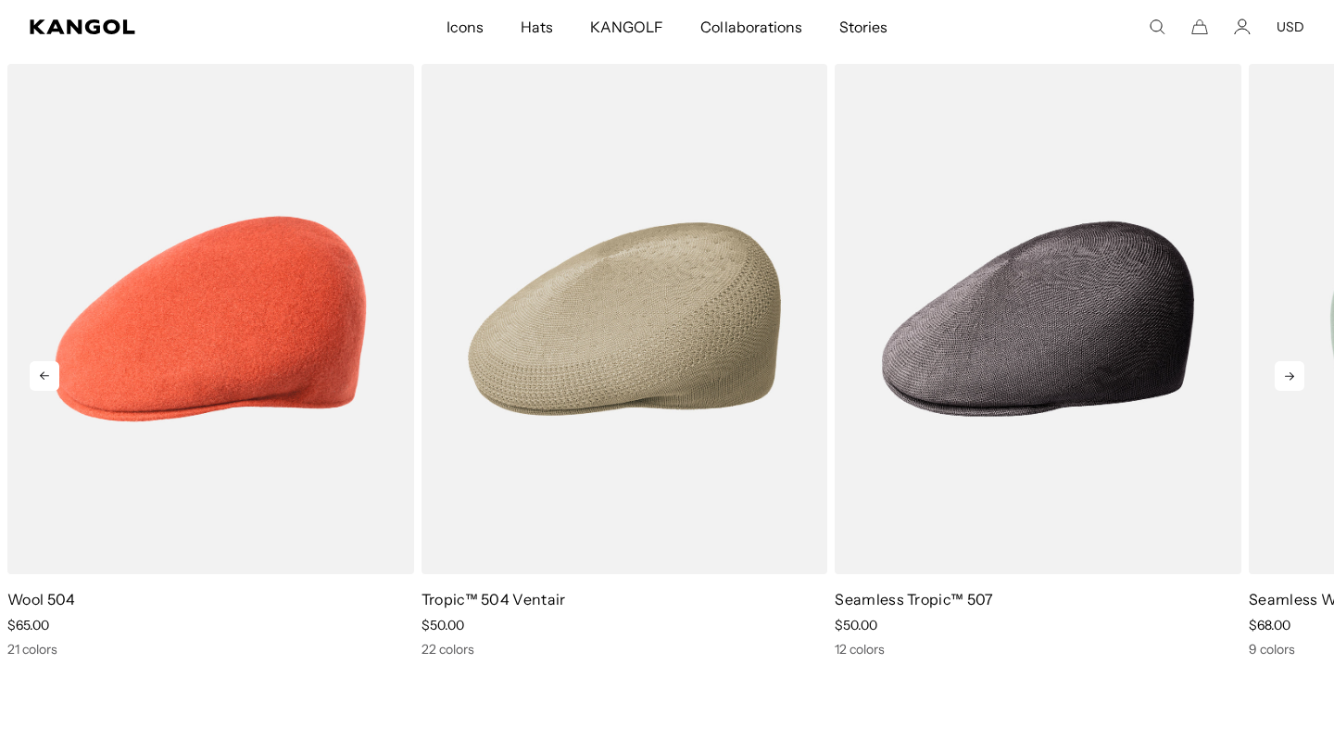
scroll to position [0, 382]
click at [1292, 370] on icon at bounding box center [1289, 376] width 30 height 30
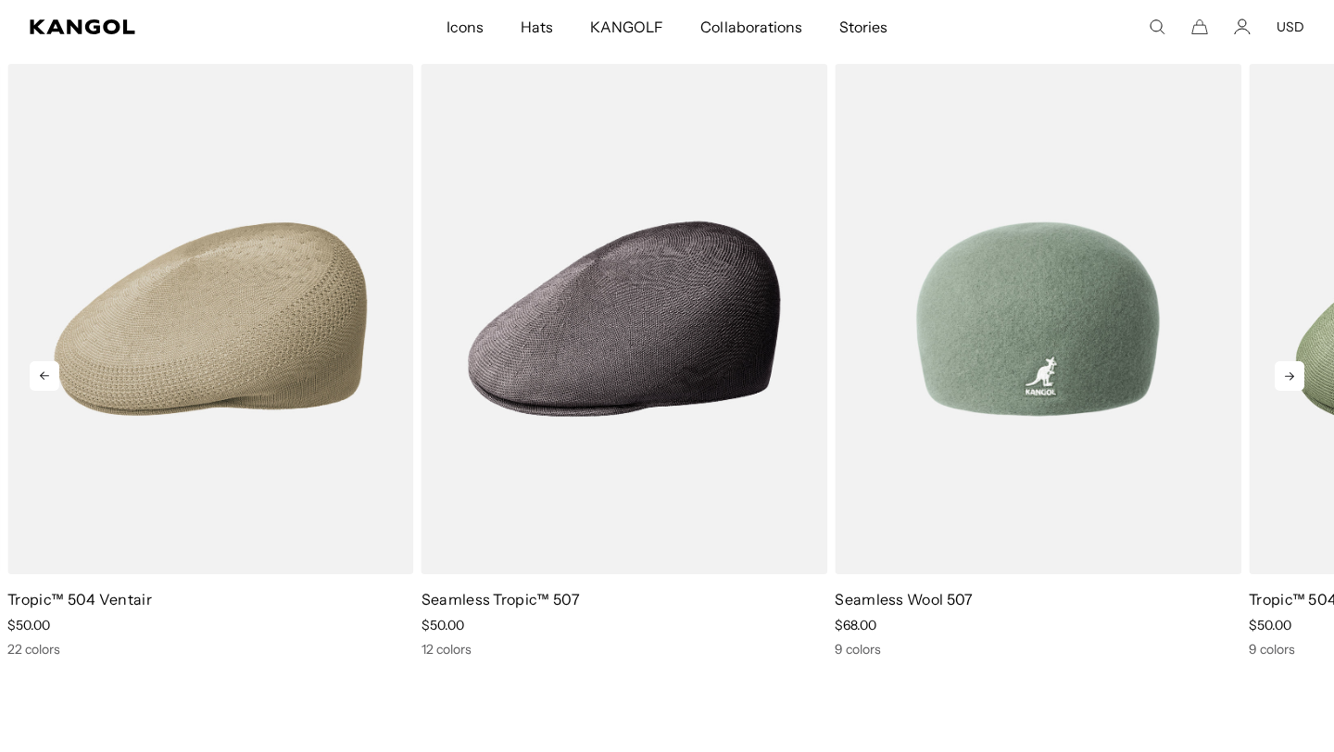
click at [1292, 370] on icon at bounding box center [1289, 376] width 30 height 30
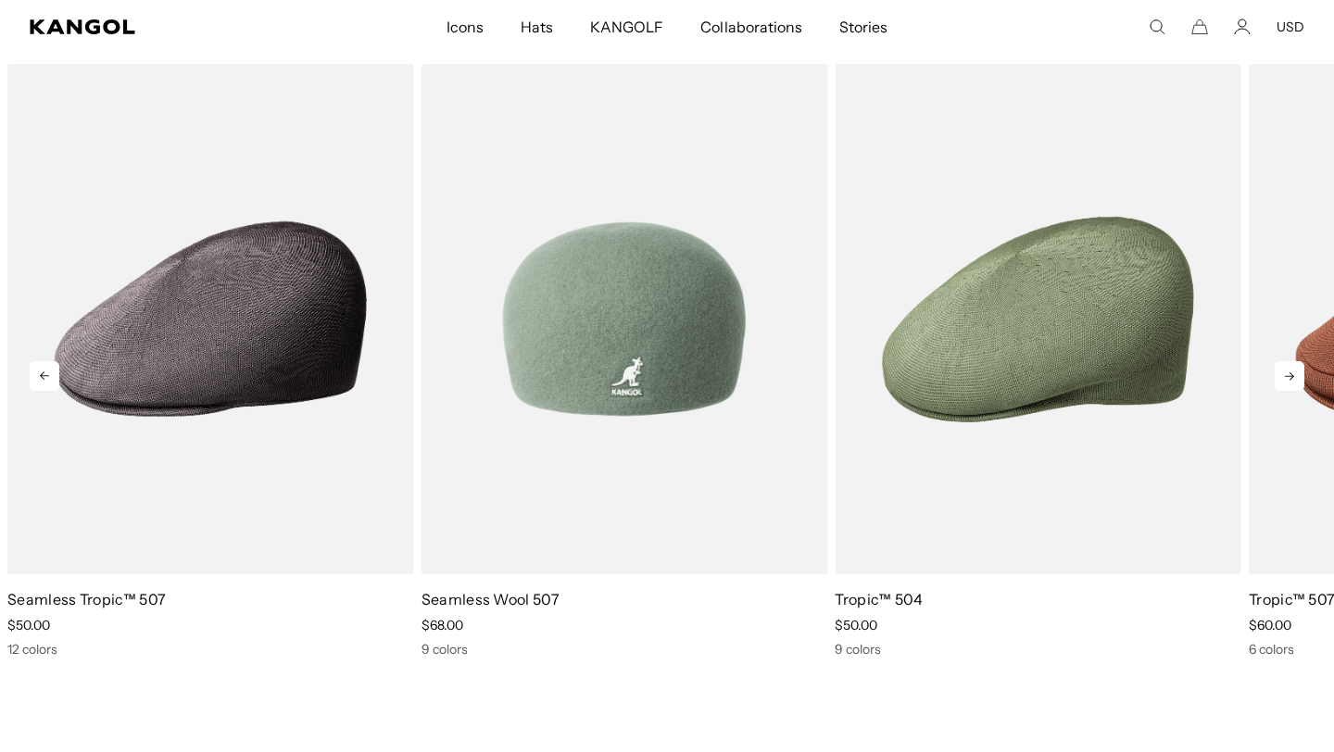
click at [1292, 370] on icon at bounding box center [1289, 376] width 30 height 30
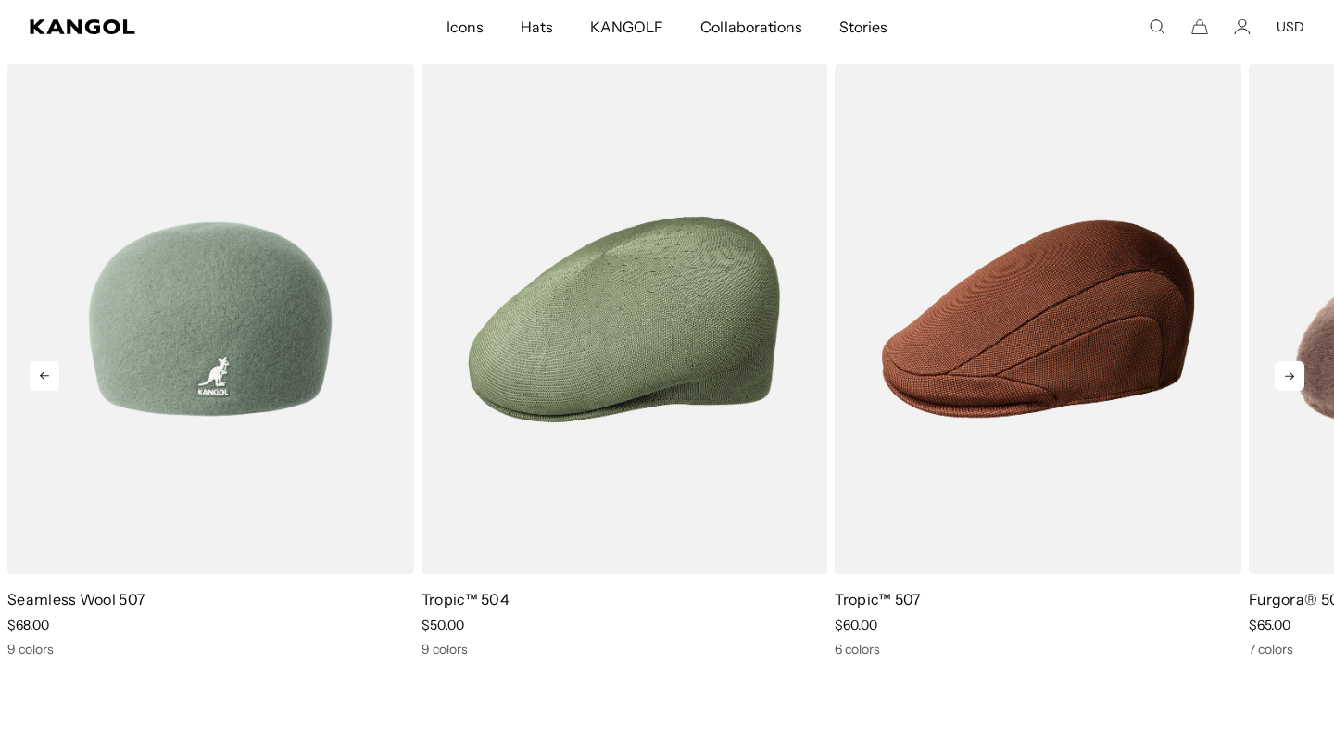
click at [1292, 370] on icon at bounding box center [1289, 376] width 30 height 30
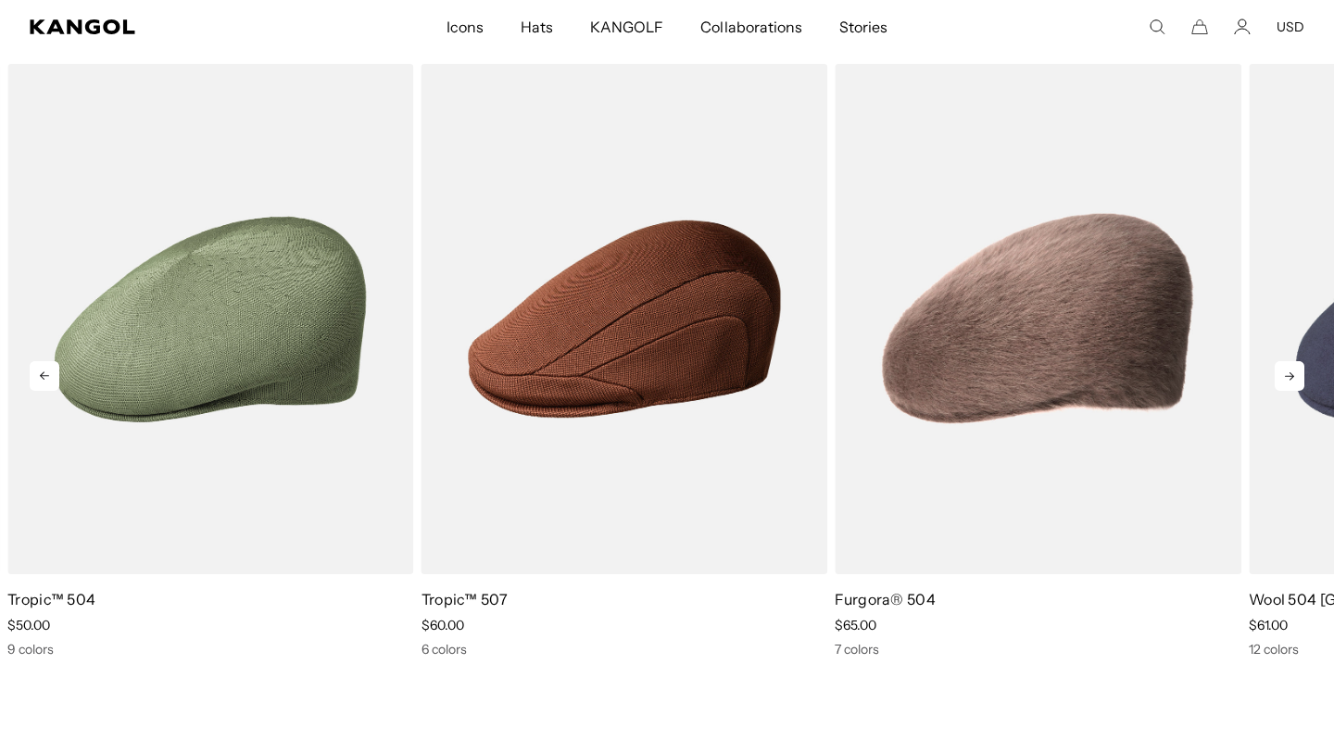
scroll to position [0, 0]
click at [1292, 370] on icon at bounding box center [1289, 376] width 30 height 30
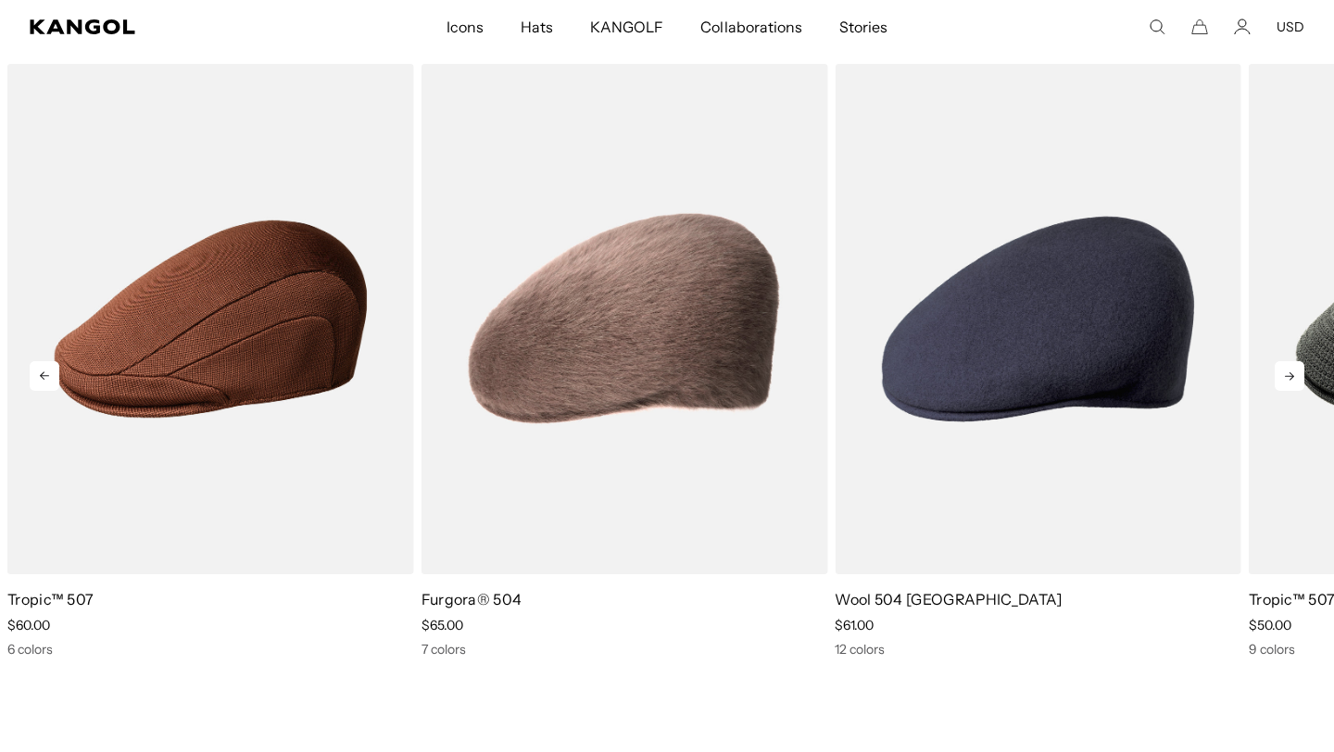
scroll to position [0, 382]
click at [1292, 370] on icon at bounding box center [1289, 376] width 30 height 30
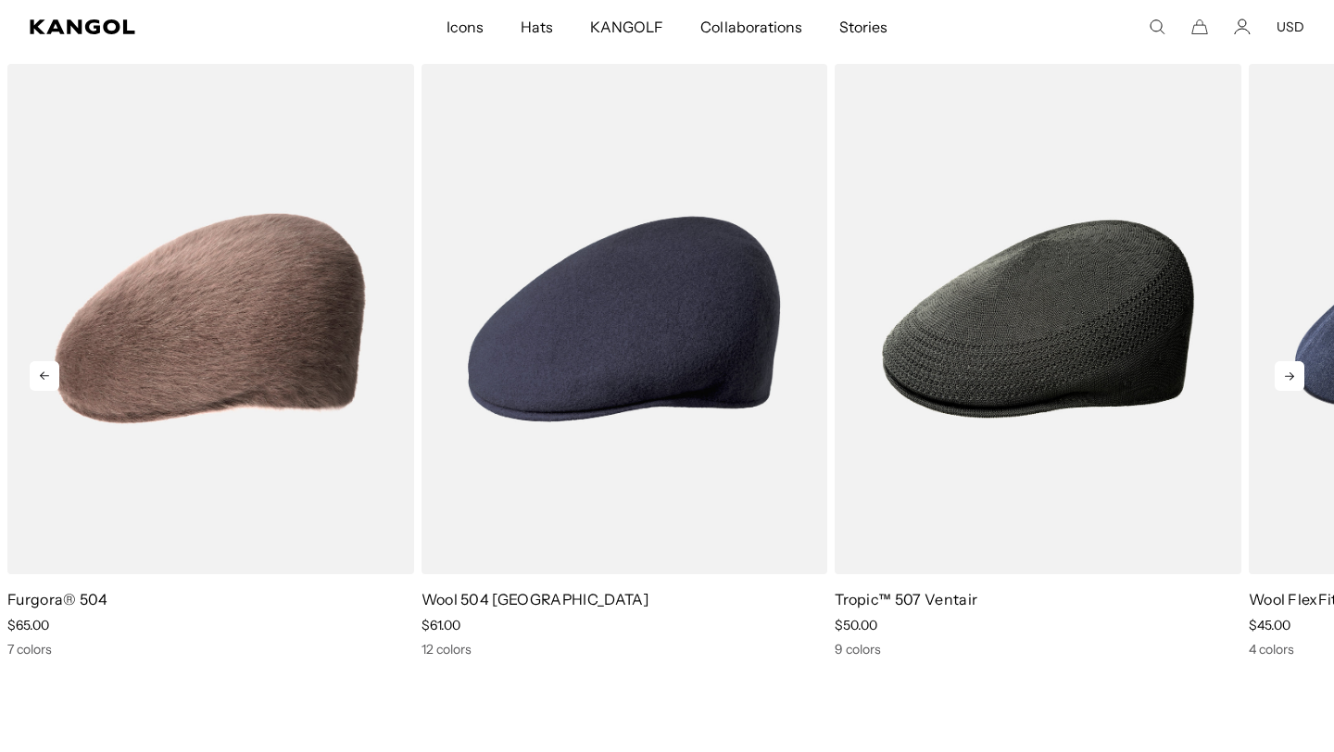
scroll to position [0, 0]
click at [1292, 370] on icon at bounding box center [1289, 376] width 30 height 30
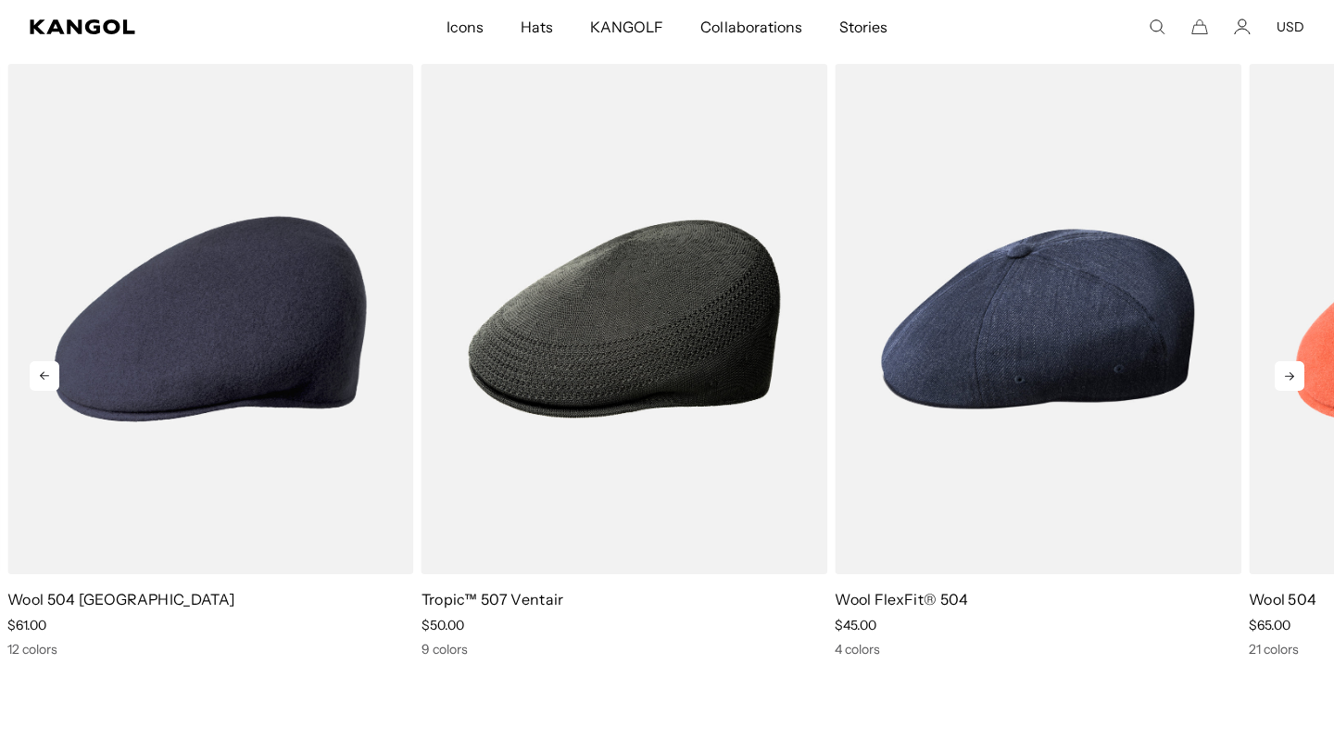
scroll to position [0, 382]
click at [1292, 370] on icon at bounding box center [1289, 376] width 30 height 30
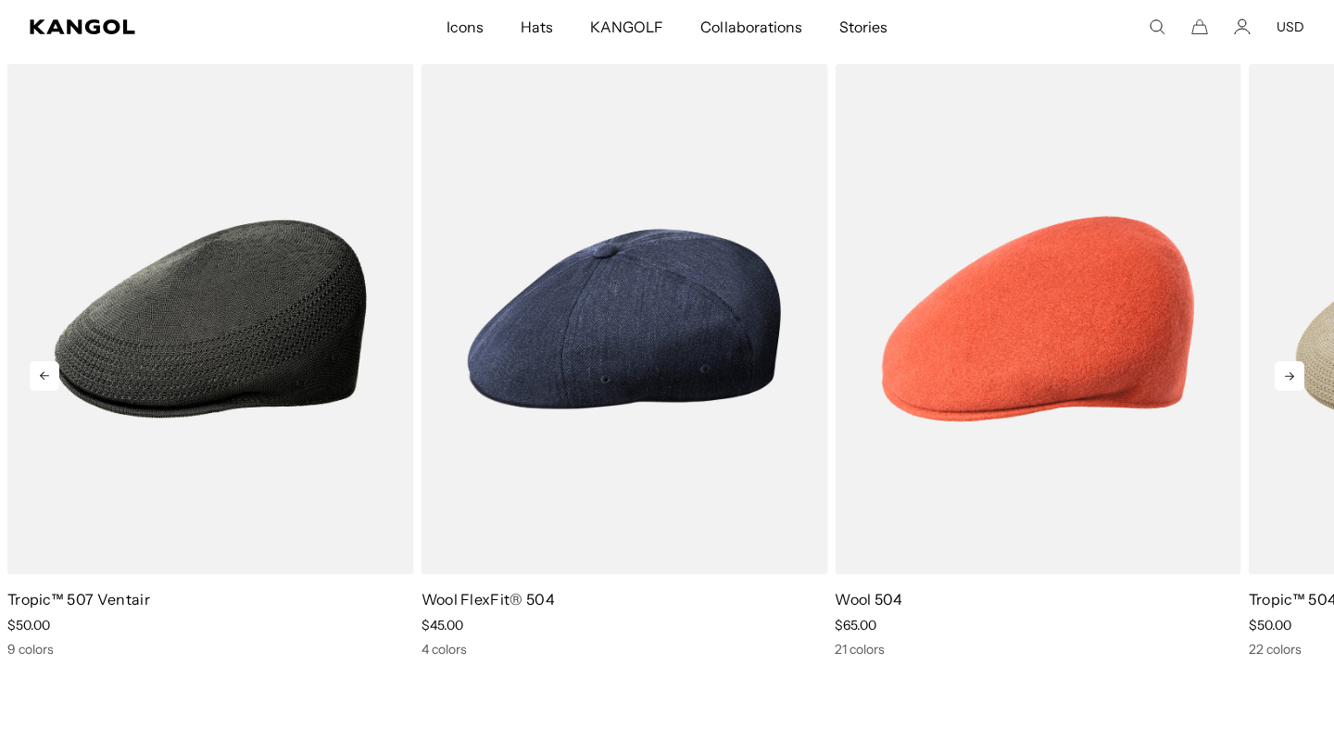
click at [1292, 370] on icon at bounding box center [1289, 376] width 30 height 30
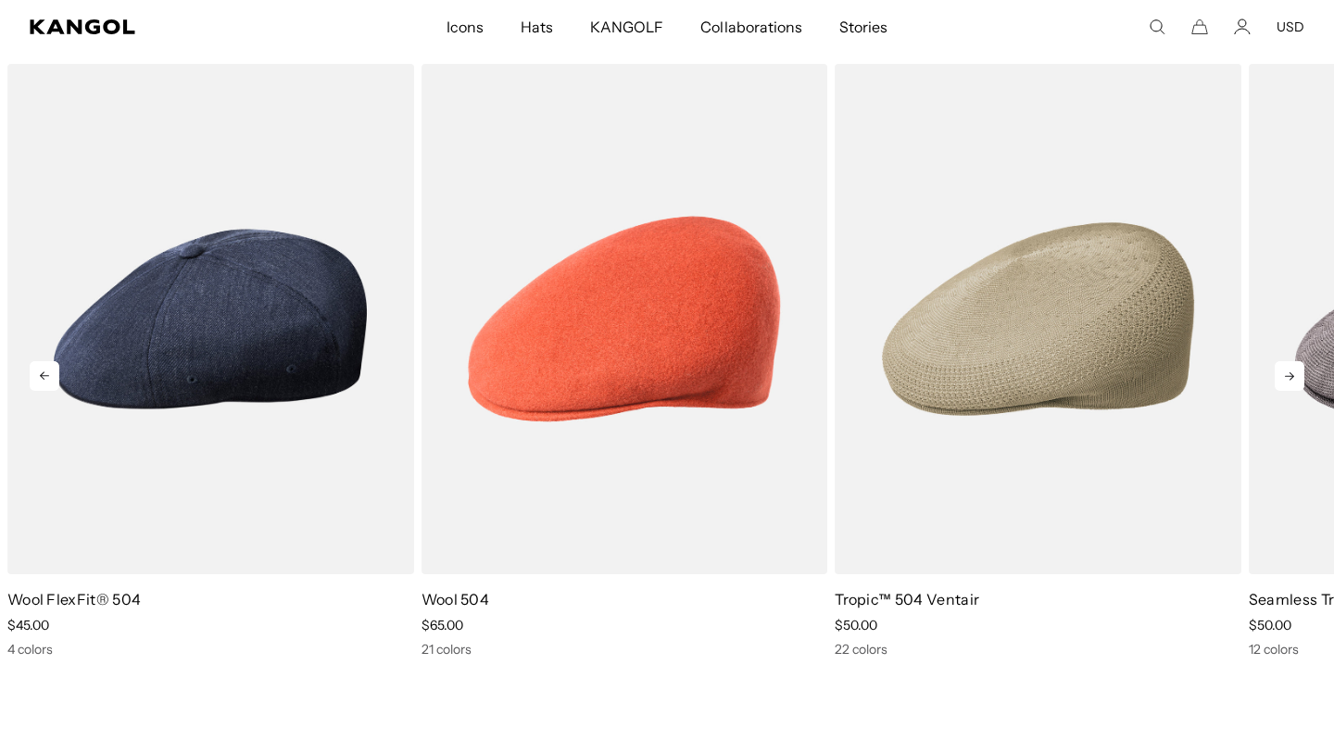
click at [1292, 370] on icon at bounding box center [1289, 376] width 30 height 30
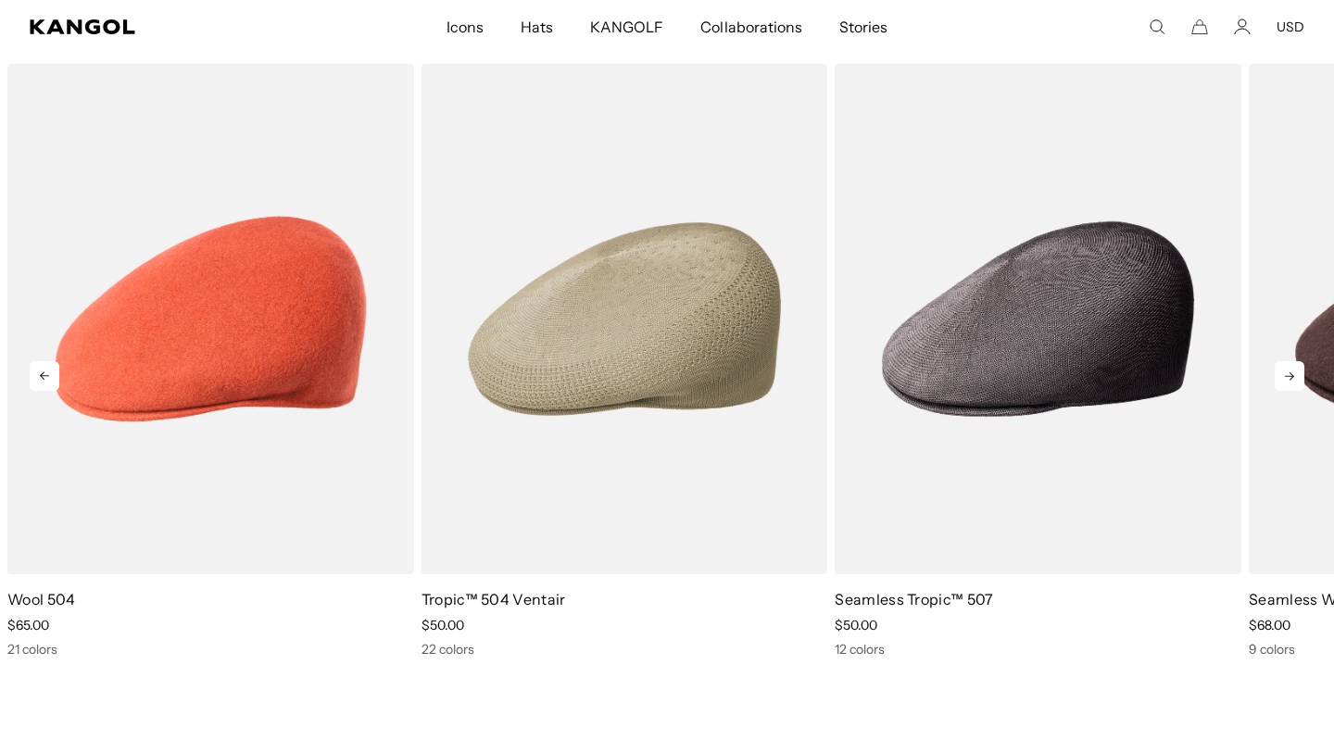
scroll to position [0, 0]
click at [1292, 370] on icon at bounding box center [1289, 376] width 30 height 30
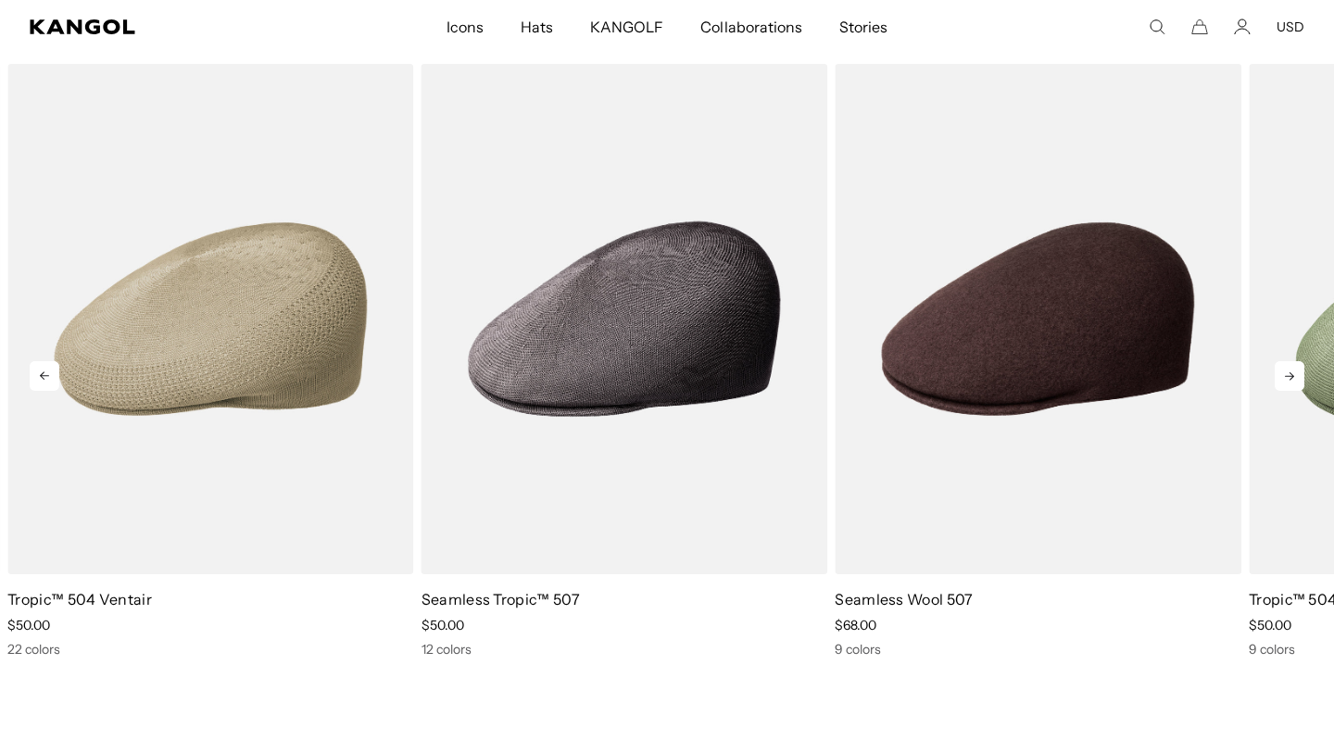
click at [1292, 370] on icon at bounding box center [1289, 376] width 30 height 30
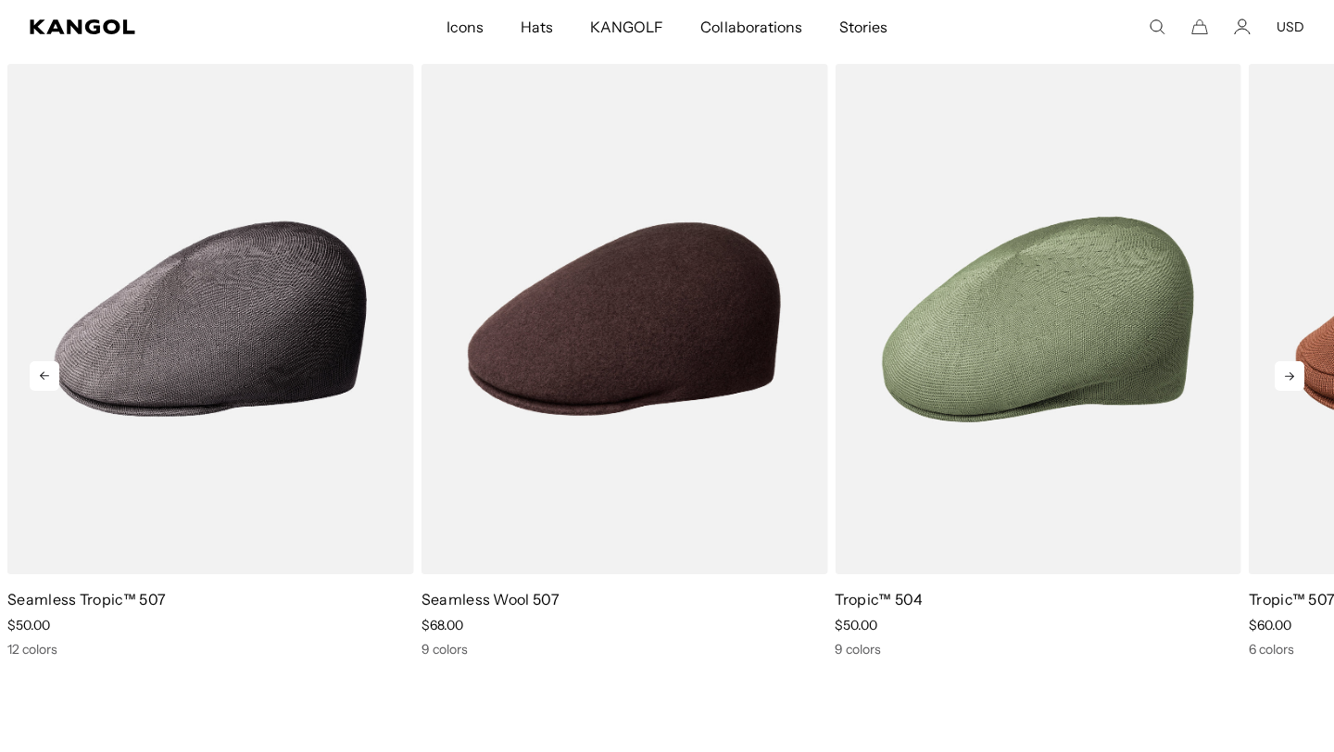
click at [1297, 370] on icon at bounding box center [1289, 376] width 30 height 30
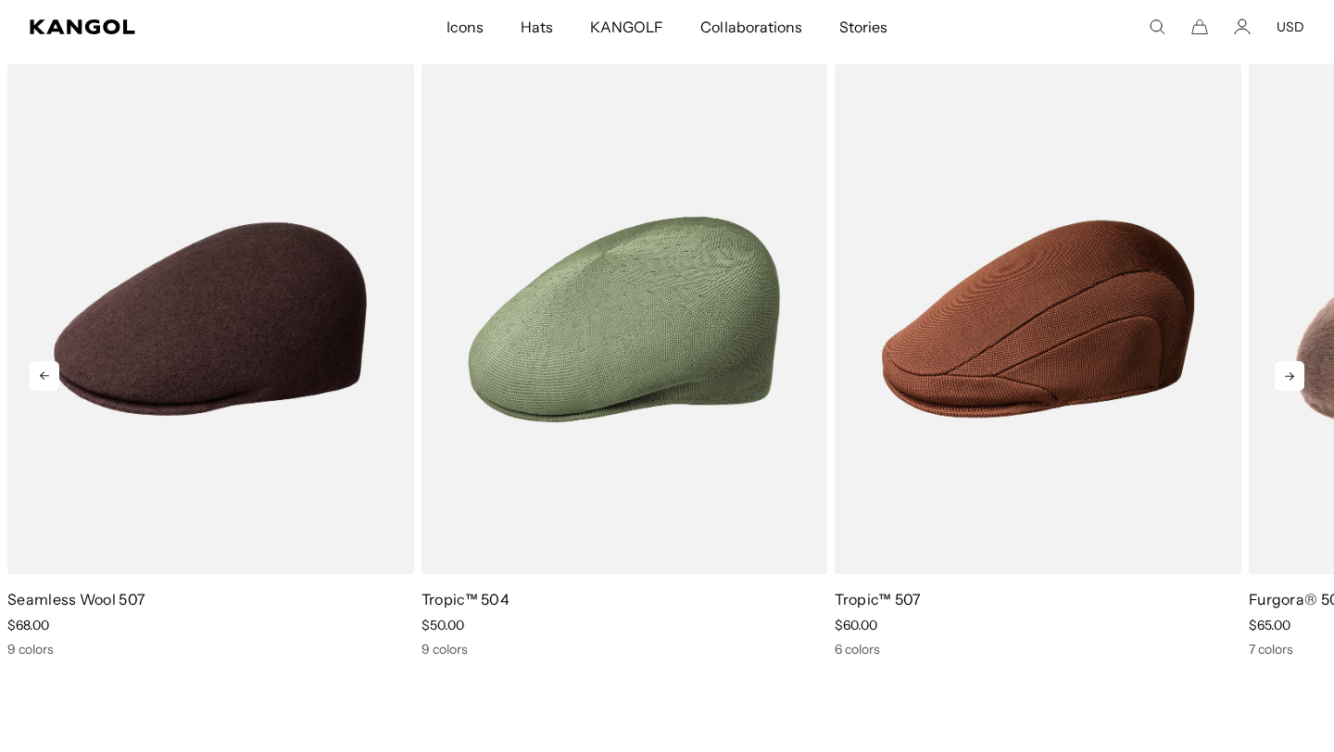
click at [1297, 370] on icon at bounding box center [1289, 376] width 30 height 30
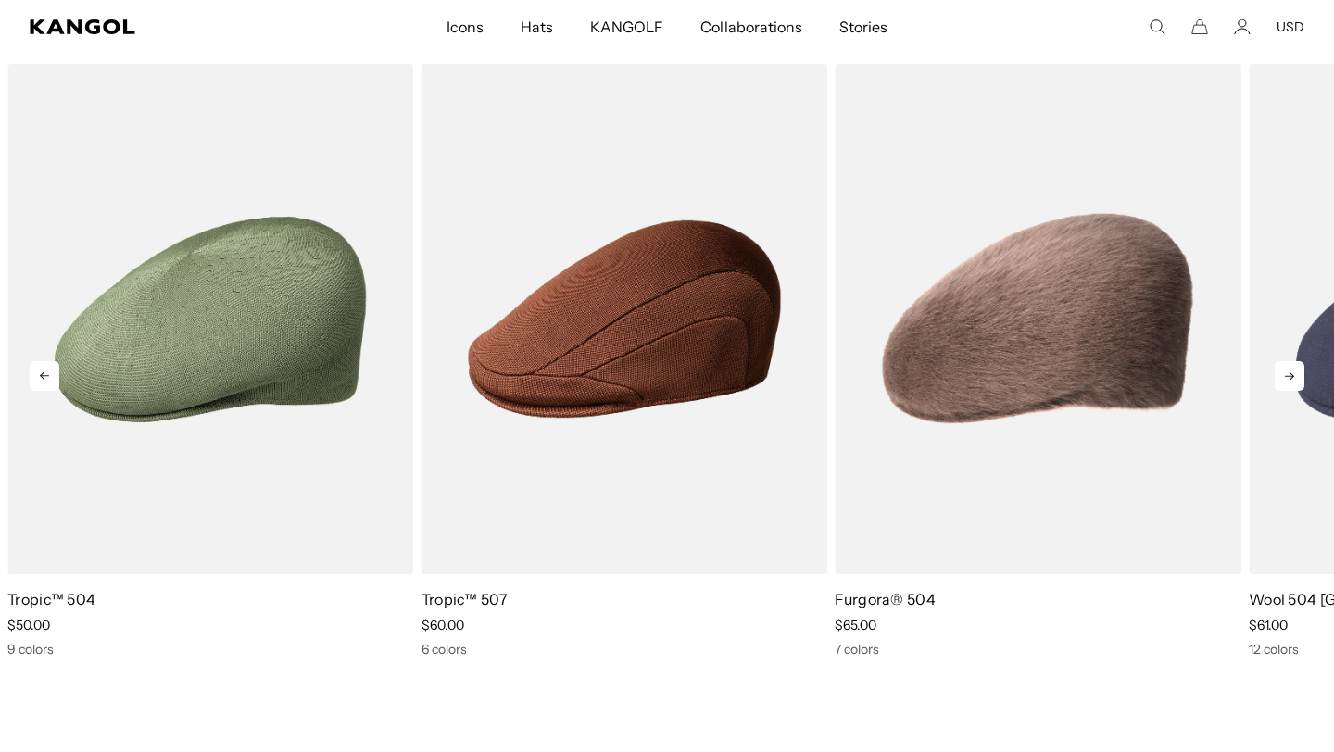
click at [1297, 370] on icon at bounding box center [1289, 376] width 30 height 30
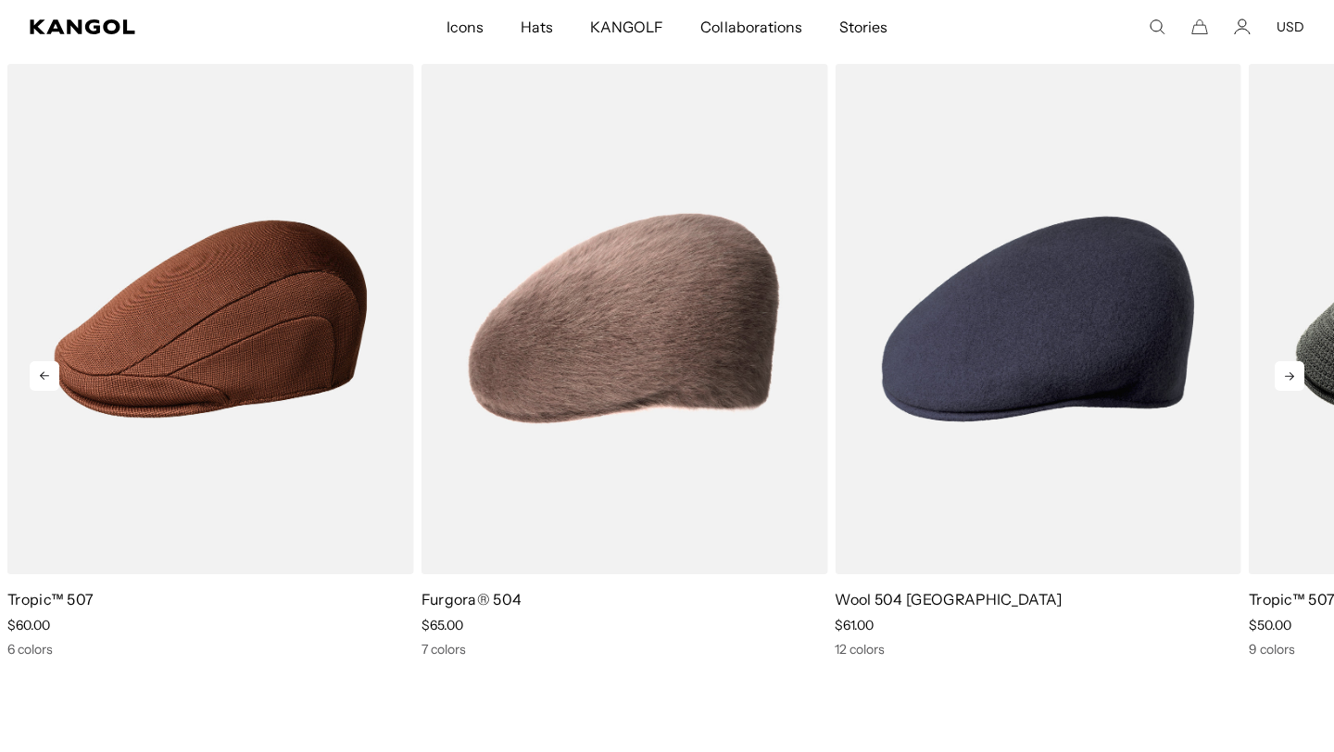
click at [1297, 370] on icon at bounding box center [1289, 376] width 30 height 30
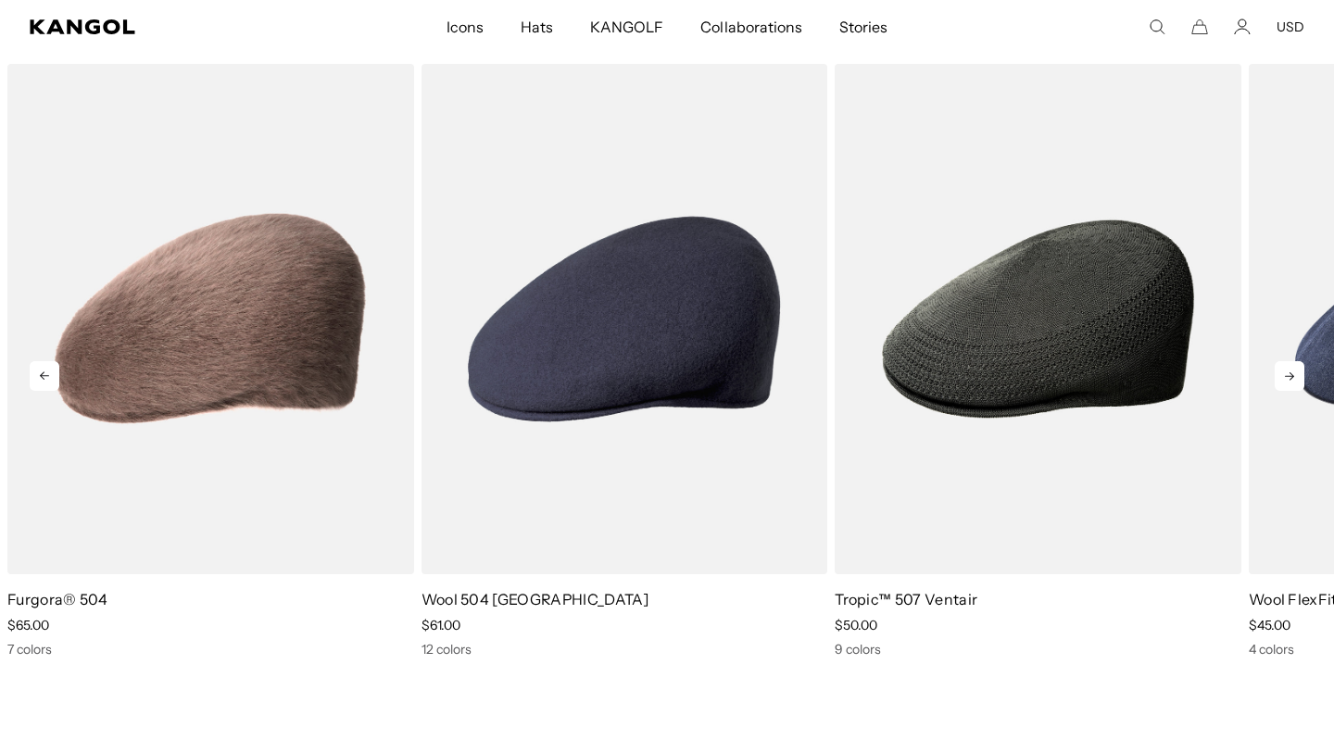
click at [49, 379] on icon at bounding box center [45, 376] width 30 height 30
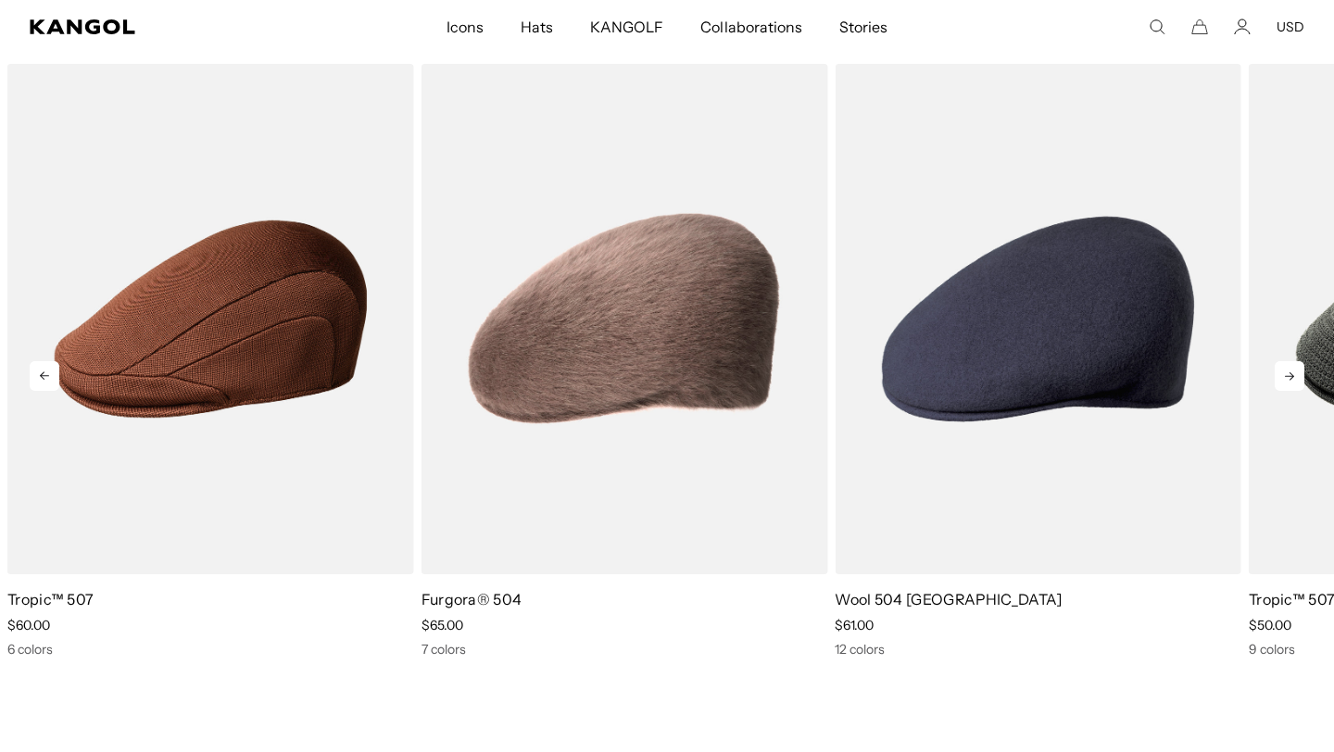
click at [49, 379] on icon at bounding box center [45, 376] width 30 height 30
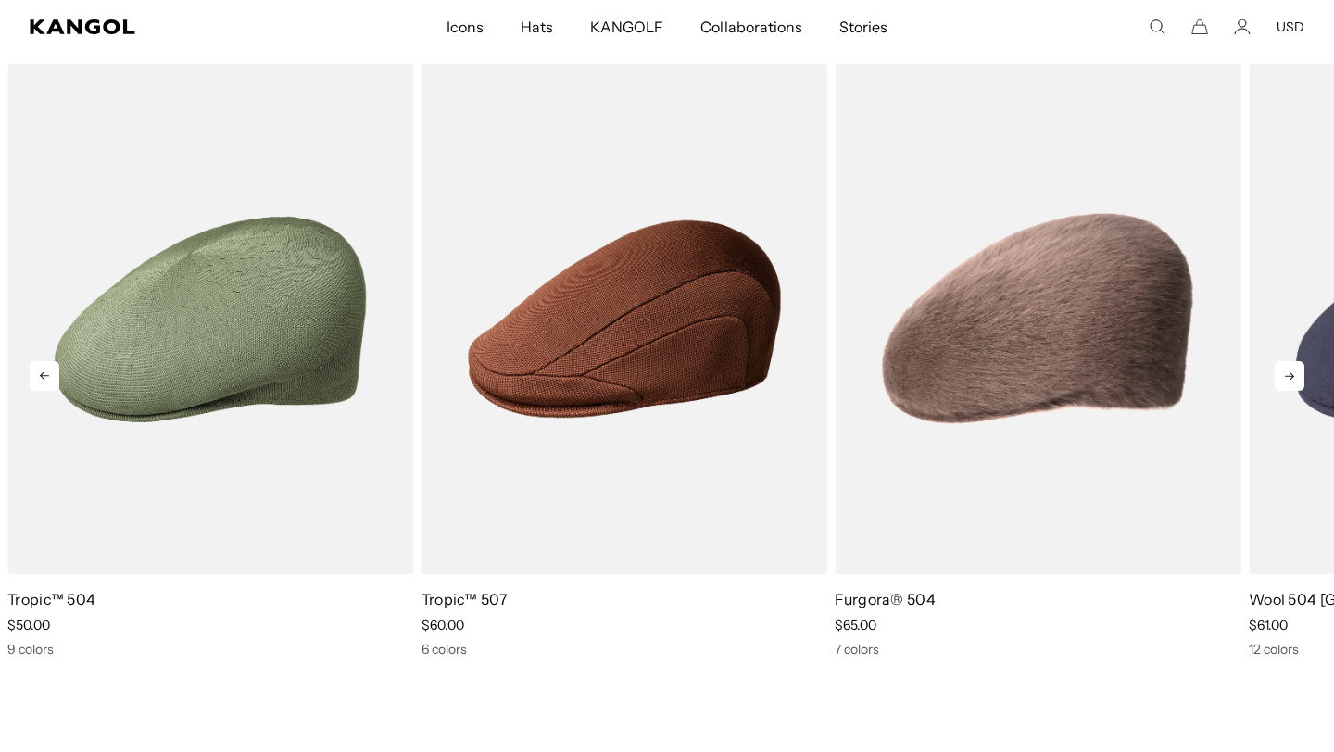
click at [49, 379] on icon at bounding box center [45, 376] width 30 height 30
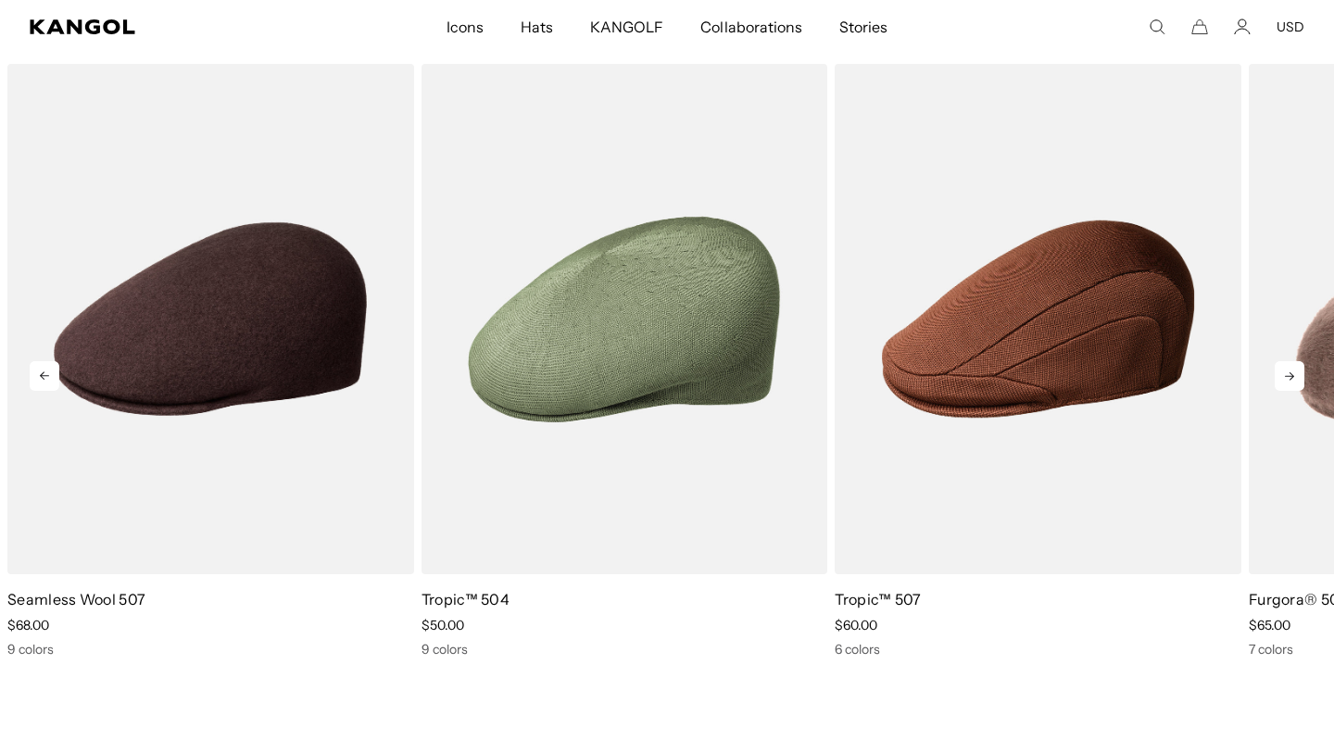
click at [1286, 381] on icon at bounding box center [1289, 376] width 30 height 30
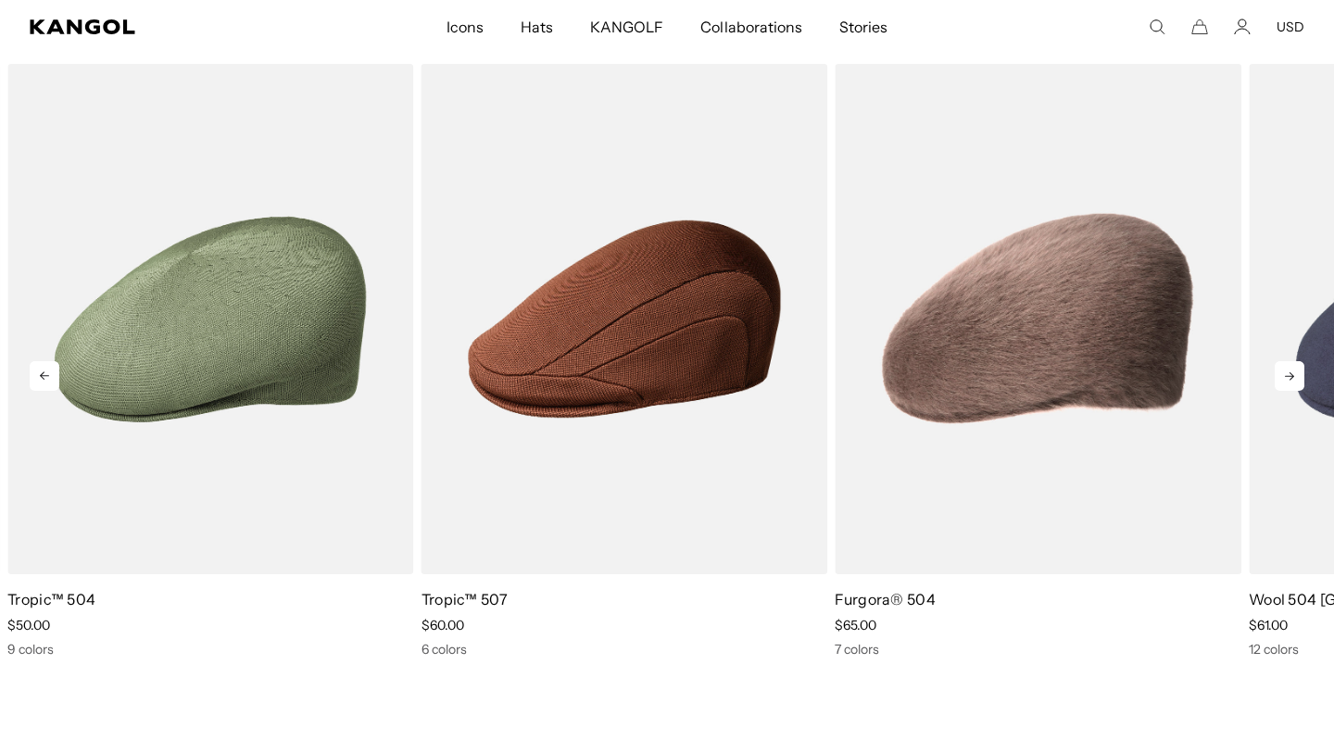
click at [1286, 381] on icon at bounding box center [1289, 376] width 30 height 30
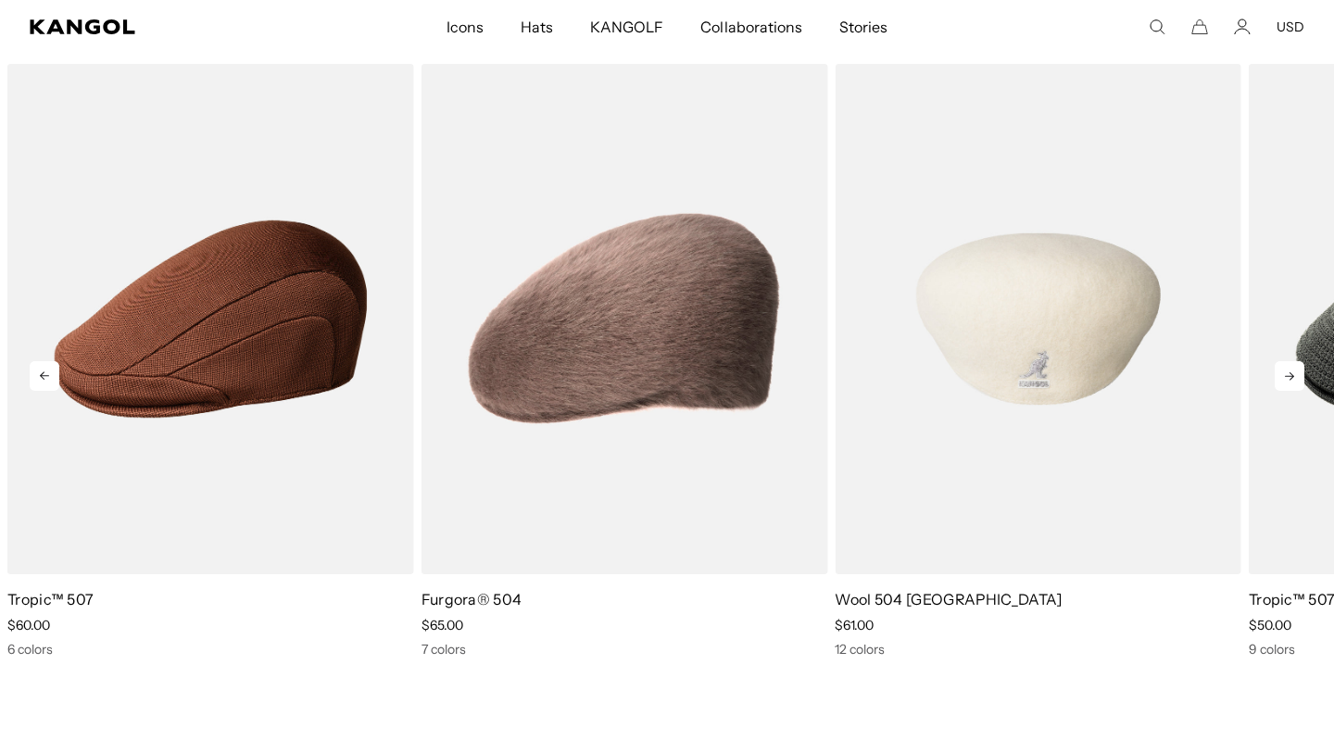
click at [982, 457] on img "8 of 10" at bounding box center [1037, 319] width 407 height 510
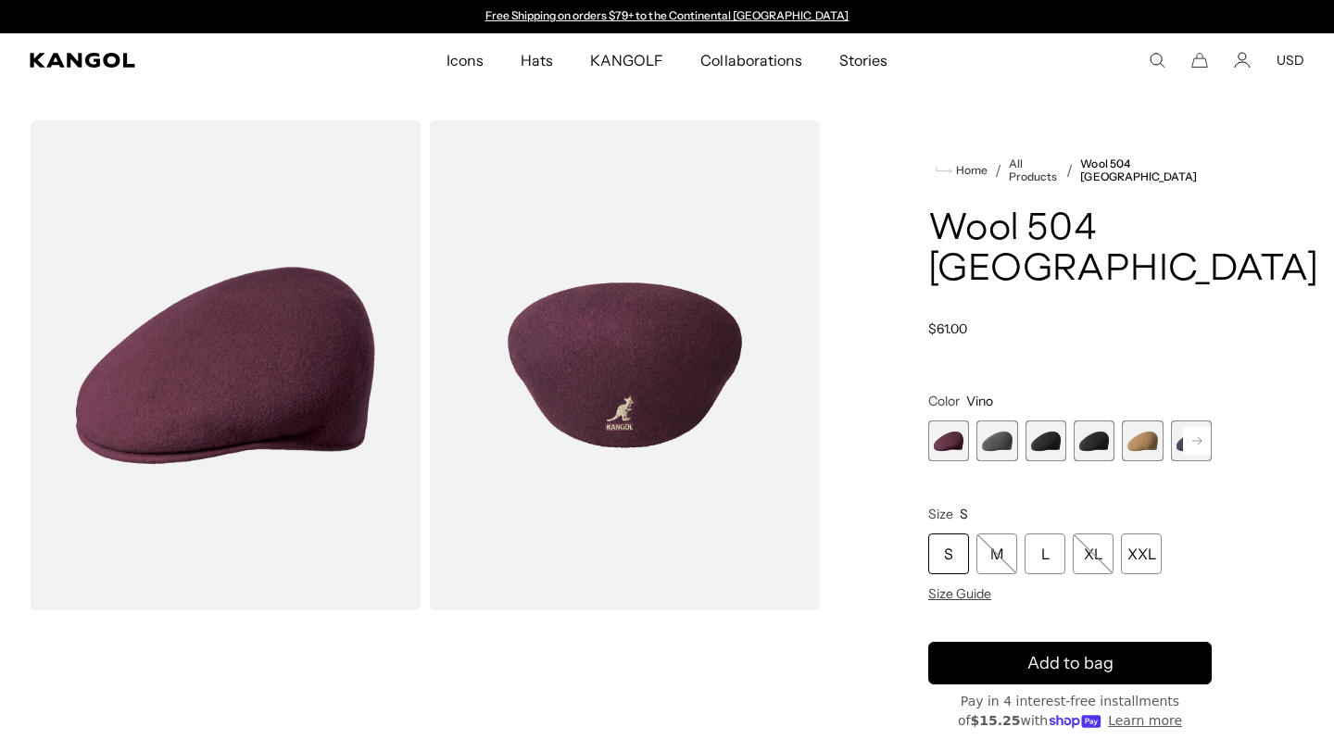
click at [1045, 438] on span "3 of 12" at bounding box center [1045, 440] width 41 height 41
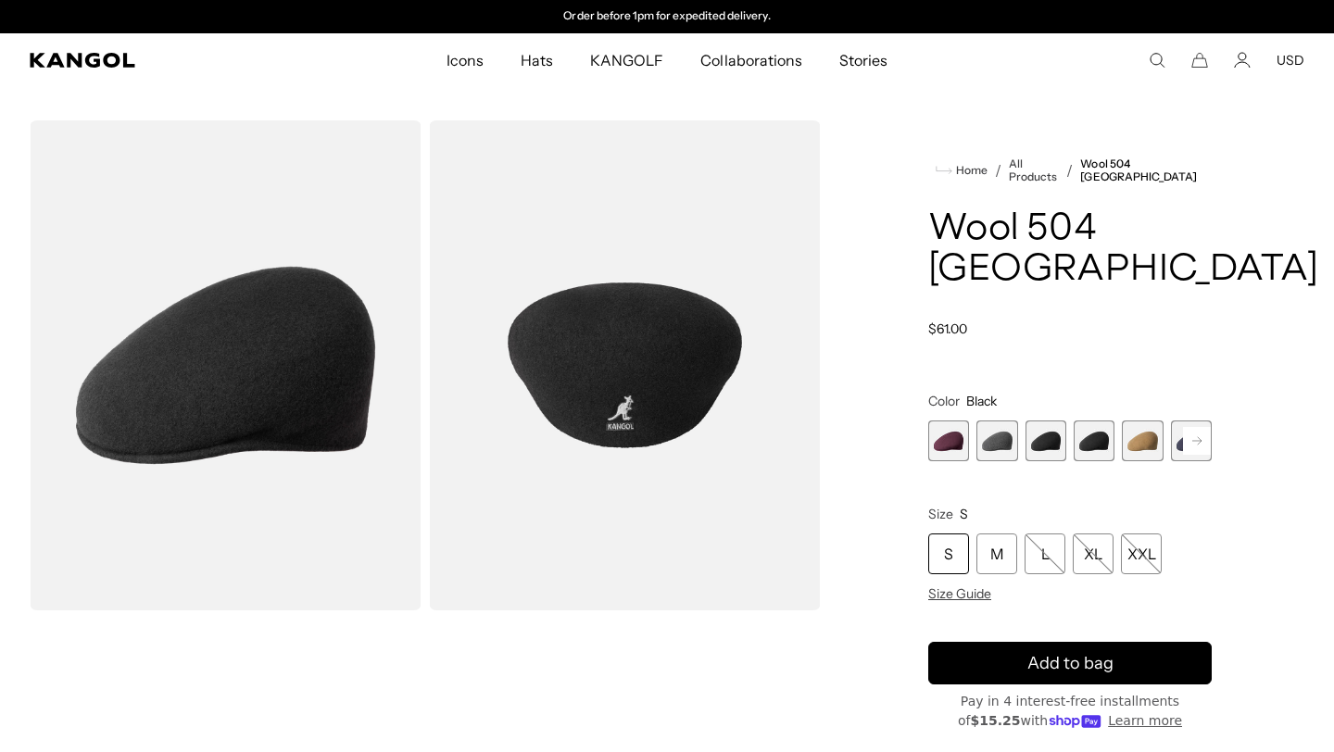
click at [1096, 437] on span "4 of 12" at bounding box center [1093, 440] width 41 height 41
click at [1207, 443] on rect at bounding box center [1197, 441] width 28 height 28
click at [1147, 442] on span "6 of 12" at bounding box center [1142, 440] width 41 height 41
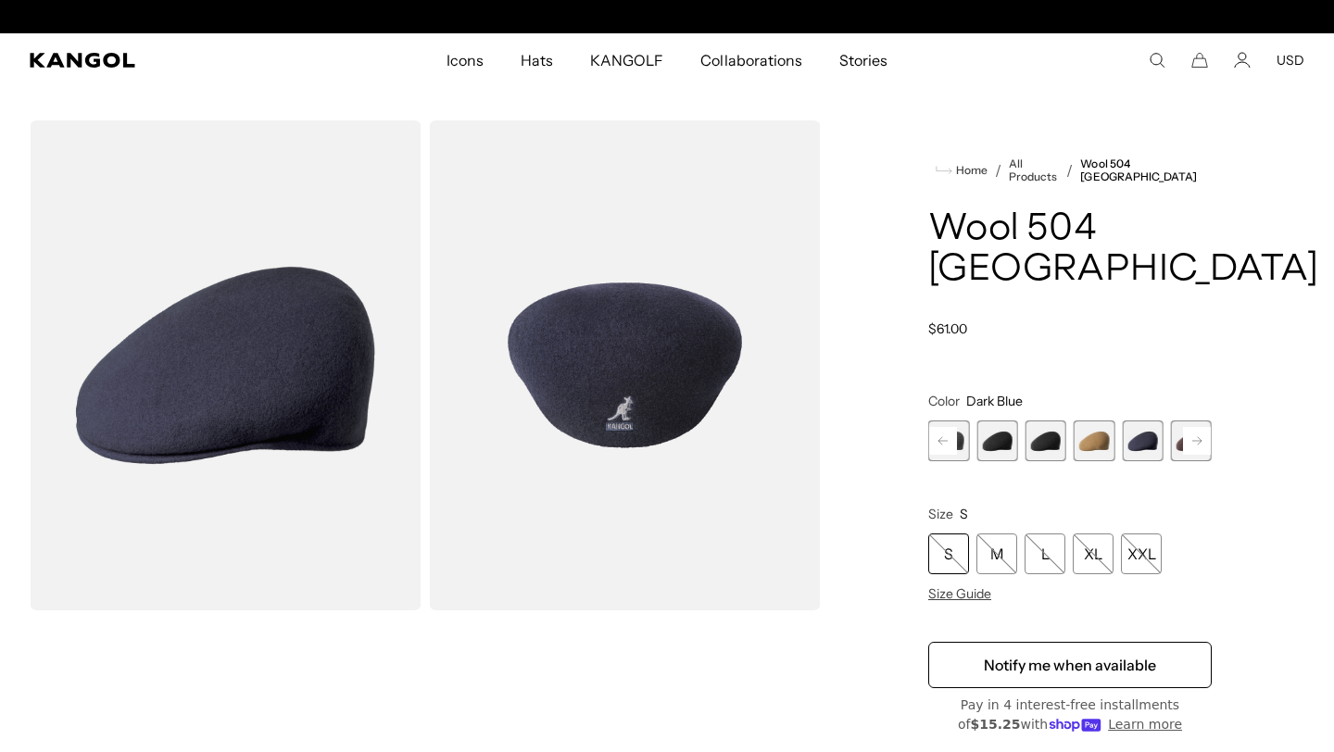
scroll to position [0, 382]
click at [1210, 442] on button "Next" at bounding box center [1197, 441] width 30 height 30
click at [1145, 451] on span "7 of 12" at bounding box center [1142, 440] width 41 height 41
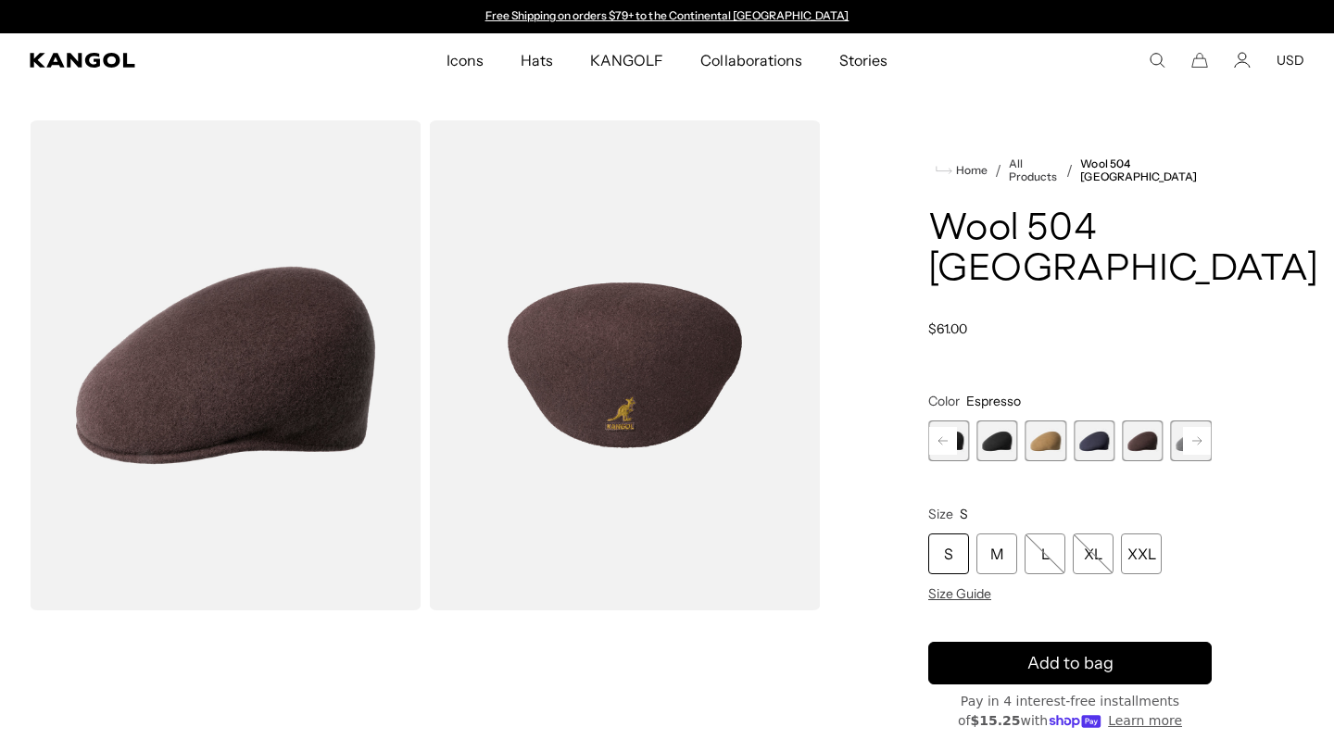
click at [1196, 438] on rect at bounding box center [1197, 441] width 28 height 28
click at [1196, 439] on rect at bounding box center [1197, 441] width 28 height 28
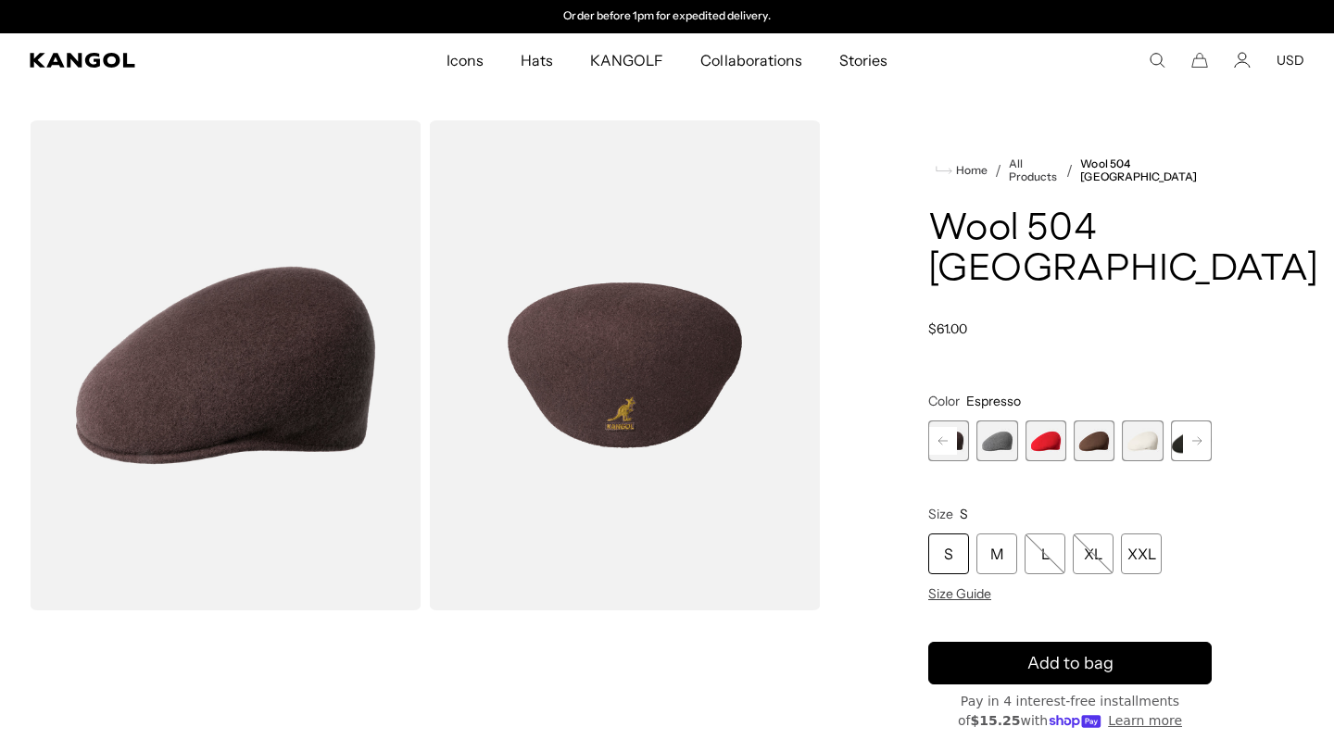
click at [1196, 440] on div "Previous Next Vino Variant sold out or unavailable Dark Flannel Variant sold ou…" at bounding box center [1069, 440] width 283 height 41
click at [1081, 445] on span "10 of 12" at bounding box center [1093, 440] width 41 height 41
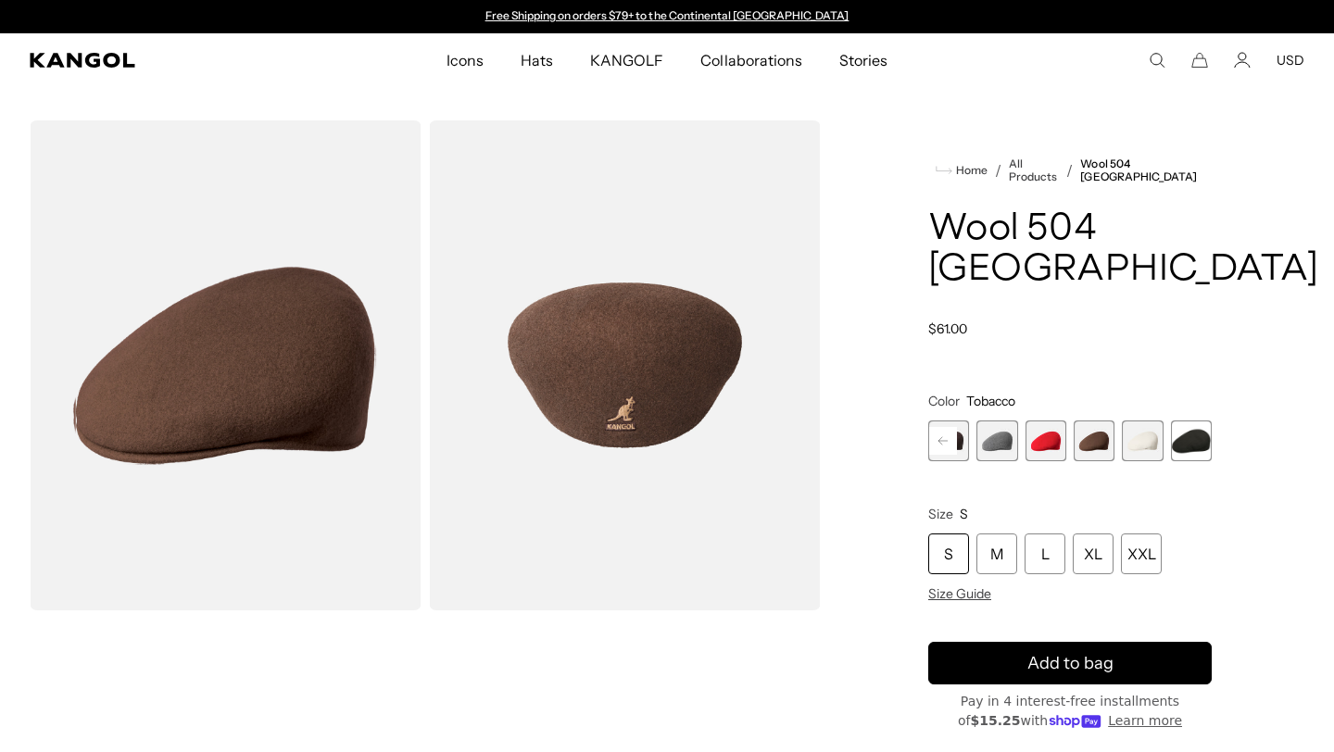
click at [938, 443] on rect at bounding box center [943, 441] width 28 height 28
click at [939, 443] on rect at bounding box center [943, 441] width 28 height 28
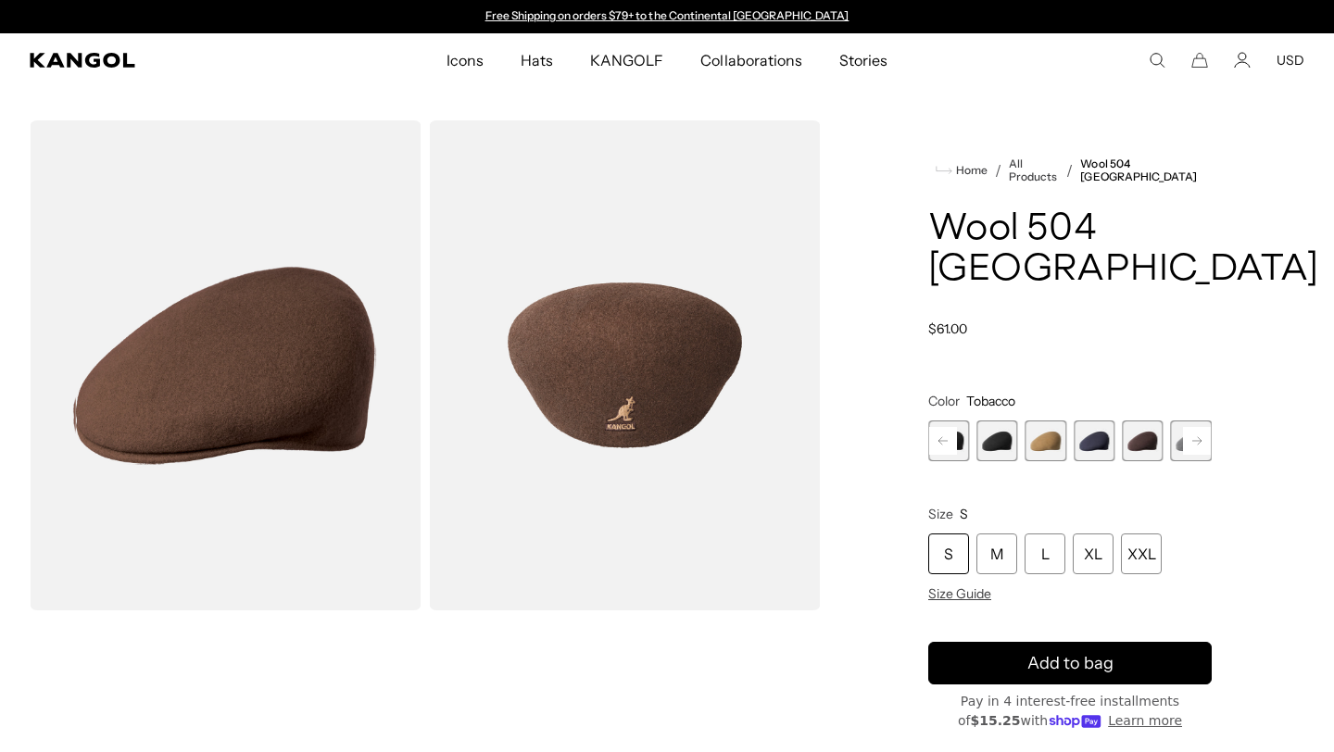
click at [939, 443] on rect at bounding box center [943, 441] width 28 height 28
click at [1044, 445] on span "3 of 12" at bounding box center [1045, 440] width 41 height 41
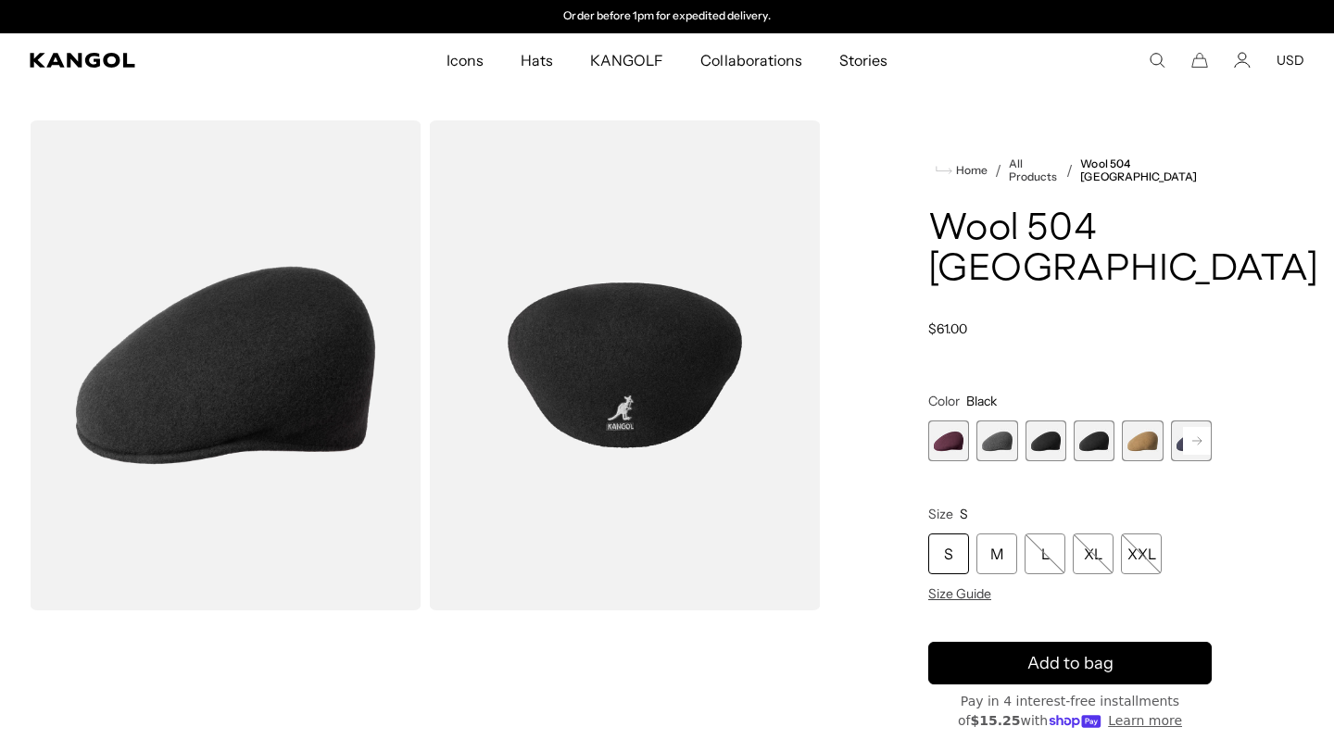
click at [1098, 450] on span "4 of 12" at bounding box center [1093, 440] width 41 height 41
click at [1174, 445] on span "6 of 12" at bounding box center [1191, 440] width 41 height 41
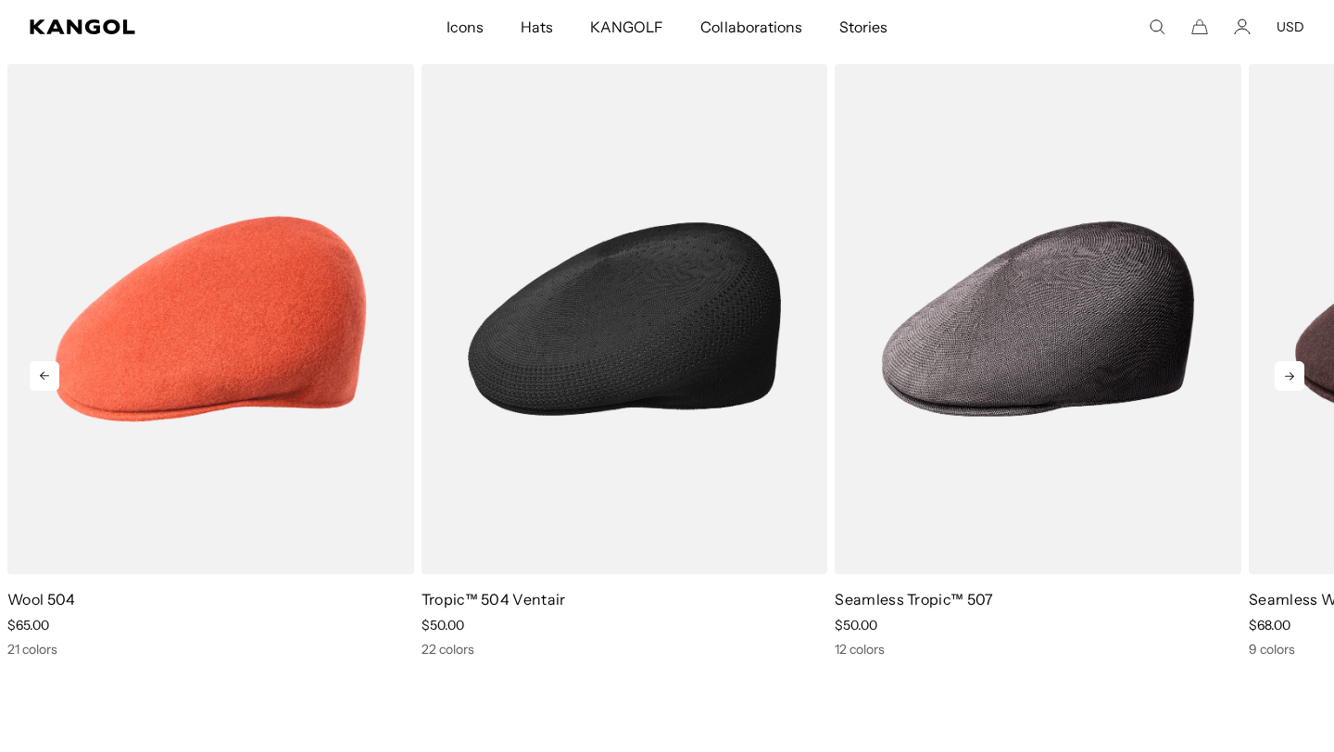
click at [618, 399] on img "2 of 10" at bounding box center [624, 319] width 407 height 510
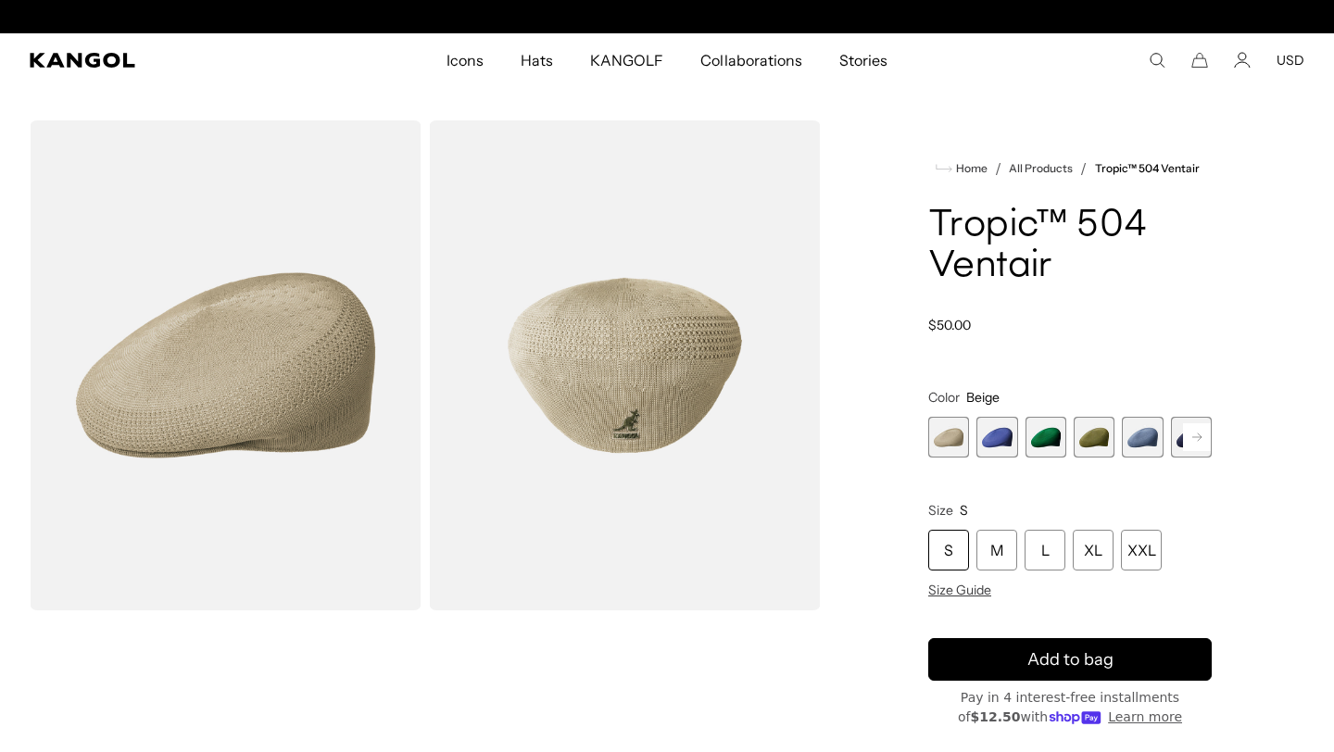
scroll to position [0, 382]
click at [1135, 458] on span "5 of 22" at bounding box center [1142, 437] width 41 height 41
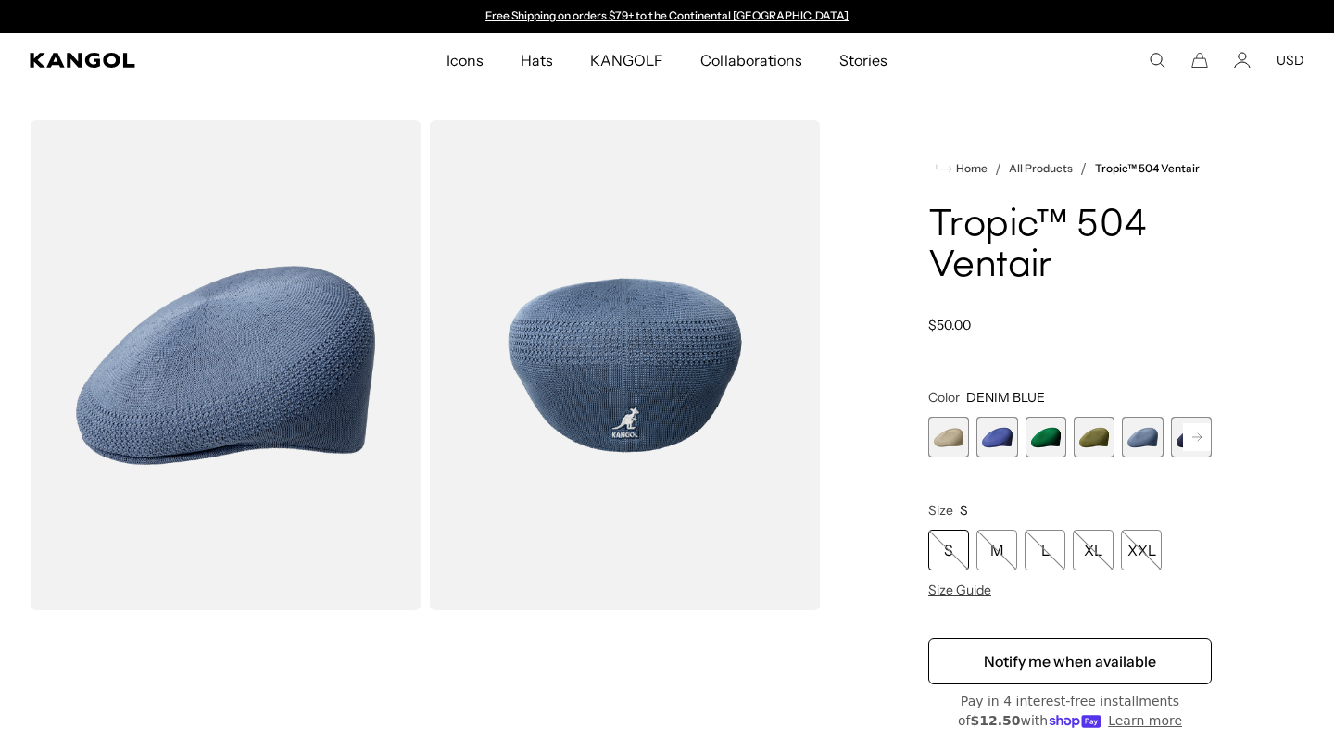
click at [1174, 458] on span "6 of 22" at bounding box center [1191, 437] width 41 height 41
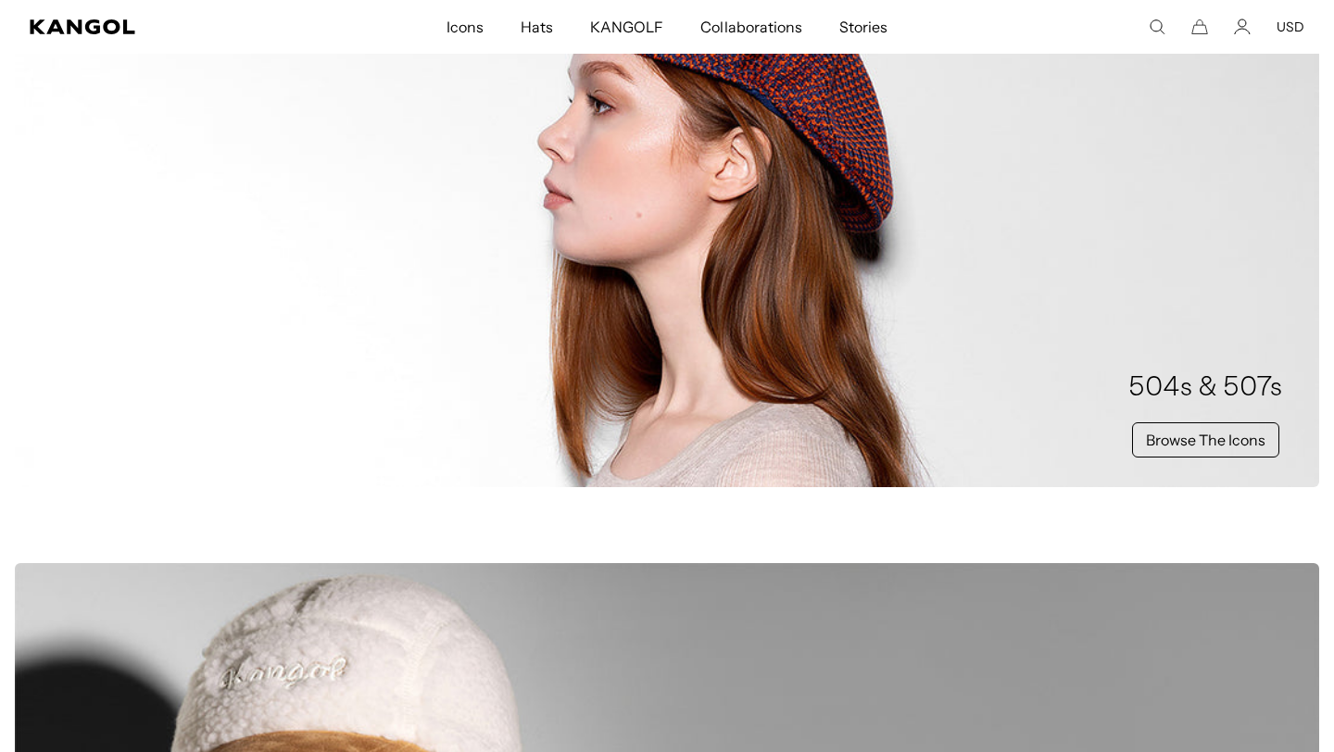
scroll to position [0, 382]
click at [1185, 441] on link "Browse The Icons" at bounding box center [1205, 439] width 147 height 35
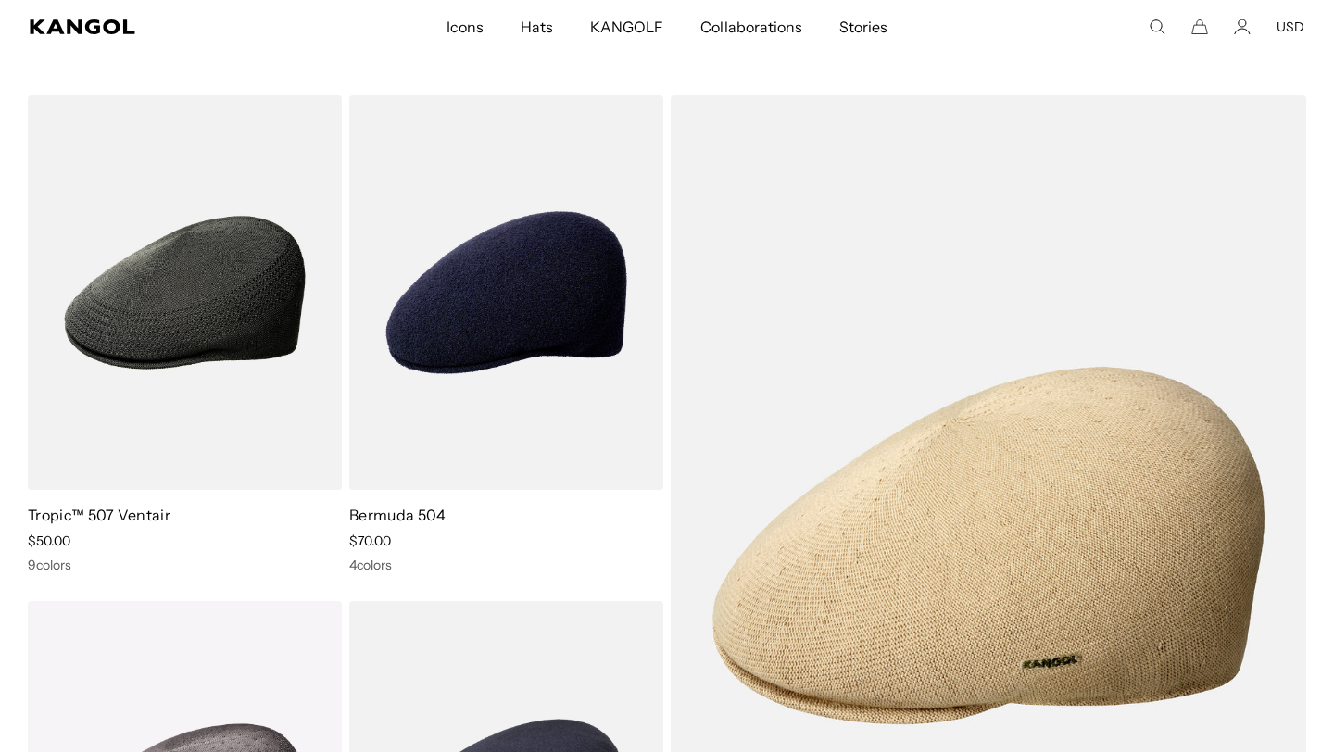
scroll to position [0, 382]
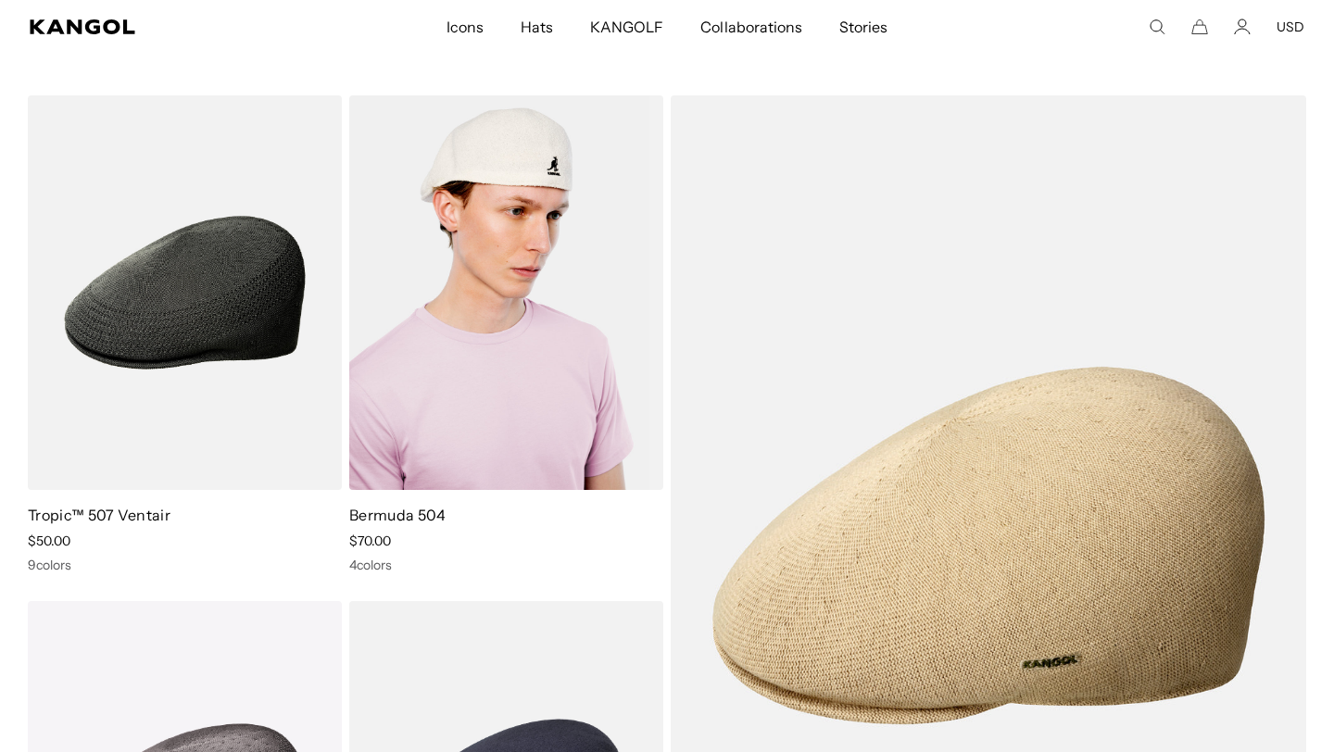
click at [427, 368] on img at bounding box center [506, 292] width 314 height 395
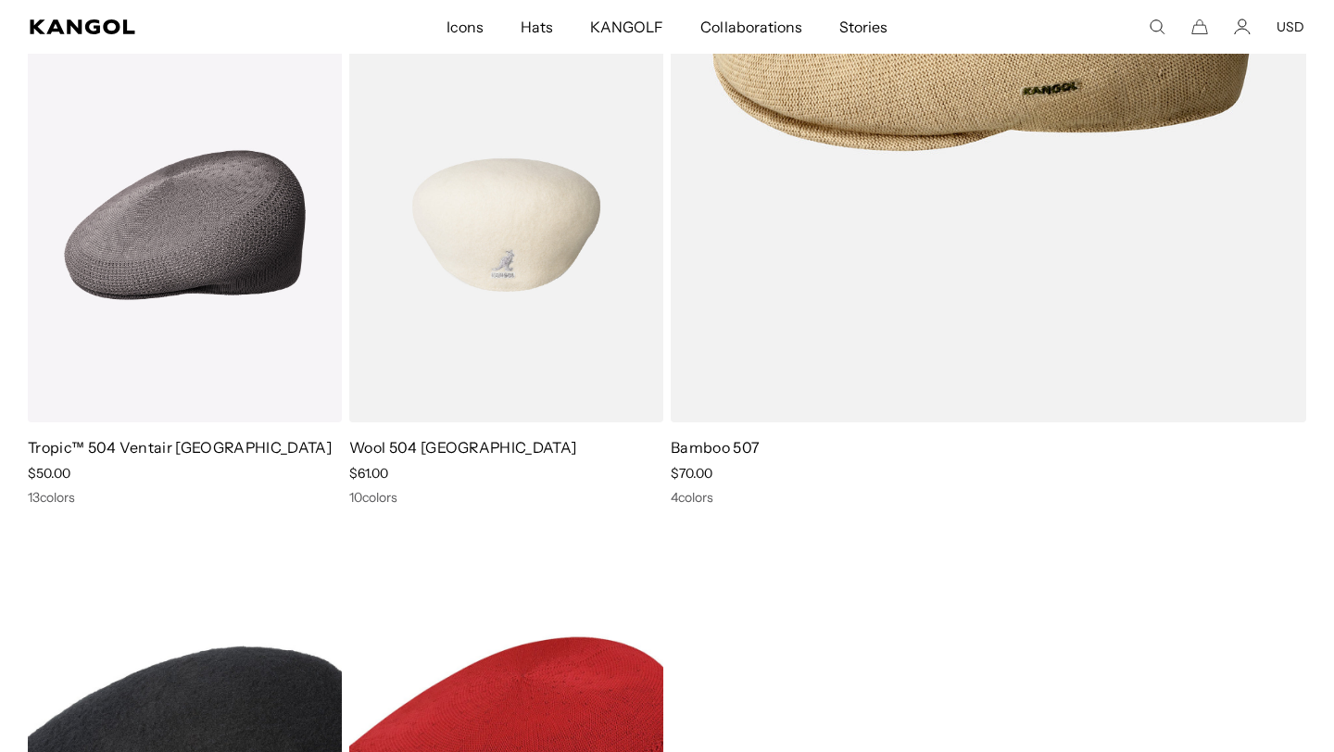
scroll to position [0, 382]
click at [496, 303] on img at bounding box center [506, 225] width 314 height 395
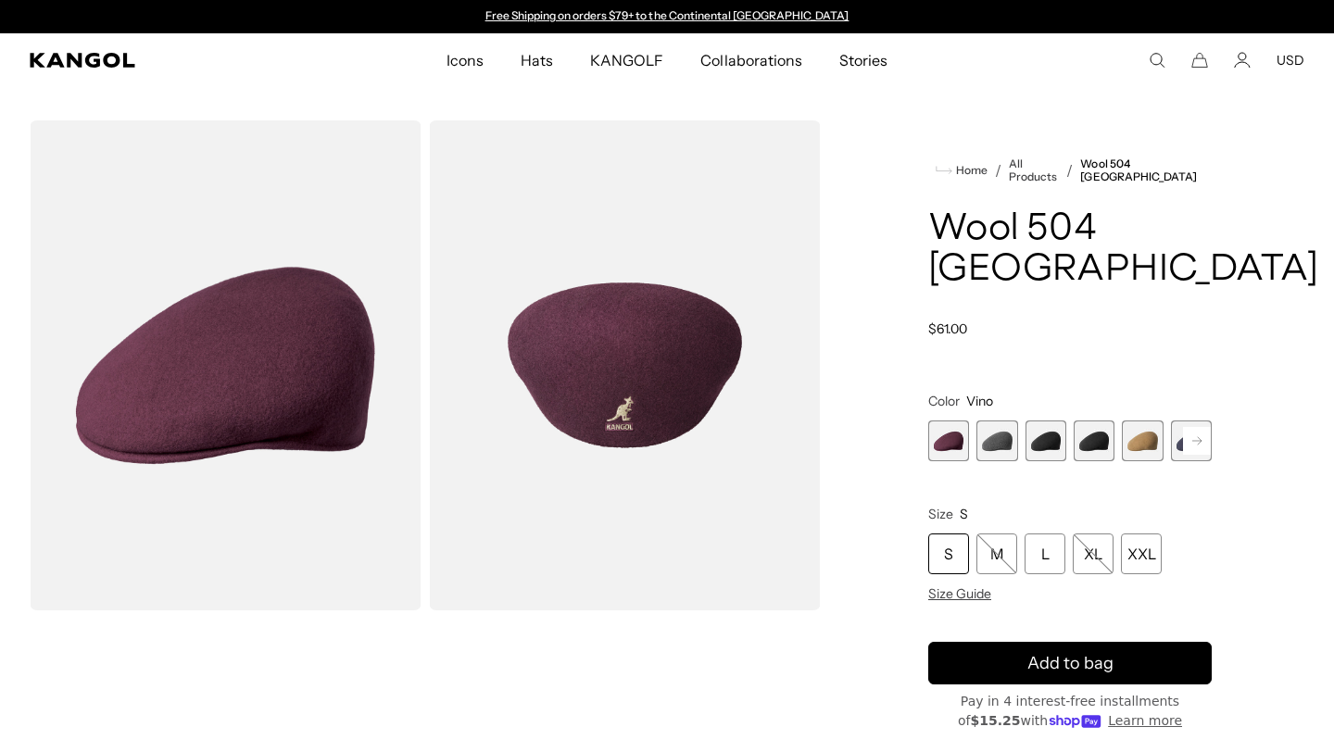
click at [1034, 452] on span "3 of 12" at bounding box center [1045, 440] width 41 height 41
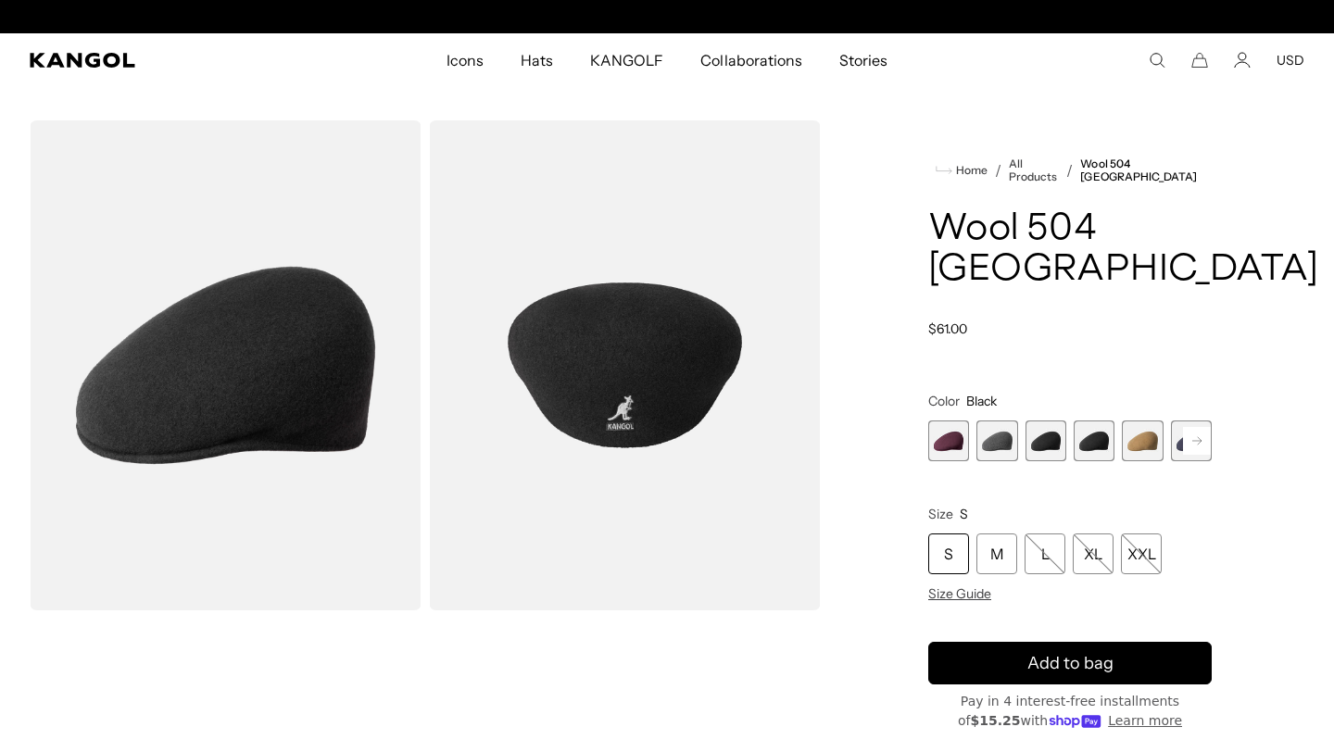
scroll to position [0, 382]
click at [1055, 438] on span "3 of 12" at bounding box center [1045, 440] width 41 height 41
click at [1097, 434] on span "4 of 12" at bounding box center [1093, 440] width 41 height 41
click at [1175, 435] on span "6 of 12" at bounding box center [1191, 440] width 41 height 41
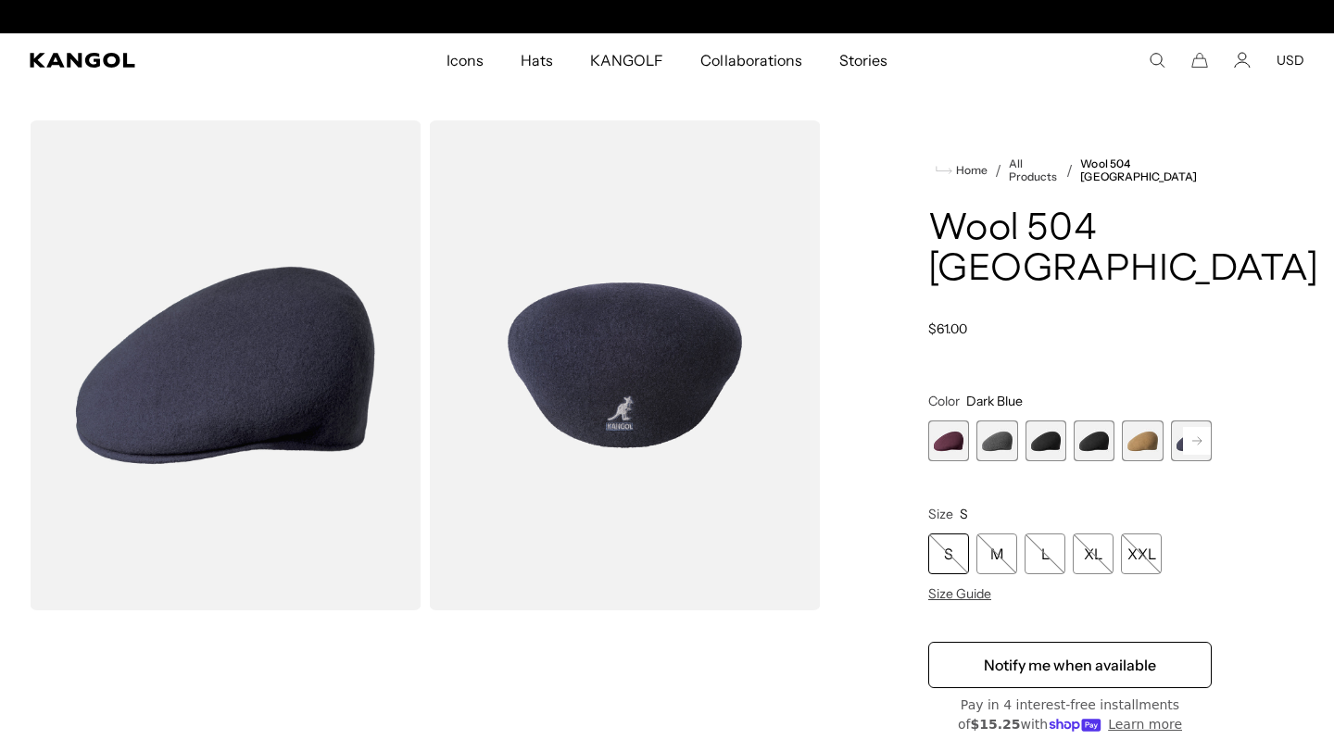
scroll to position [0, 382]
click at [1299, 64] on button "USD" at bounding box center [1290, 60] width 28 height 17
click at [1285, 119] on link "EUR" at bounding box center [1289, 121] width 26 height 17
